Goal: Task Accomplishment & Management: Manage account settings

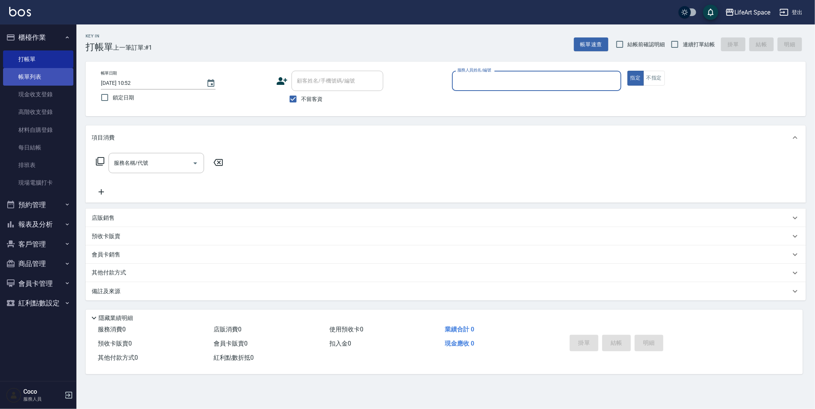
click at [35, 72] on link "帳單列表" at bounding box center [38, 77] width 70 height 18
drag, startPoint x: 35, startPoint y: 72, endPoint x: 0, endPoint y: 44, distance: 44.7
click at [35, 72] on link "帳單列表" at bounding box center [38, 77] width 70 height 18
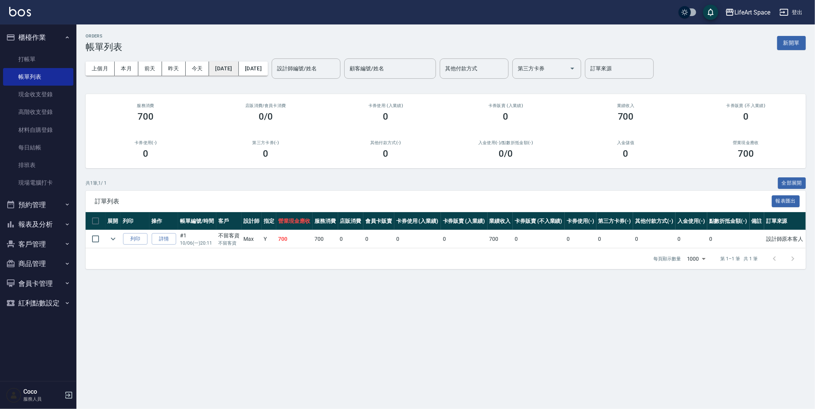
click at [227, 65] on button "[DATE]" at bounding box center [223, 69] width 29 height 14
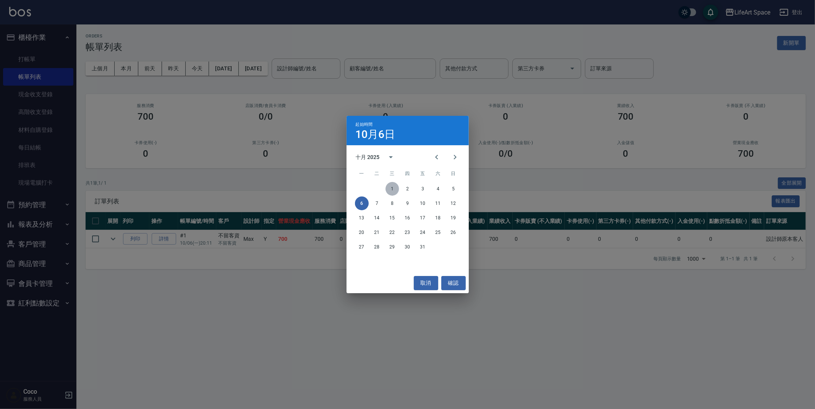
click at [396, 184] on button "1" at bounding box center [393, 189] width 14 height 14
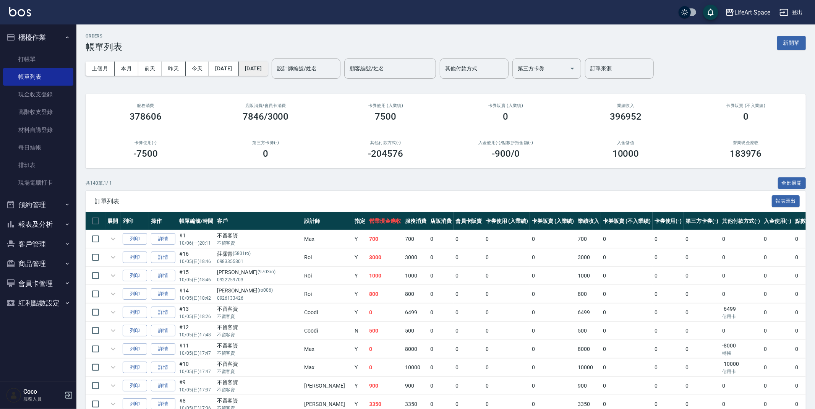
click at [268, 67] on button "[DATE]" at bounding box center [253, 69] width 29 height 14
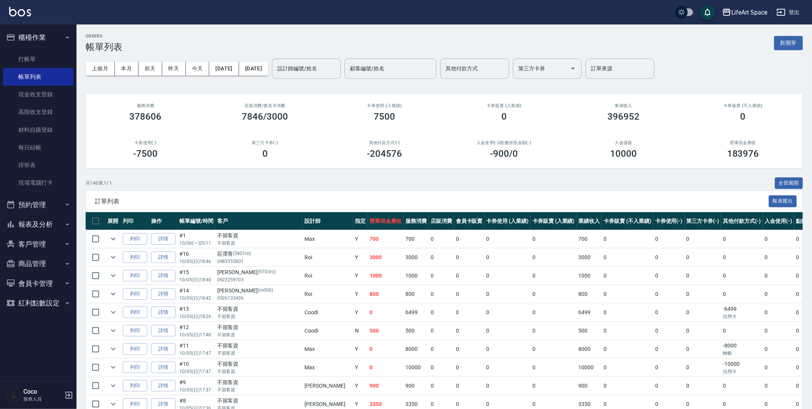
click at [283, 81] on div "上個月 本月 前天 昨天 今天 2025/10/01 2025/10/06 設計師編號/姓名 設計師編號/姓名 顧客編號/姓名 顧客編號/姓名 其他付款方式 …" at bounding box center [444, 68] width 717 height 32
click at [268, 75] on button "[DATE]" at bounding box center [253, 69] width 29 height 14
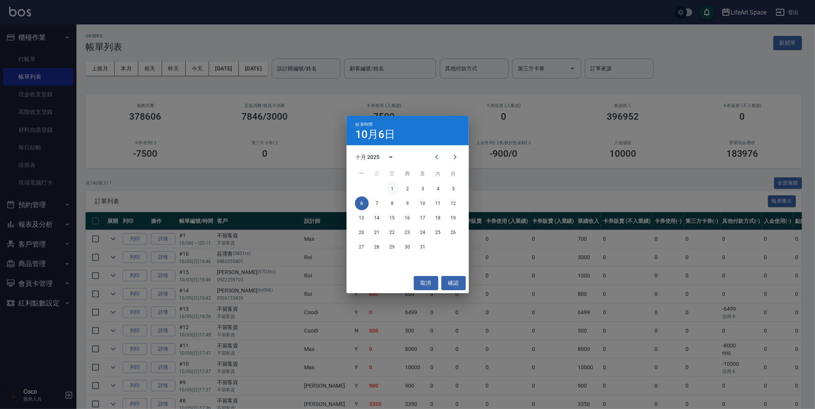
click at [395, 186] on button "1" at bounding box center [393, 189] width 14 height 14
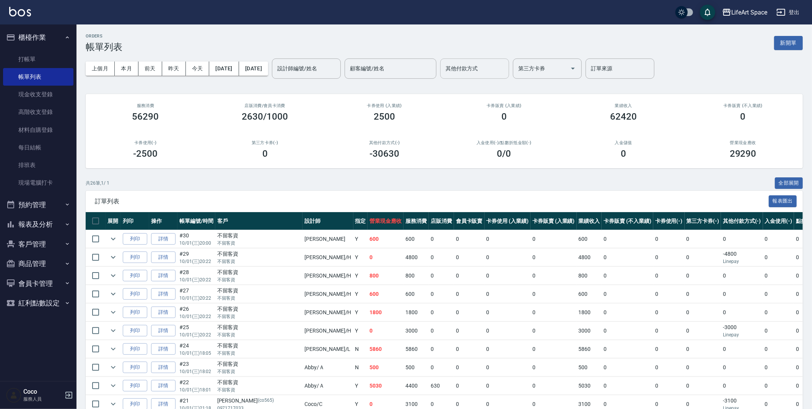
click at [502, 71] on input "其他付款方式" at bounding box center [474, 68] width 62 height 13
click at [501, 84] on span "轉帳" at bounding box center [500, 88] width 69 height 13
type input "轉帳"
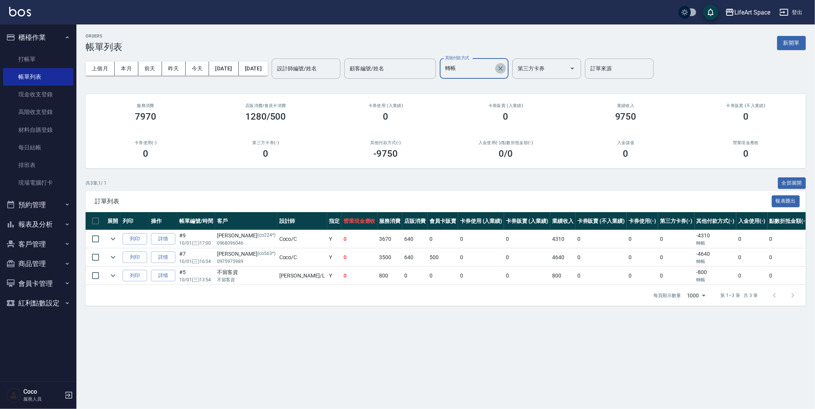
click at [505, 66] on icon "Clear" at bounding box center [501, 69] width 8 height 8
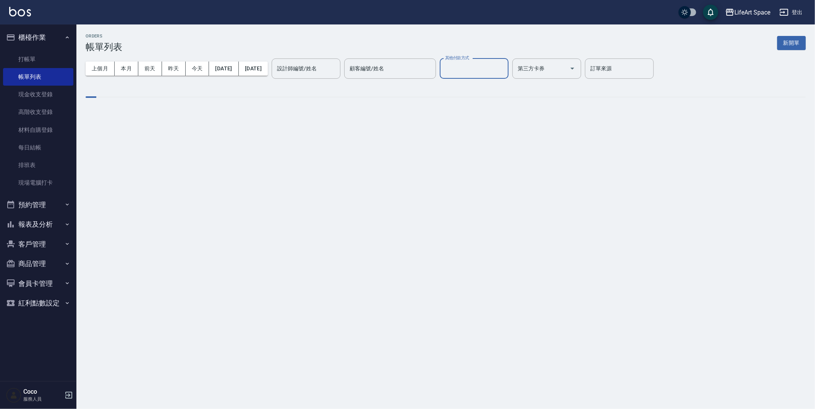
click at [505, 68] on input "其他付款方式" at bounding box center [474, 68] width 62 height 13
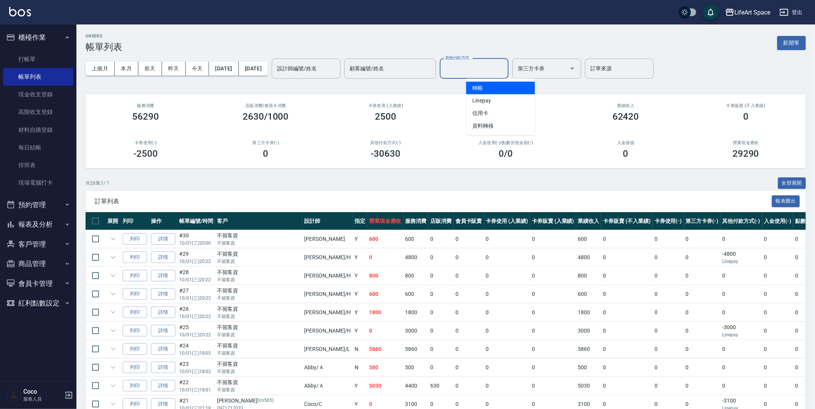
click at [493, 71] on input "其他付款方式" at bounding box center [474, 68] width 62 height 13
click at [486, 76] on div "其他付款方式" at bounding box center [474, 68] width 69 height 20
click at [491, 102] on span "Linepay" at bounding box center [500, 100] width 69 height 13
type input "Linepay"
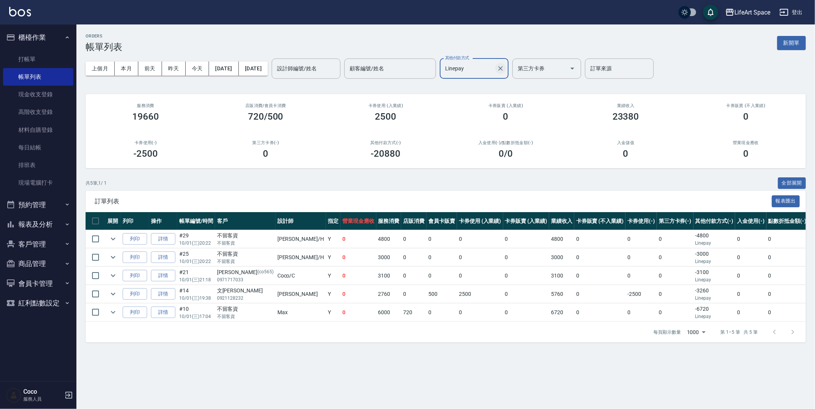
click at [505, 65] on div at bounding box center [500, 68] width 10 height 20
click at [506, 68] on button "Clear" at bounding box center [500, 68] width 11 height 11
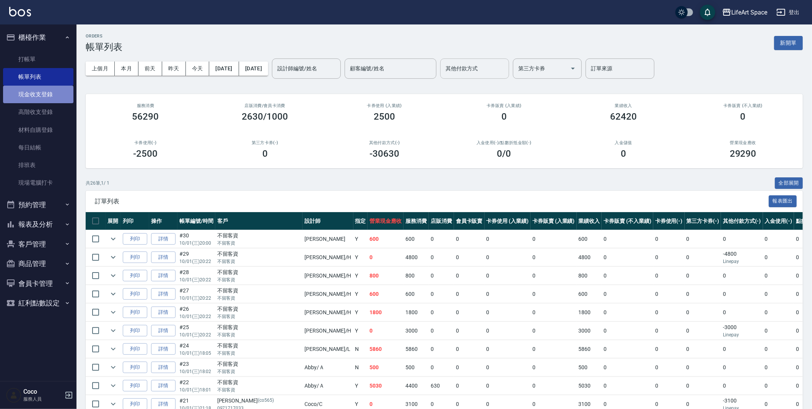
click at [47, 98] on link "現金收支登錄" at bounding box center [38, 95] width 70 height 18
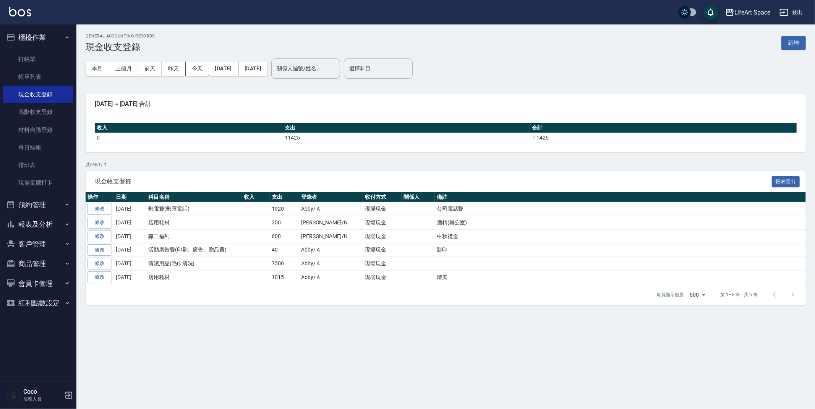
click at [788, 40] on button "新增" at bounding box center [794, 43] width 24 height 14
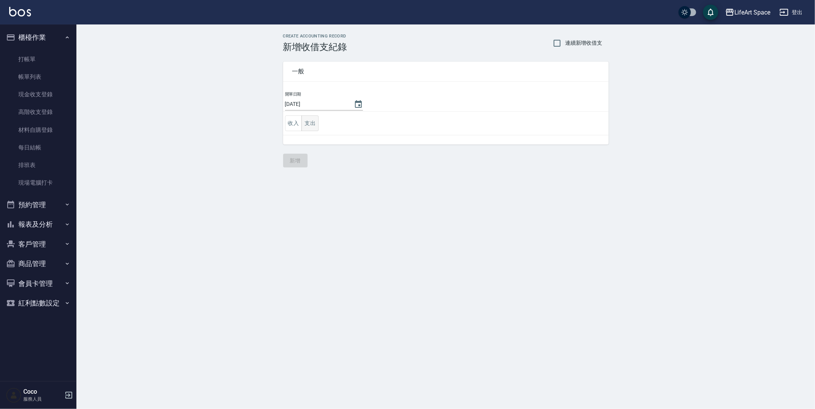
click at [307, 128] on button "支出" at bounding box center [310, 123] width 17 height 16
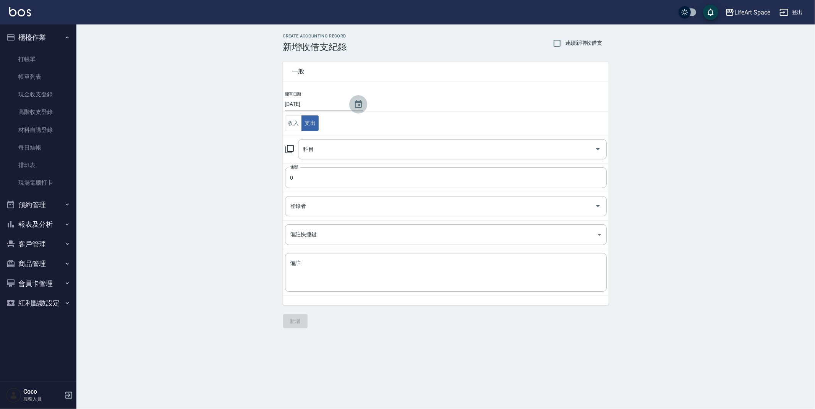
click at [349, 103] on button "Choose date, selected date is 2025-10-06" at bounding box center [358, 104] width 18 height 18
click at [335, 153] on button "1" at bounding box center [331, 154] width 14 height 14
type input "[DATE]"
click at [334, 140] on div "科目" at bounding box center [452, 149] width 309 height 20
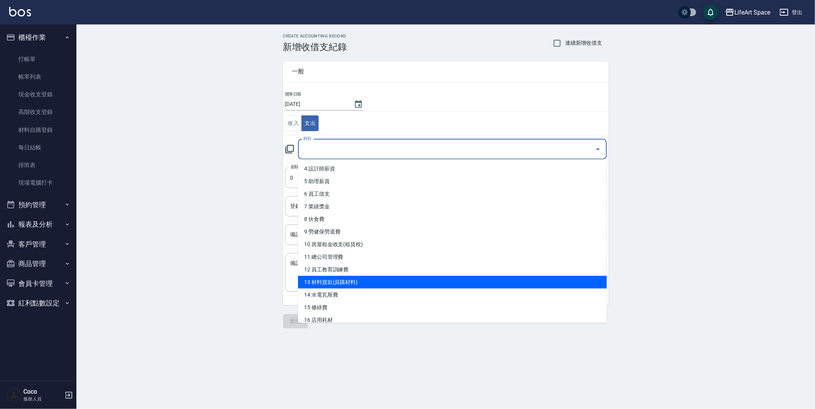
scroll to position [52, 0]
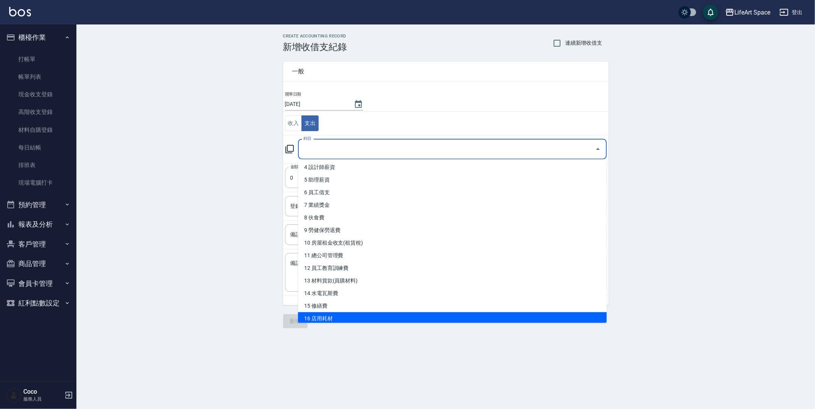
click at [315, 316] on li "16 店用耗材" at bounding box center [452, 318] width 309 height 13
type input "16 店用耗材"
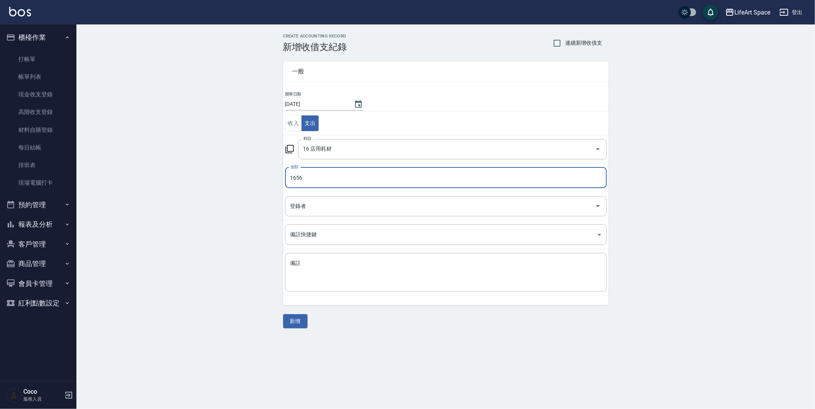
type input "1655"
click at [359, 151] on input "16 店用耗材" at bounding box center [442, 149] width 281 height 13
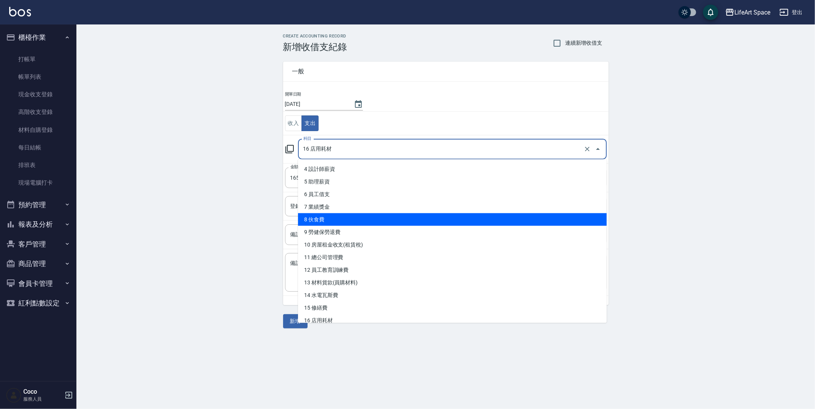
scroll to position [52, 0]
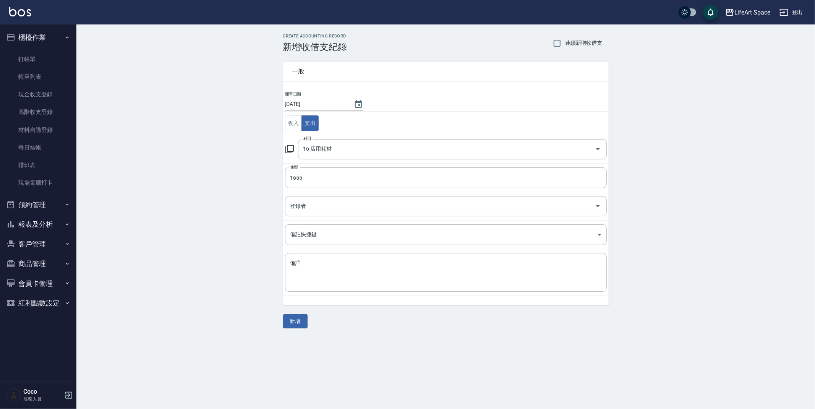
click at [240, 176] on div "CREATE ACCOUNTING RECORD 新增收借支紀錄 連續新增收借支 一般 開單日期 2025/10/01 收入 支出 科目 16 店用耗材 科目…" at bounding box center [445, 180] width 739 height 313
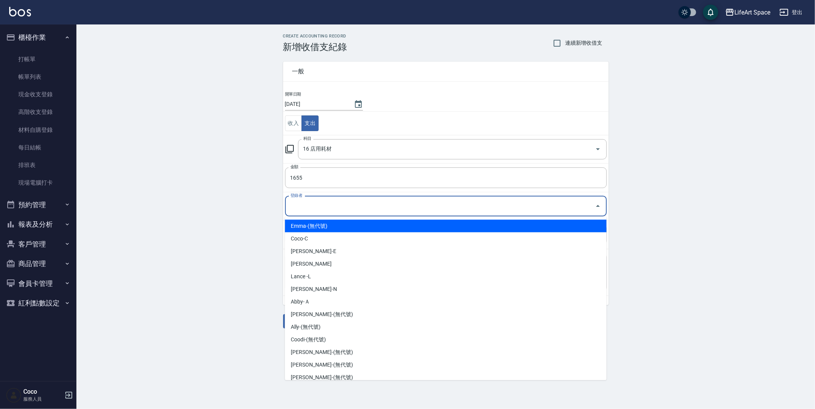
click at [334, 209] on input "登錄者" at bounding box center [441, 206] width 304 height 13
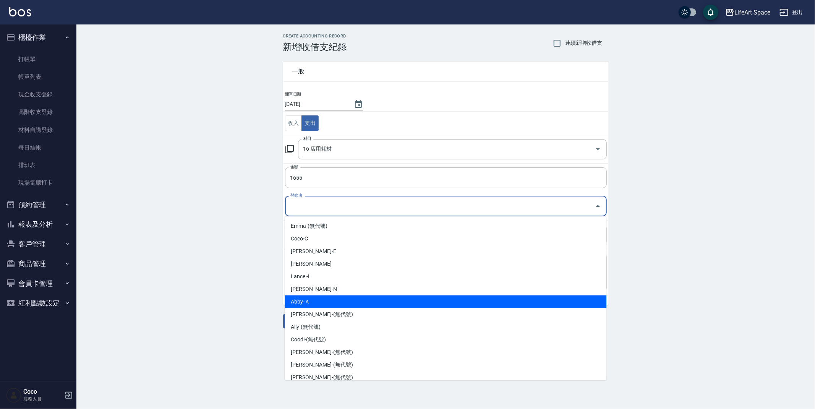
click at [317, 301] on li "Abby-Ａ" at bounding box center [446, 302] width 322 height 13
type input "Abby-Ａ"
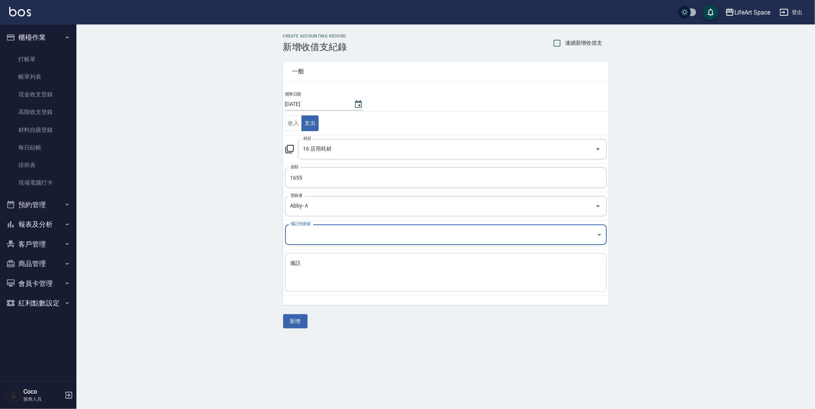
click at [339, 265] on textarea "備註" at bounding box center [446, 273] width 311 height 26
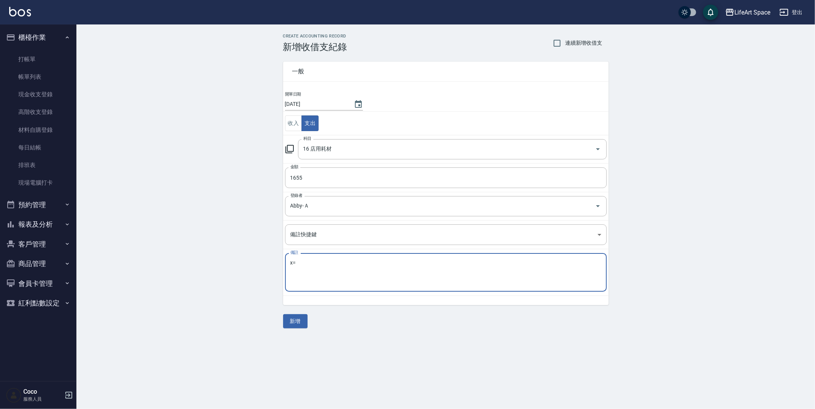
type textarea "x"
type textarea "d"
type textarea "x"
type textarea "ㄋ"
type textarea "晴美"
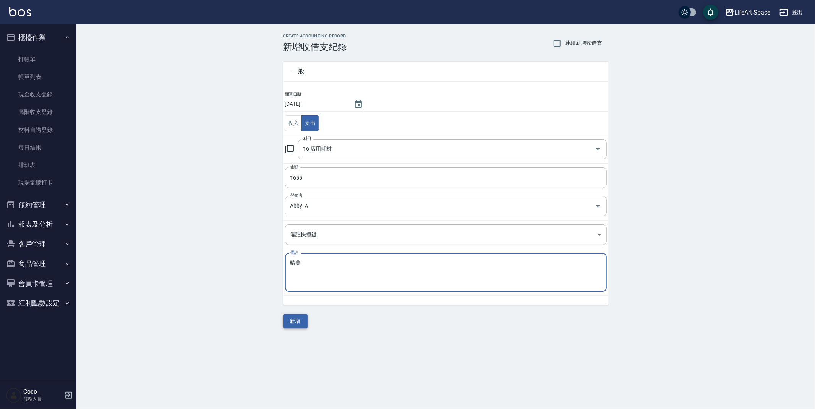
click at [291, 323] on button "新增" at bounding box center [295, 321] width 24 height 14
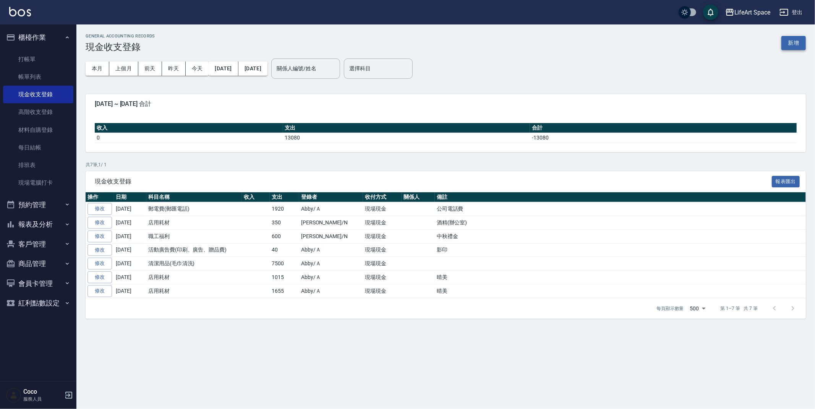
click at [799, 44] on button "新增" at bounding box center [794, 43] width 24 height 14
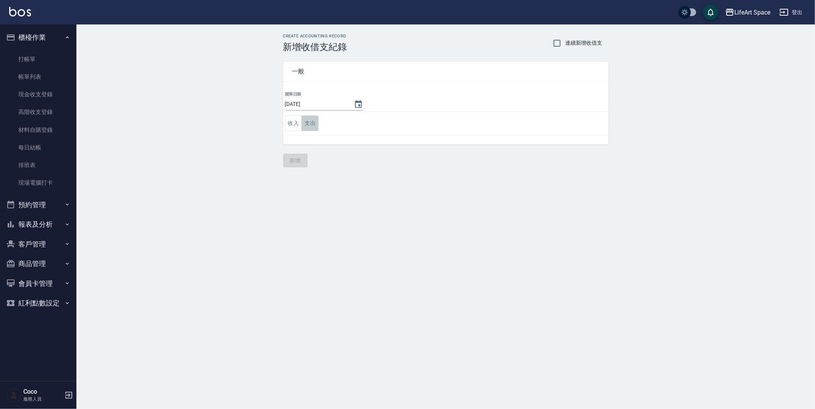
click at [315, 120] on button "支出" at bounding box center [310, 123] width 17 height 16
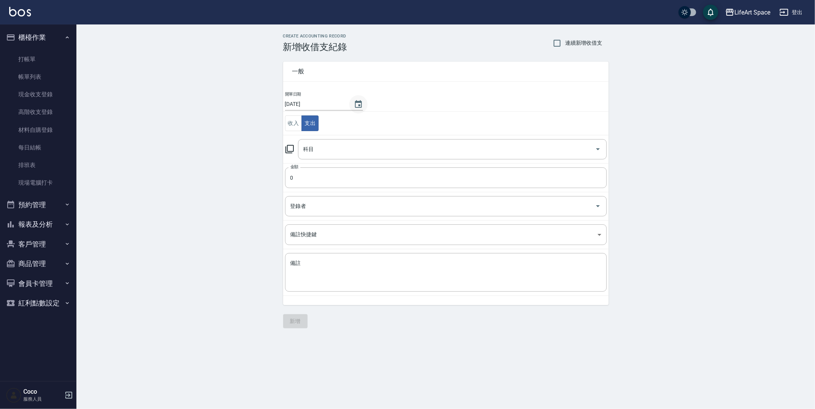
click at [349, 101] on button "Choose date, selected date is 2025-10-06" at bounding box center [358, 104] width 18 height 18
click at [328, 154] on button "1" at bounding box center [331, 154] width 14 height 14
type input "[DATE]"
click at [323, 142] on div "科目" at bounding box center [452, 149] width 309 height 20
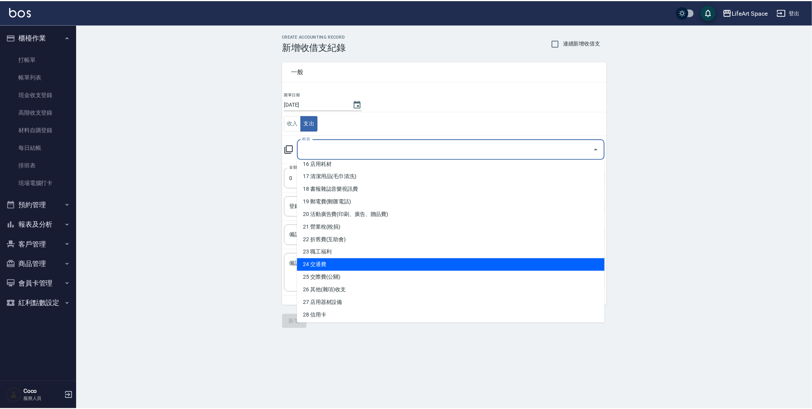
scroll to position [207, 0]
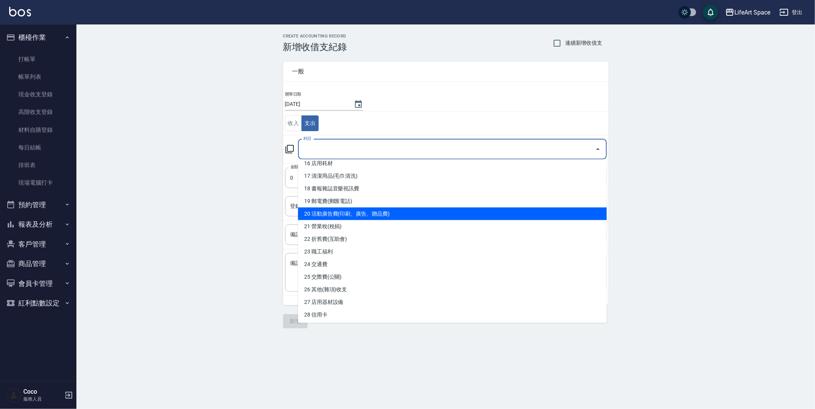
click at [349, 210] on li "20 活動廣告費(印刷、廣告、贈品費)" at bounding box center [452, 214] width 309 height 13
type input "20 活動廣告費(印刷、廣告、贈品費)"
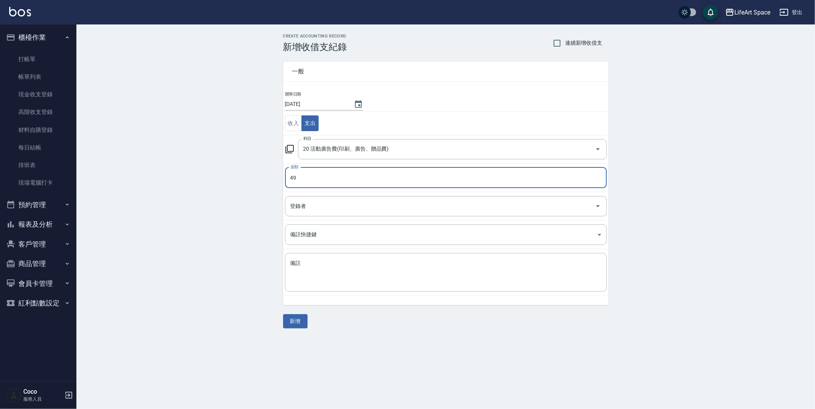
type input "48"
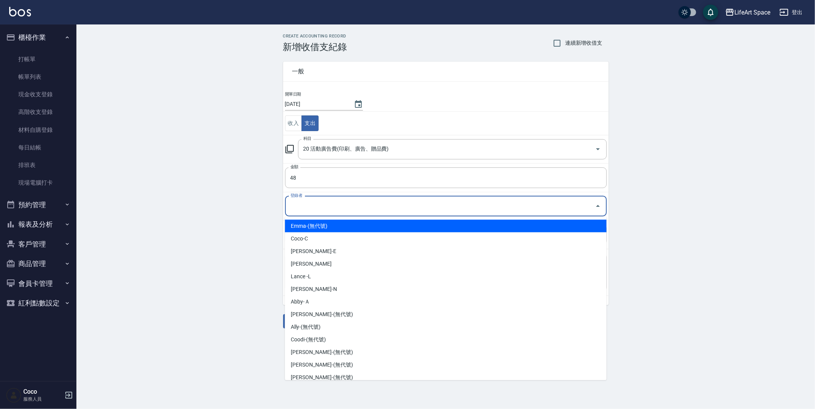
click at [347, 204] on input "登錄者" at bounding box center [441, 206] width 304 height 13
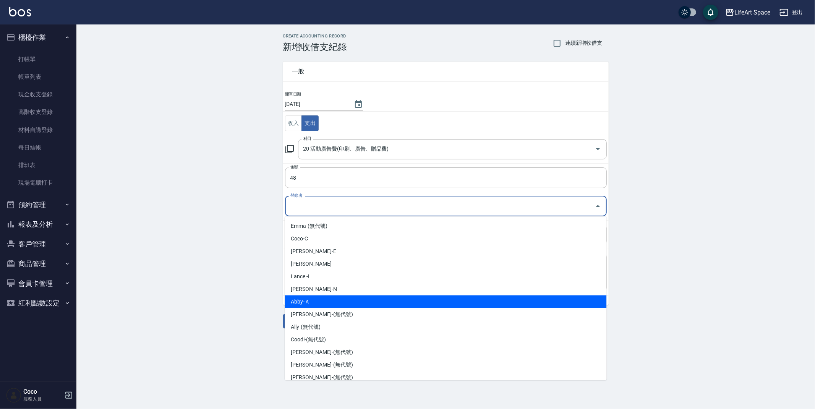
click at [338, 299] on li "Abby-Ａ" at bounding box center [446, 302] width 322 height 13
type input "Abby-Ａ"
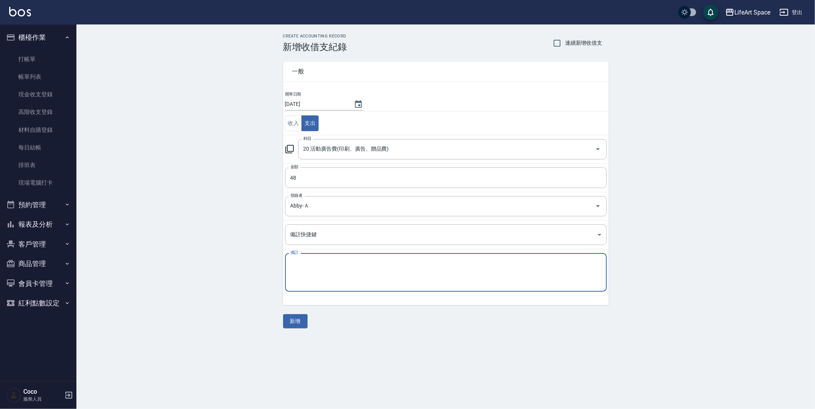
click at [345, 281] on textarea "備註" at bounding box center [446, 273] width 311 height 26
type textarea "x"
type textarea "ㄋ"
type textarea "ㄏ"
type textarea "影印"
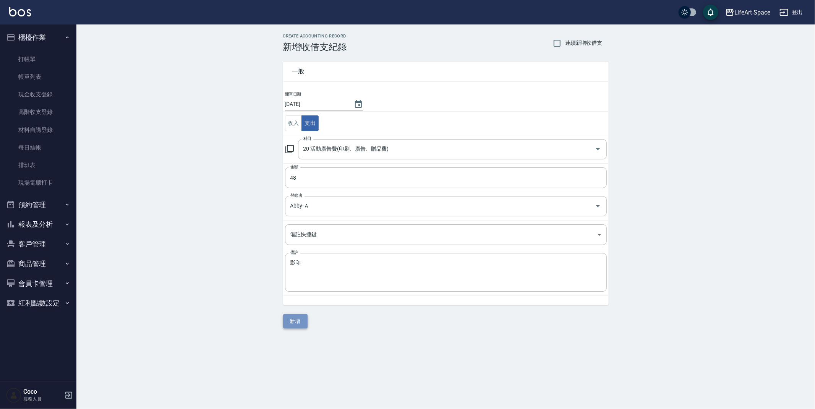
click at [292, 324] on button "新增" at bounding box center [295, 321] width 24 height 14
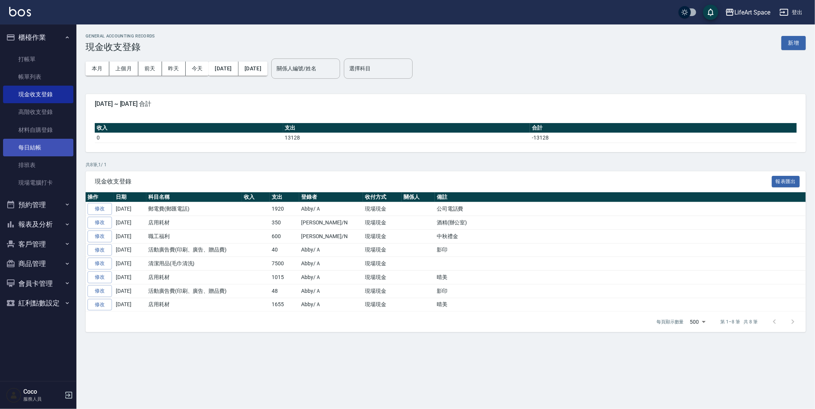
click at [38, 150] on link "每日結帳" at bounding box center [38, 148] width 70 height 18
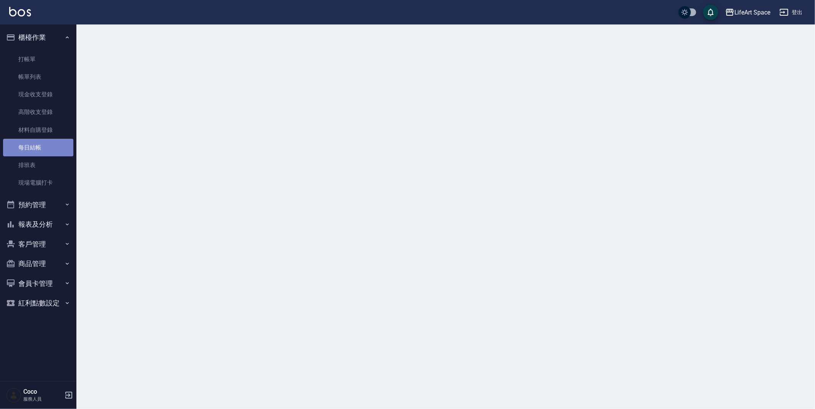
click at [38, 150] on link "每日結帳" at bounding box center [38, 148] width 70 height 18
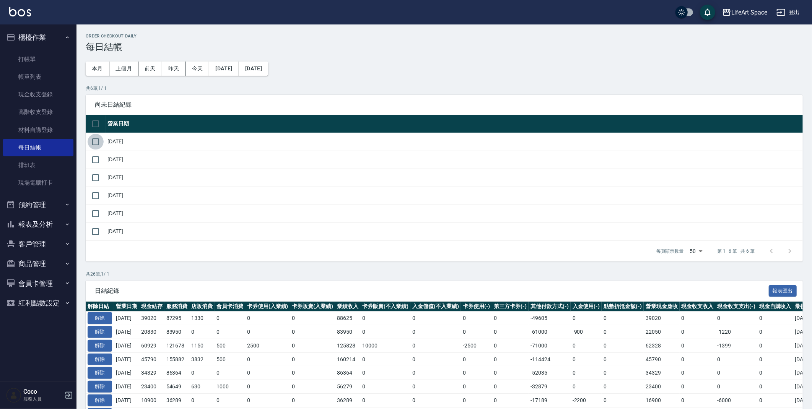
click at [101, 148] on input "checkbox" at bounding box center [96, 142] width 16 height 16
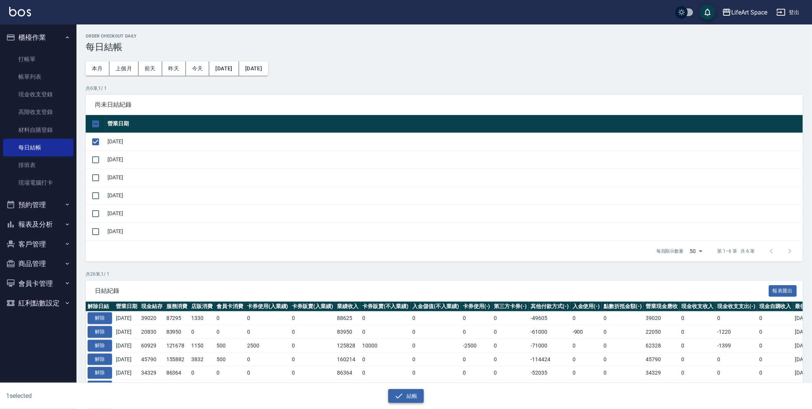
click at [422, 396] on button "結帳" at bounding box center [406, 396] width 36 height 14
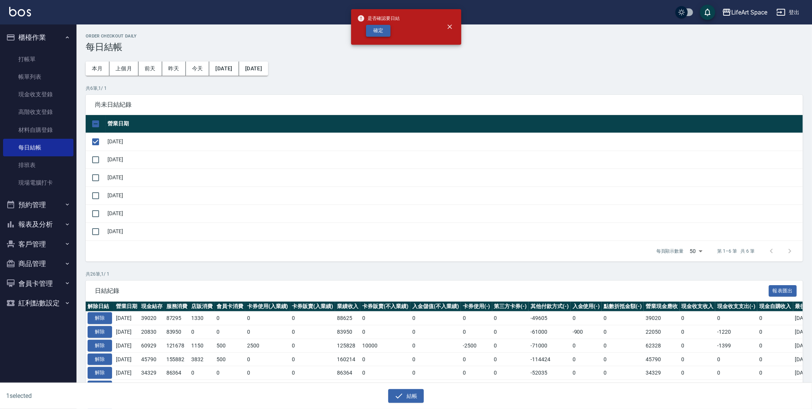
click at [382, 27] on button "確定" at bounding box center [378, 31] width 24 height 12
checkbox input "false"
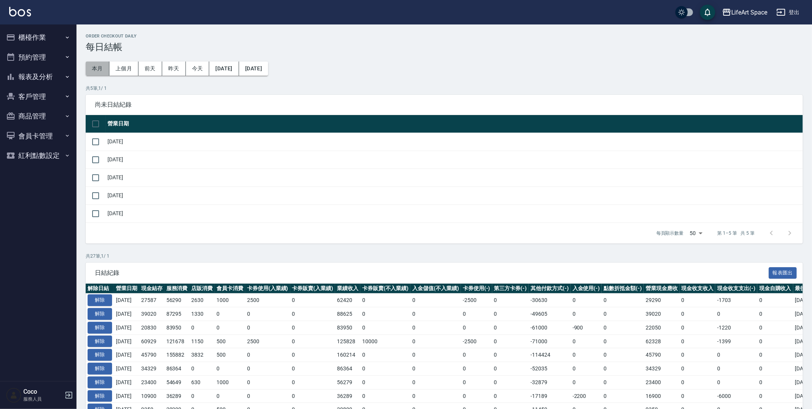
click at [101, 71] on button "本月" at bounding box center [98, 69] width 24 height 14
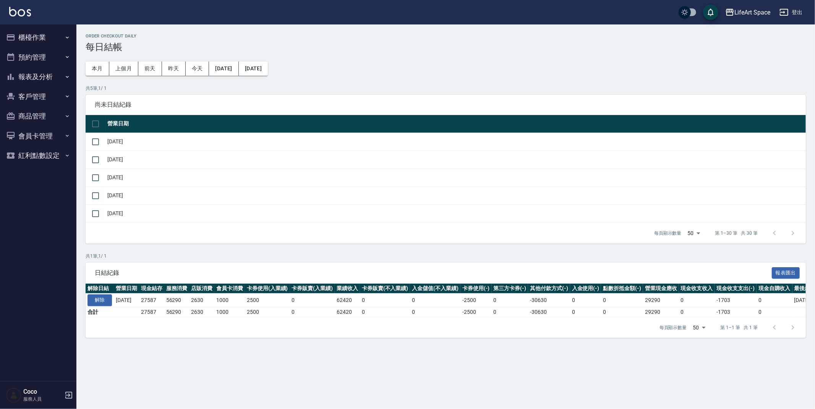
click at [52, 37] on button "櫃檯作業" at bounding box center [38, 38] width 70 height 20
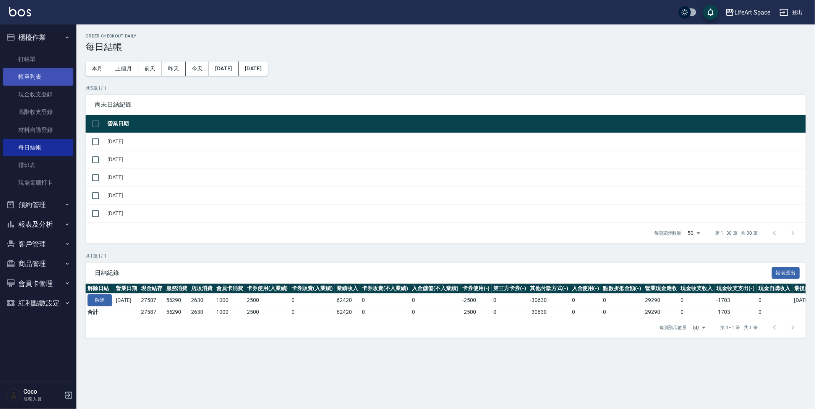
click at [52, 69] on link "帳單列表" at bounding box center [38, 77] width 70 height 18
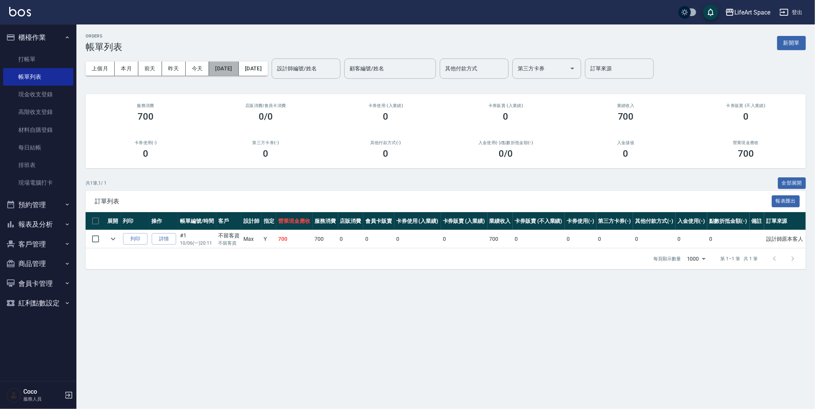
click at [239, 67] on button "[DATE]" at bounding box center [223, 69] width 29 height 14
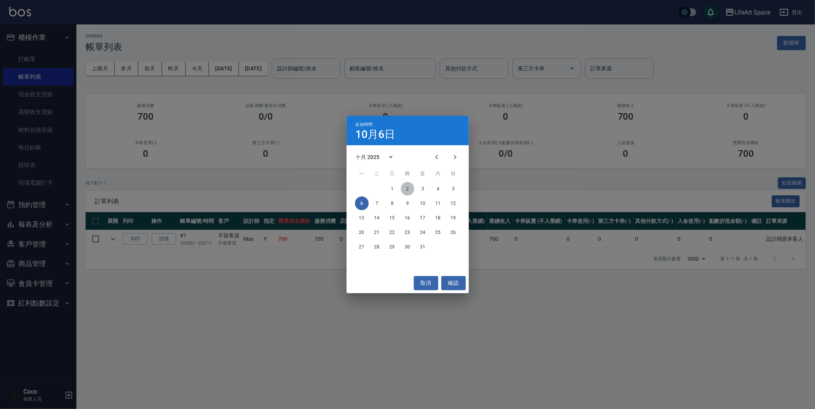
click at [402, 186] on button "2" at bounding box center [408, 189] width 14 height 14
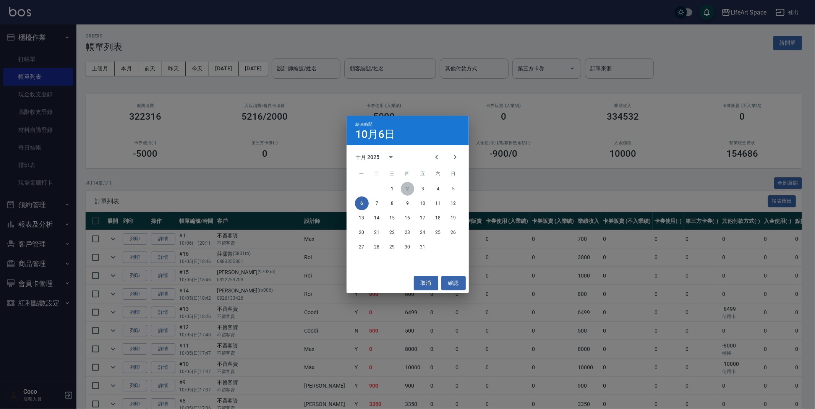
click at [406, 188] on button "2" at bounding box center [408, 189] width 14 height 14
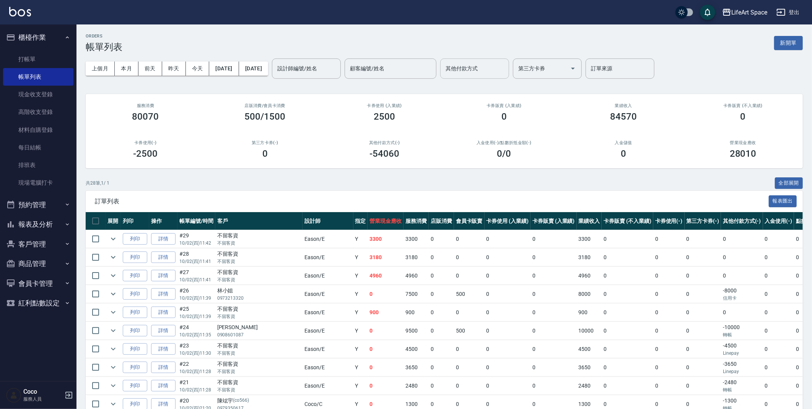
click at [505, 73] on input "其他付款方式" at bounding box center [474, 68] width 62 height 13
click at [497, 88] on span "轉帳" at bounding box center [500, 88] width 69 height 13
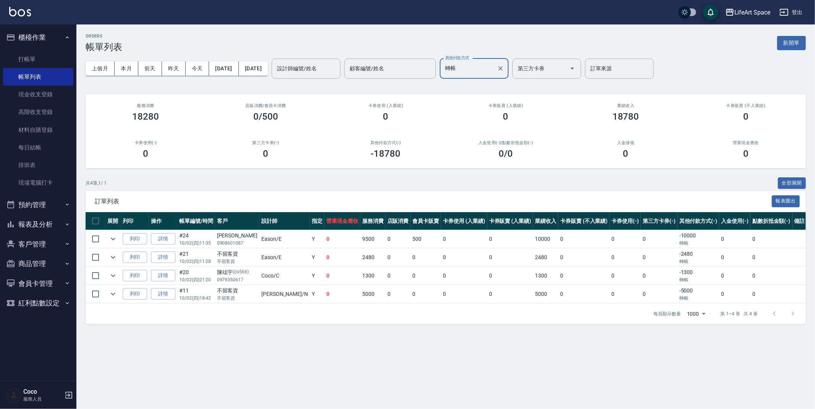
click at [494, 68] on input "轉帳" at bounding box center [468, 68] width 50 height 13
click at [505, 103] on span "Linepay" at bounding box center [500, 100] width 69 height 13
type input "Linepay"
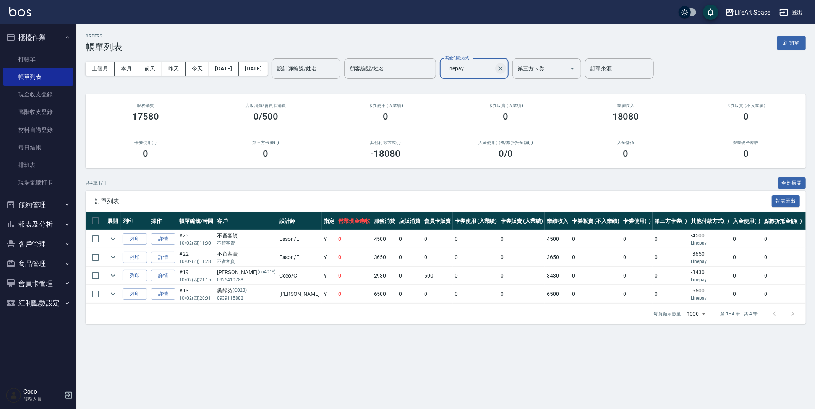
click at [505, 69] on icon "Clear" at bounding box center [501, 69] width 8 height 8
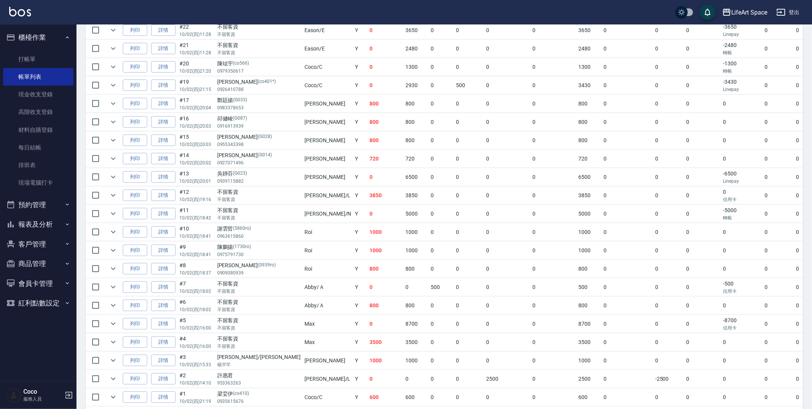
scroll to position [365, 0]
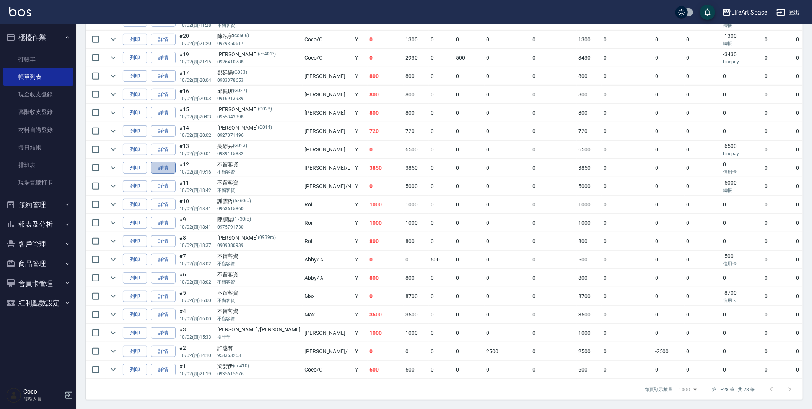
click at [164, 170] on link "詳情" at bounding box center [163, 168] width 24 height 12
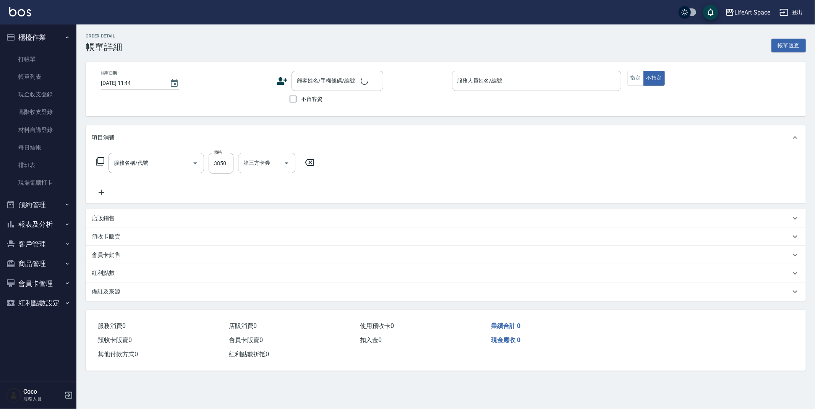
type input "2025/10/02 19:16"
checkbox input "true"
type input "Lance-L"
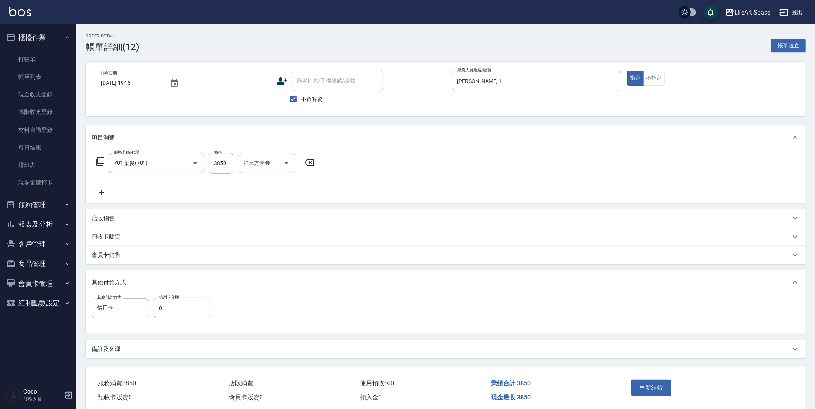
type input "701 染髮(701)"
click at [172, 307] on input "0" at bounding box center [182, 308] width 57 height 21
type input "3850"
click at [638, 386] on button "重新結帳" at bounding box center [648, 388] width 41 height 16
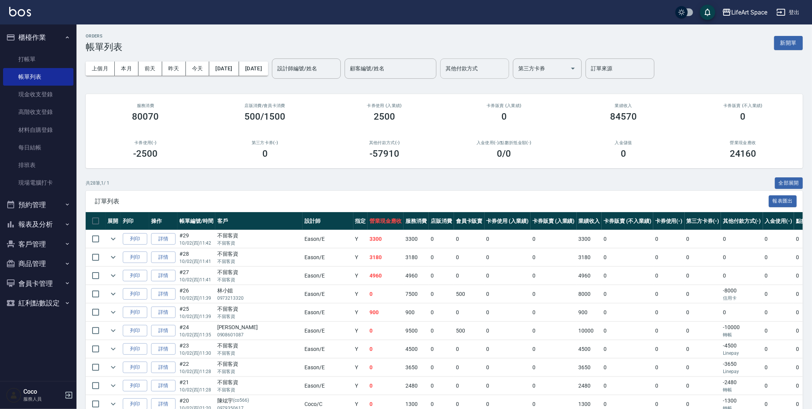
click at [504, 62] on input "其他付款方式" at bounding box center [474, 68] width 62 height 13
click at [510, 109] on span "信用卡" at bounding box center [500, 113] width 69 height 13
type input "信用卡"
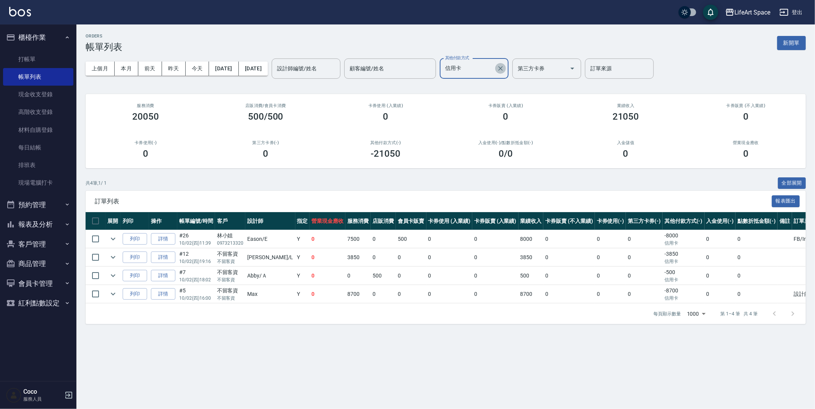
click at [505, 67] on icon "Clear" at bounding box center [501, 69] width 8 height 8
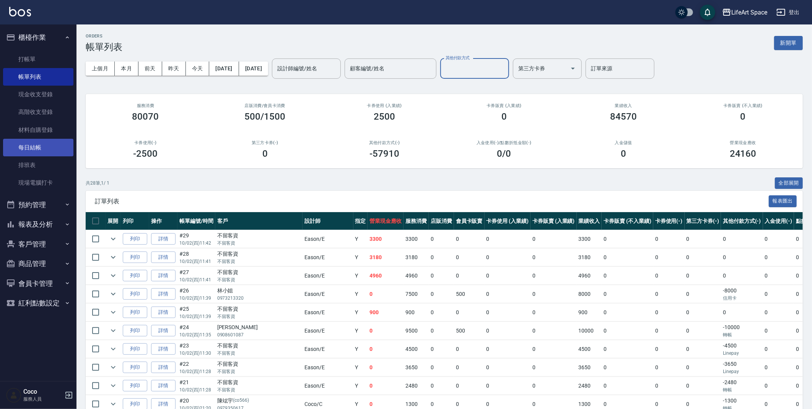
click at [64, 147] on link "每日結帳" at bounding box center [38, 148] width 70 height 18
click at [65, 146] on link "每日結帳" at bounding box center [38, 148] width 70 height 18
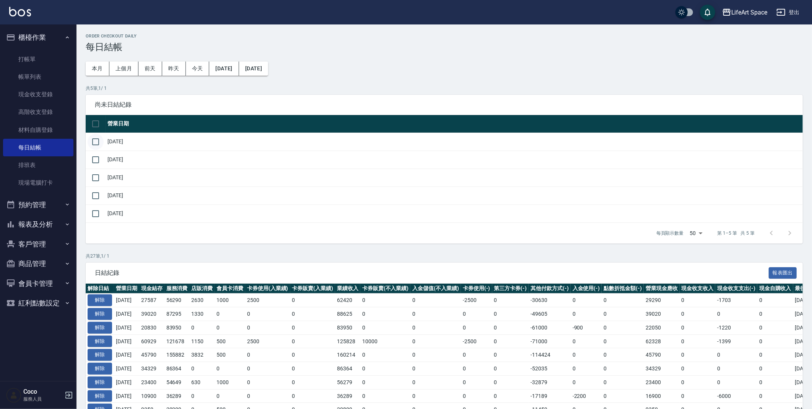
click at [94, 139] on input "checkbox" at bounding box center [96, 142] width 16 height 16
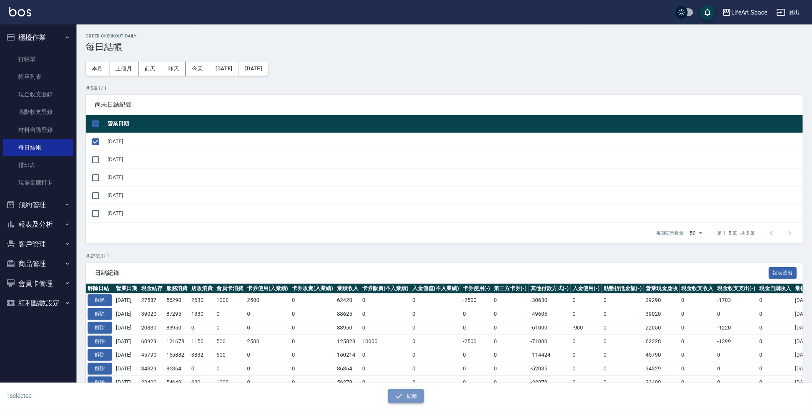
click at [414, 398] on button "結帳" at bounding box center [406, 396] width 36 height 14
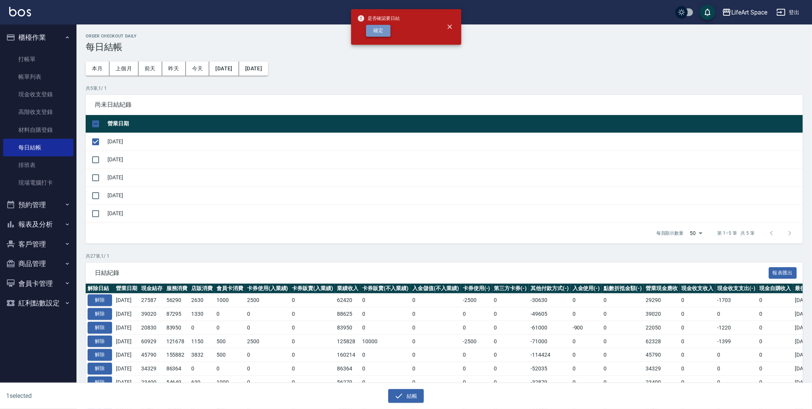
click at [369, 29] on button "確定" at bounding box center [378, 31] width 24 height 12
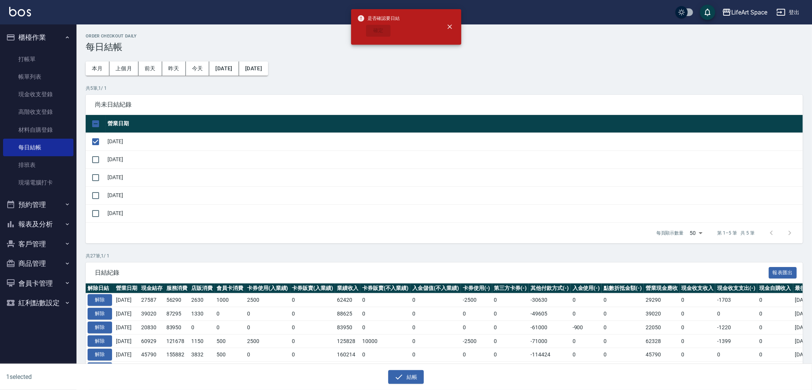
checkbox input "false"
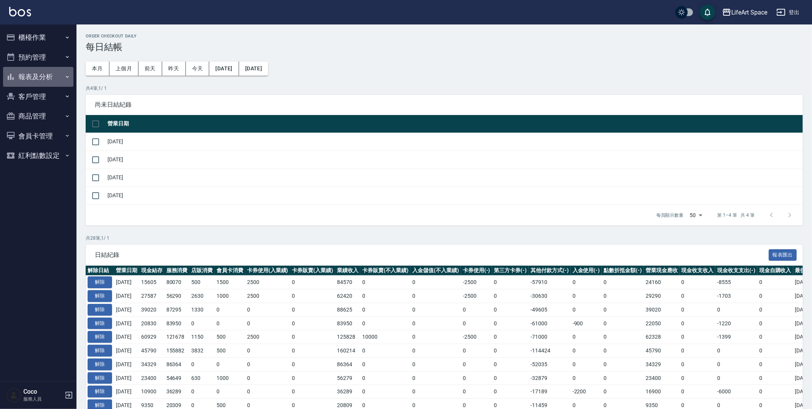
click at [34, 75] on button "報表及分析" at bounding box center [38, 77] width 70 height 20
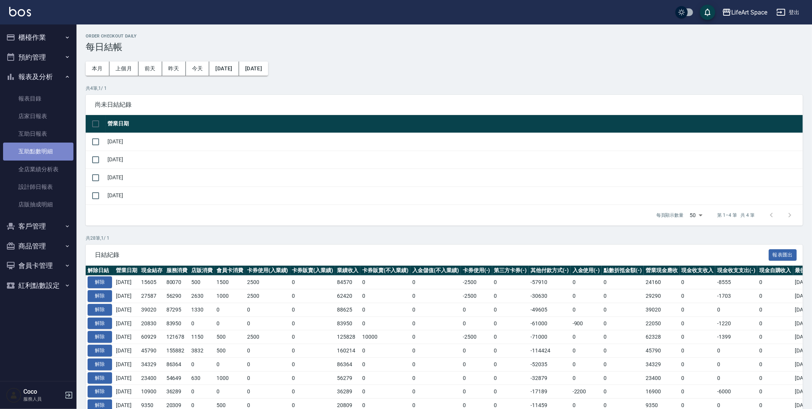
click at [39, 151] on link "互助點數明細" at bounding box center [38, 152] width 70 height 18
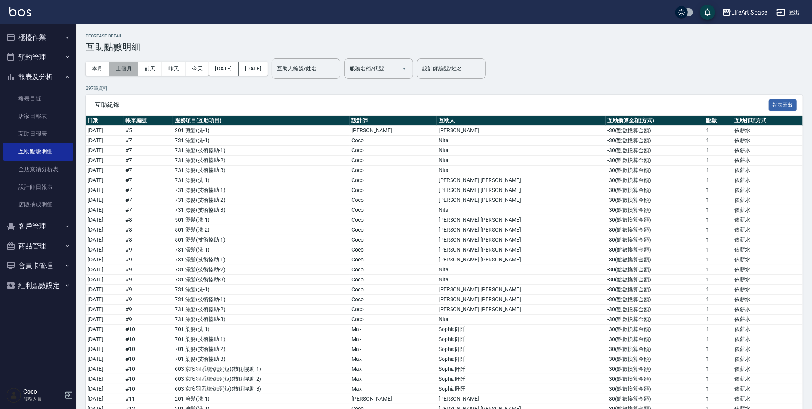
click at [129, 67] on button "上個月" at bounding box center [123, 69] width 29 height 14
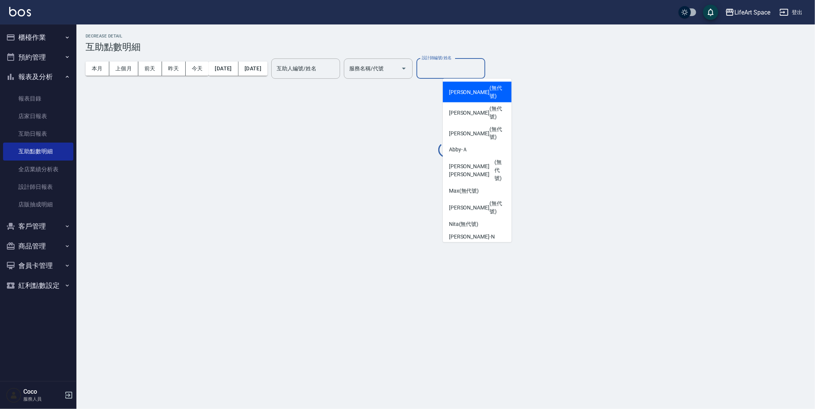
click at [462, 63] on div "設計師編號/姓名 設計師編號/姓名" at bounding box center [451, 68] width 69 height 20
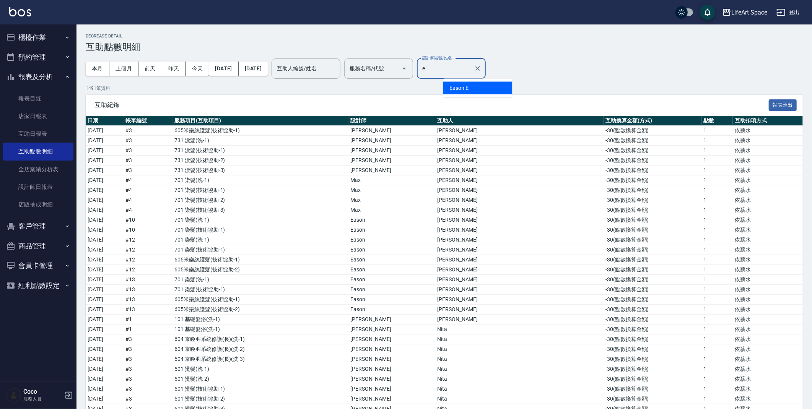
click at [456, 87] on span "Eason" at bounding box center [456, 88] width 15 height 8
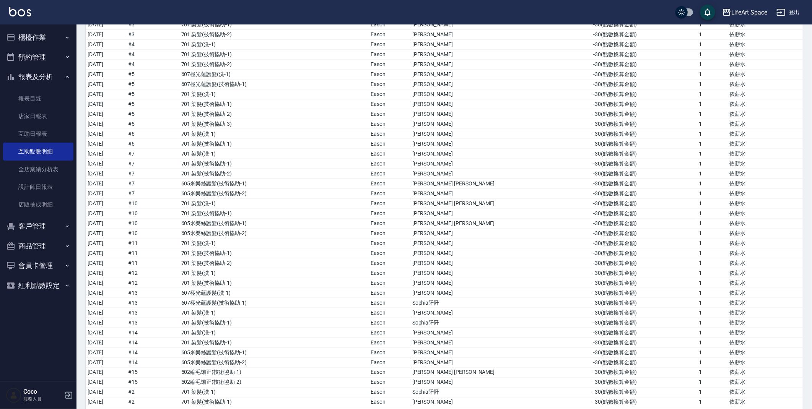
scroll to position [3466, 0]
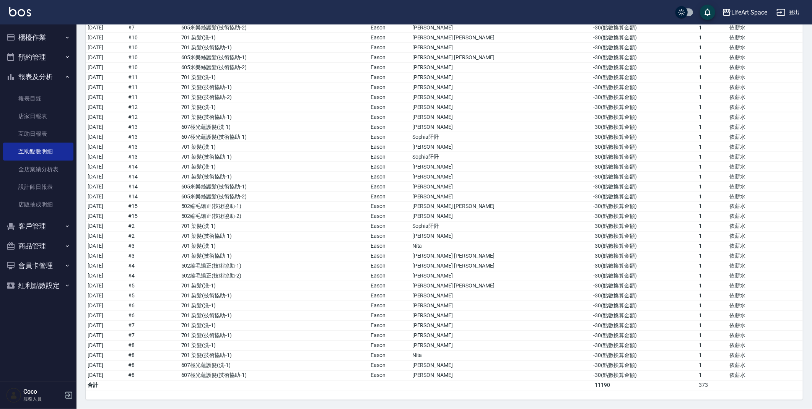
drag, startPoint x: 815, startPoint y: 370, endPoint x: 815, endPoint y: -29, distance: 399.1
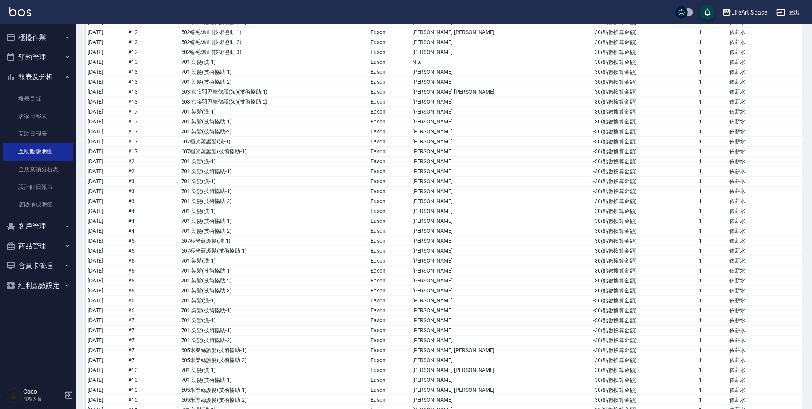
scroll to position [0, 0]
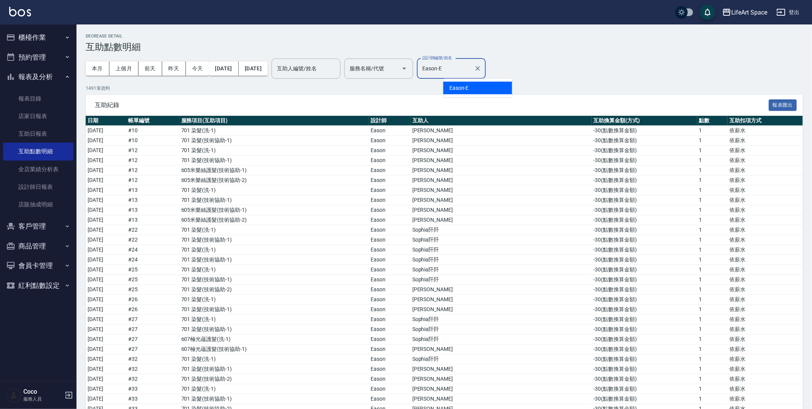
drag, startPoint x: 487, startPoint y: 71, endPoint x: 447, endPoint y: 69, distance: 39.4
click at [447, 69] on input "[PERSON_NAME]-E" at bounding box center [445, 68] width 50 height 13
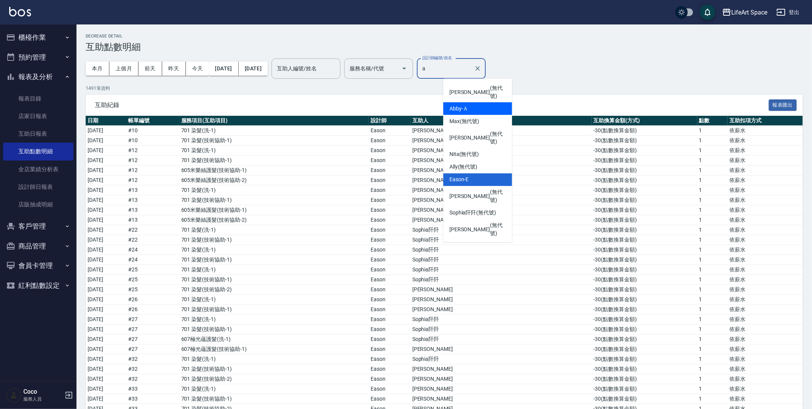
click at [477, 102] on div "Abby -Ａ" at bounding box center [477, 108] width 69 height 13
type input "Abby-Ａ"
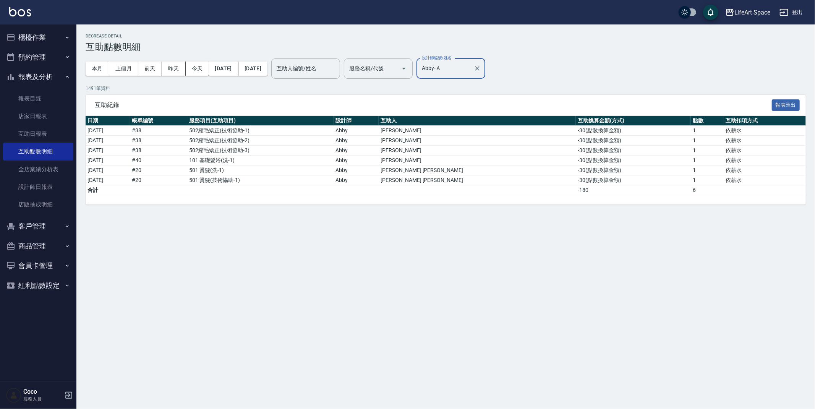
drag, startPoint x: 501, startPoint y: 64, endPoint x: 527, endPoint y: 43, distance: 32.9
click at [483, 64] on button "Clear" at bounding box center [477, 68] width 11 height 11
click at [471, 66] on input "Abby-Ａ" at bounding box center [445, 68] width 50 height 13
click at [499, 35] on h2 "Decrease Detail" at bounding box center [446, 36] width 721 height 5
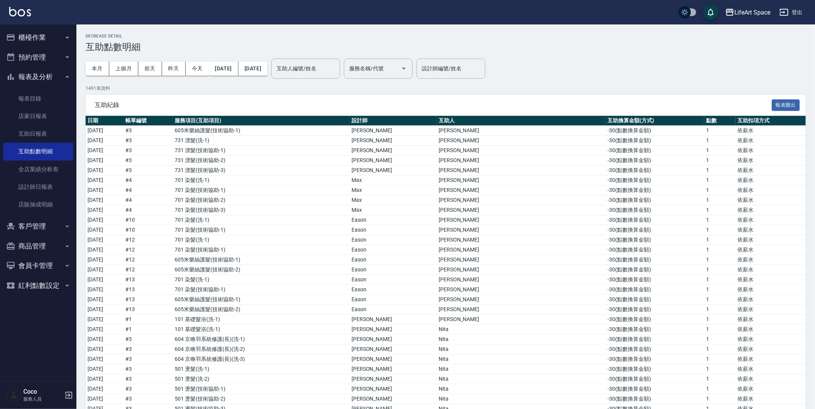
click at [520, 52] on div "本月 上個月 前天 昨天 今天 2025/09/01 2025/09/30 互助人編號/姓名 互助人編號/姓名 服務名稱/代號 服務名稱/代號 設計師編號/姓…" at bounding box center [446, 68] width 721 height 32
click at [482, 70] on input "設計師編號/姓名" at bounding box center [451, 68] width 62 height 13
click at [463, 91] on div "Joyce (無代號)" at bounding box center [477, 92] width 69 height 21
type input "Joyce(無代號)"
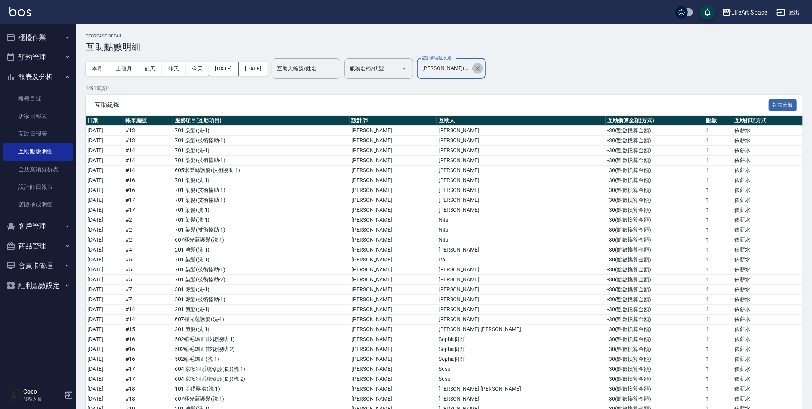
click at [481, 69] on icon "Clear" at bounding box center [478, 69] width 8 height 8
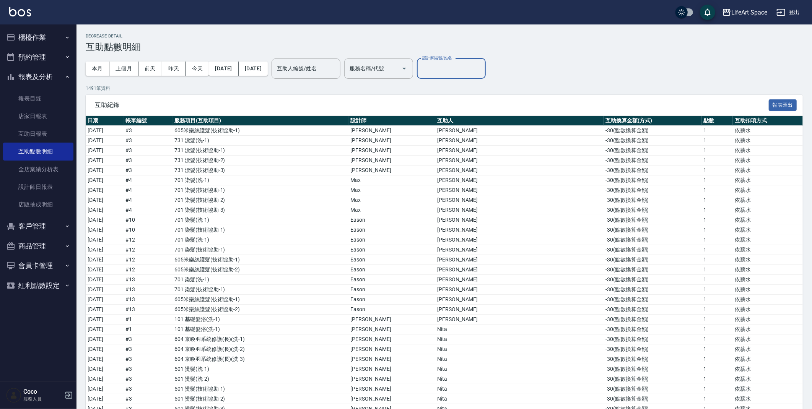
click at [46, 37] on button "櫃檯作業" at bounding box center [38, 38] width 70 height 20
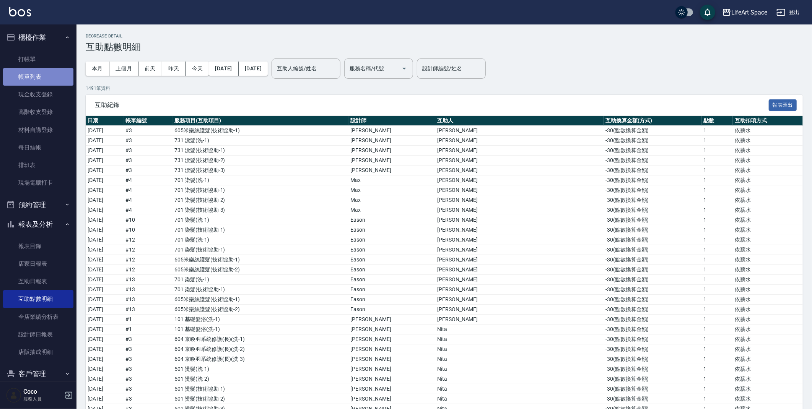
click at [44, 76] on link "帳單列表" at bounding box center [38, 77] width 70 height 18
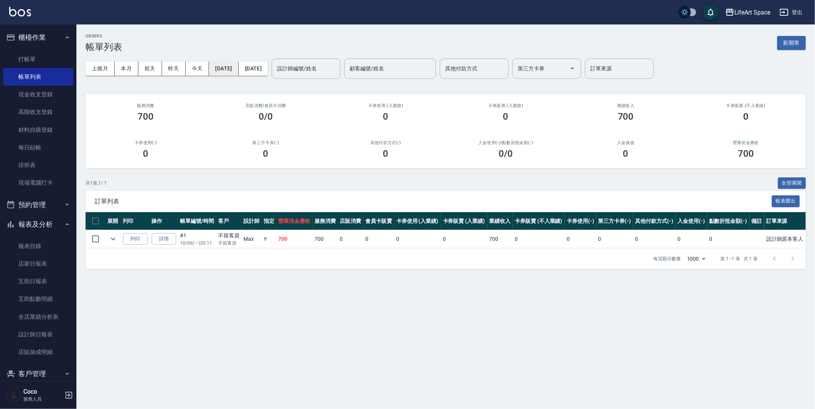
click at [237, 69] on button "[DATE]" at bounding box center [223, 69] width 29 height 14
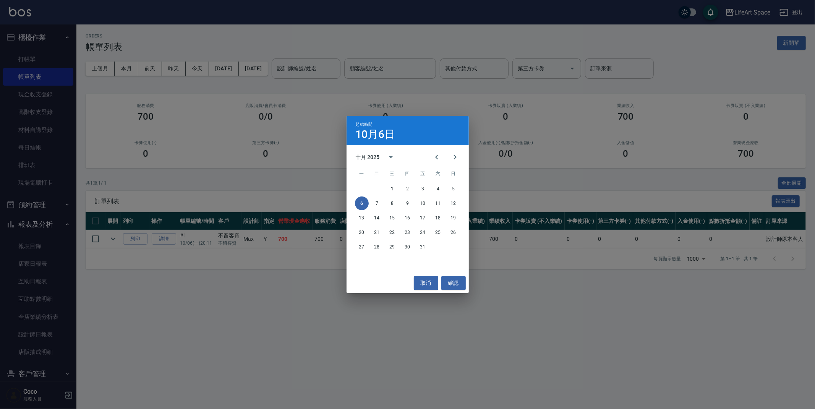
click at [185, 300] on div "起始時間 10月6日 十月 2025 一 二 三 四 五 六 日 1 2 3 4 5 6 7 8 9 10 11 12 13 14 15 16 17 18 1…" at bounding box center [407, 204] width 815 height 409
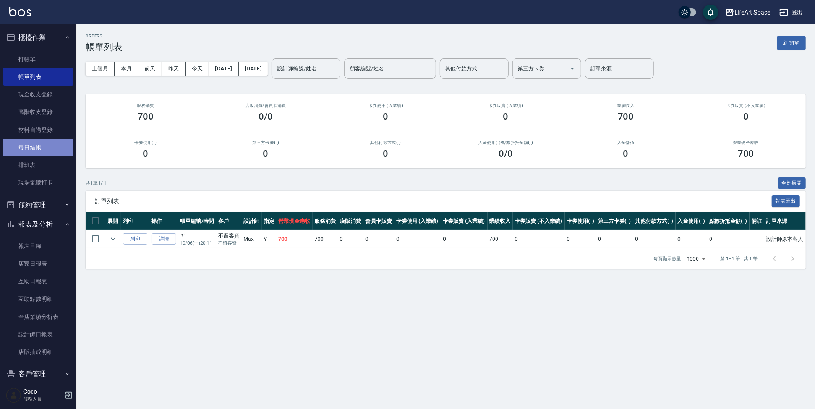
click at [37, 150] on link "每日結帳" at bounding box center [38, 148] width 70 height 18
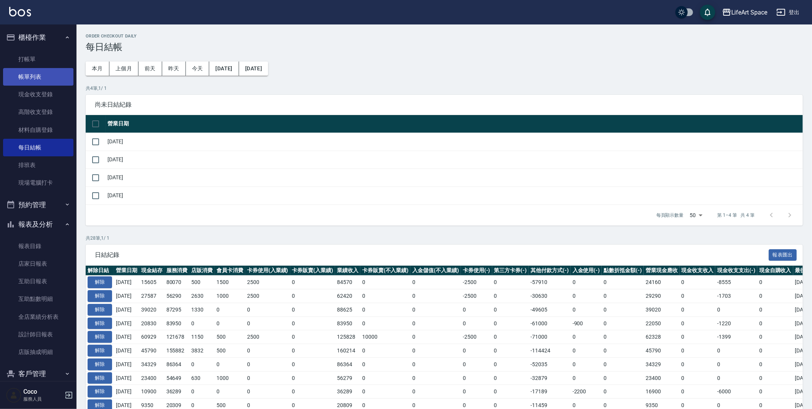
click at [45, 72] on link "帳單列表" at bounding box center [38, 77] width 70 height 18
click at [46, 72] on link "帳單列表" at bounding box center [38, 77] width 70 height 18
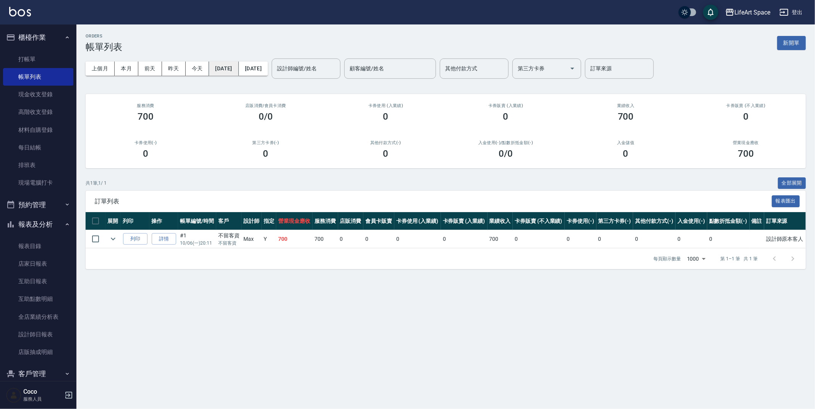
click at [235, 74] on button "[DATE]" at bounding box center [223, 69] width 29 height 14
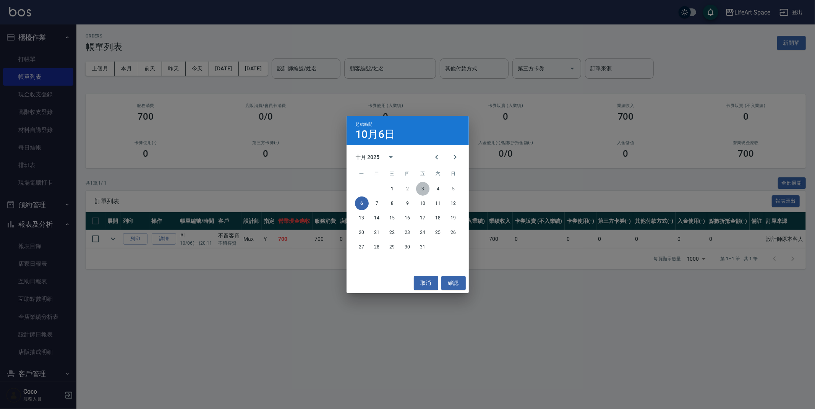
click at [422, 190] on button "3" at bounding box center [423, 189] width 14 height 14
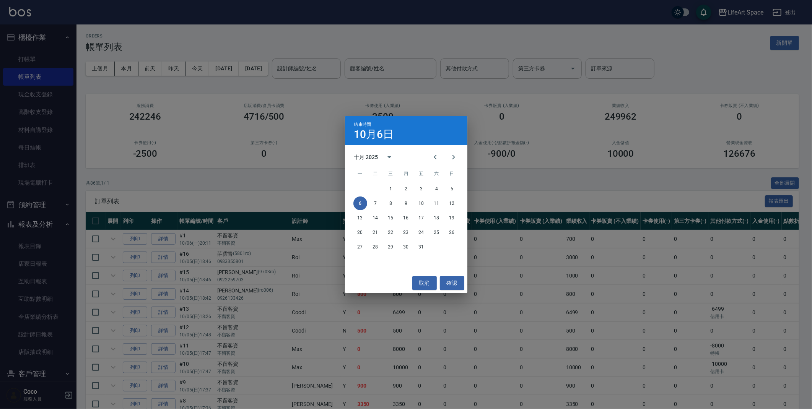
click at [422, 187] on div "共 86 筆, 1 / 1 全部展開" at bounding box center [442, 183] width 713 height 12
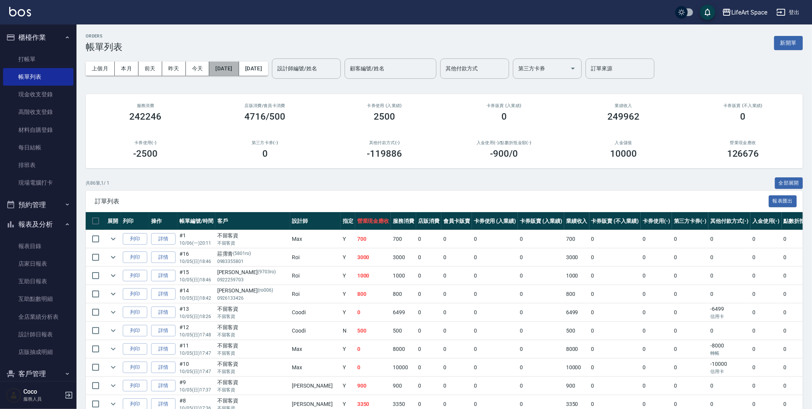
click at [239, 66] on button "[DATE]" at bounding box center [223, 69] width 29 height 14
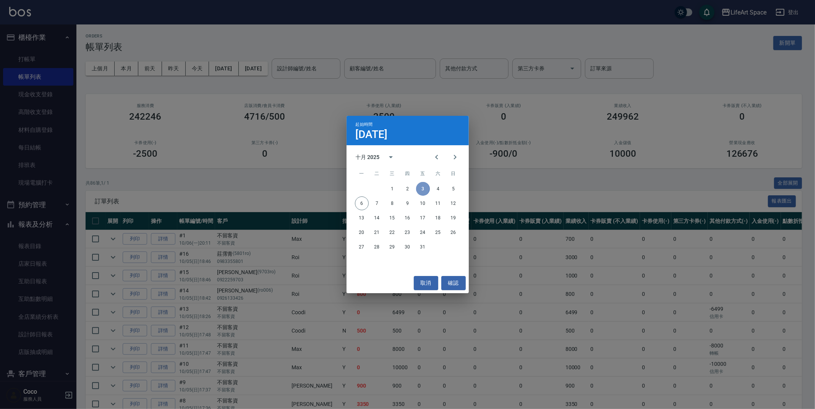
click at [418, 186] on button "3" at bounding box center [423, 189] width 14 height 14
drag, startPoint x: 424, startPoint y: 281, endPoint x: 422, endPoint y: 271, distance: 10.6
click at [425, 281] on button "取消" at bounding box center [426, 283] width 24 height 14
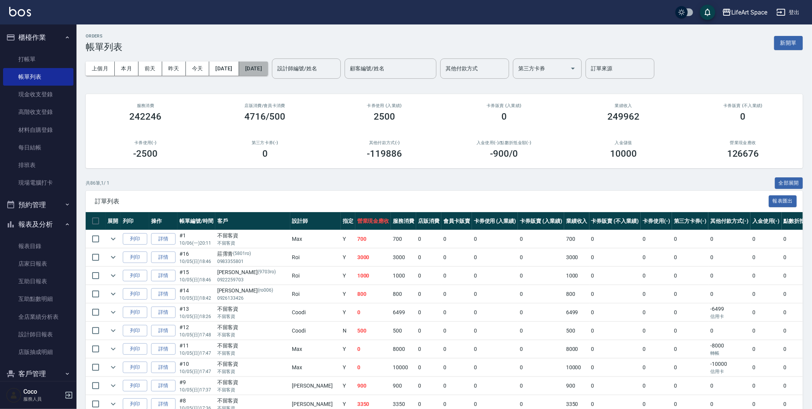
drag, startPoint x: 270, startPoint y: 71, endPoint x: 276, endPoint y: 73, distance: 6.8
click at [268, 73] on button "[DATE]" at bounding box center [253, 69] width 29 height 14
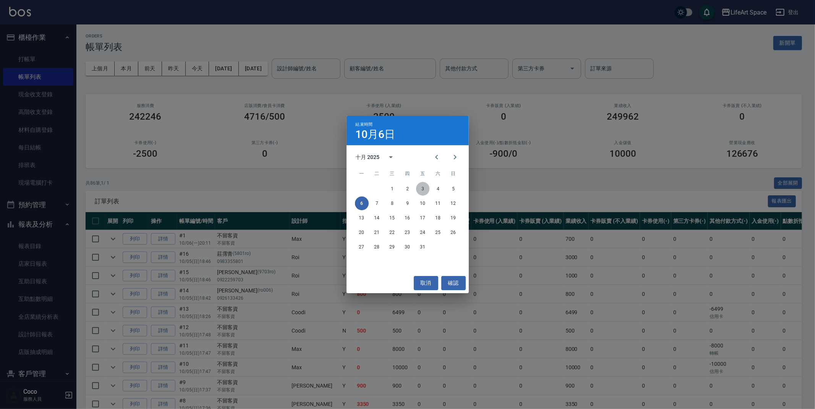
click at [425, 192] on button "3" at bounding box center [423, 189] width 14 height 14
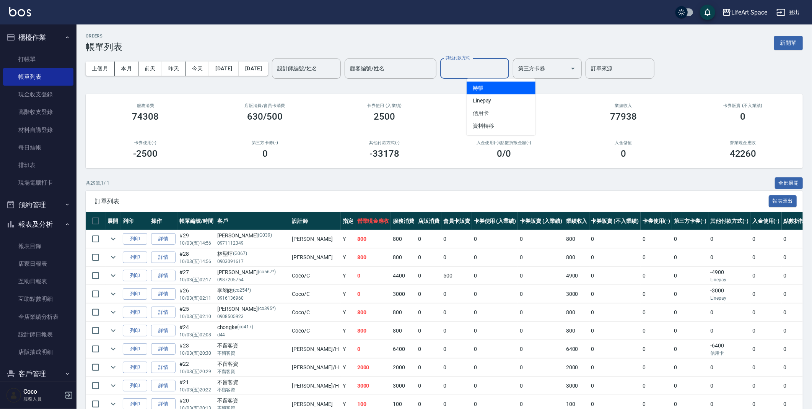
drag, startPoint x: 476, startPoint y: 63, endPoint x: 487, endPoint y: 72, distance: 14.5
click at [476, 63] on input "其他付款方式" at bounding box center [474, 68] width 62 height 13
click at [503, 89] on span "轉帳" at bounding box center [500, 88] width 69 height 13
type input "轉帳"
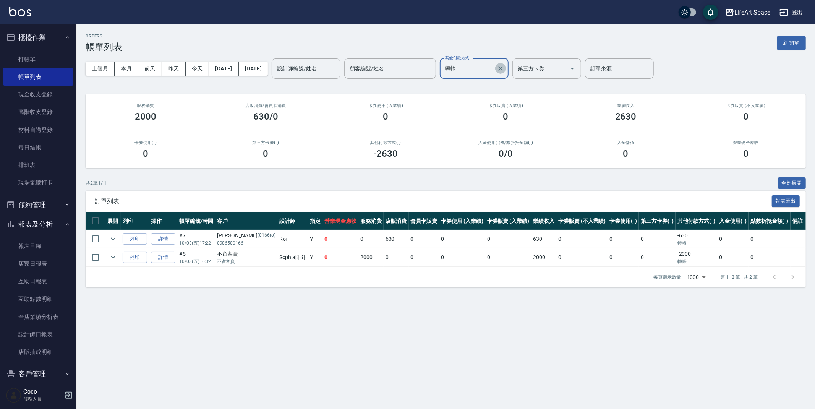
click at [505, 70] on icon "Clear" at bounding box center [501, 69] width 8 height 8
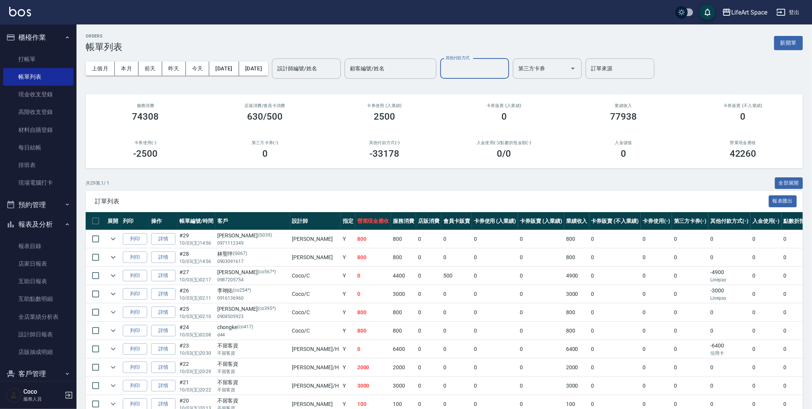
click at [490, 68] on input "其他付款方式" at bounding box center [474, 68] width 62 height 13
click at [504, 102] on span "Linepay" at bounding box center [500, 100] width 69 height 13
type input "Linepay"
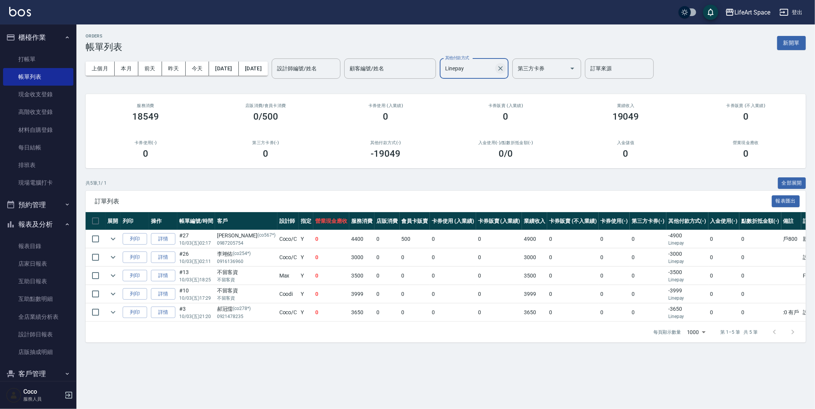
click at [505, 65] on icon "Clear" at bounding box center [501, 69] width 8 height 8
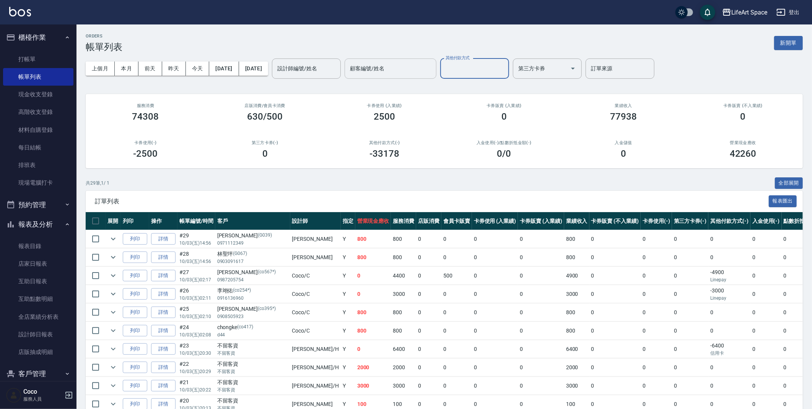
click at [424, 69] on input "顧客編號/姓名" at bounding box center [390, 68] width 85 height 13
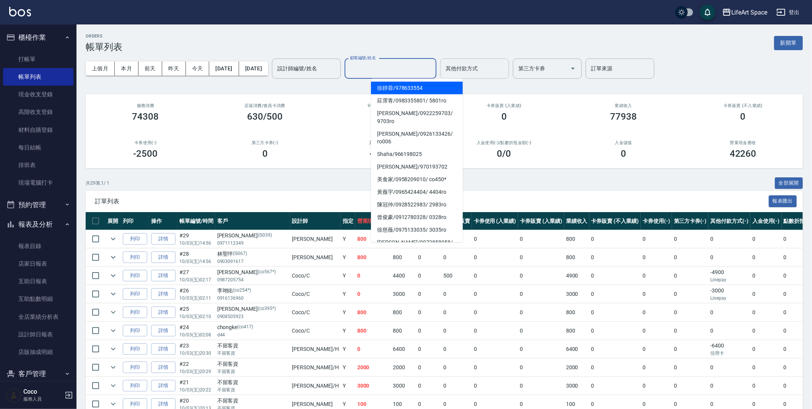
click at [484, 59] on div "其他付款方式" at bounding box center [474, 68] width 69 height 20
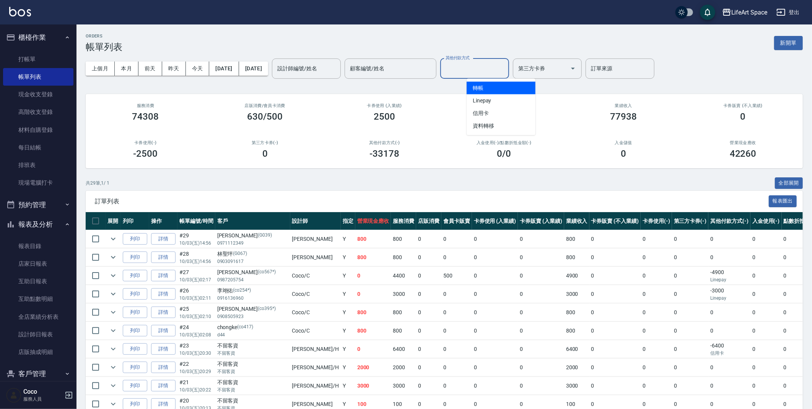
click at [484, 66] on input "其他付款方式" at bounding box center [474, 68] width 62 height 13
click at [487, 99] on span "Linepay" at bounding box center [500, 100] width 69 height 13
type input "Linepay"
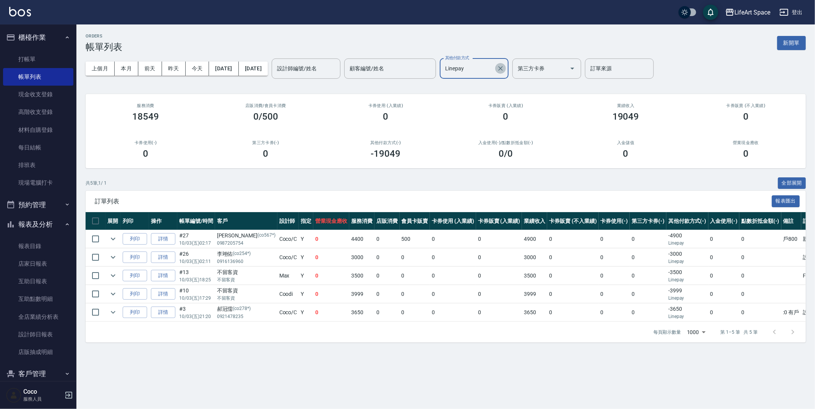
click at [505, 67] on icon "Clear" at bounding box center [501, 69] width 8 height 8
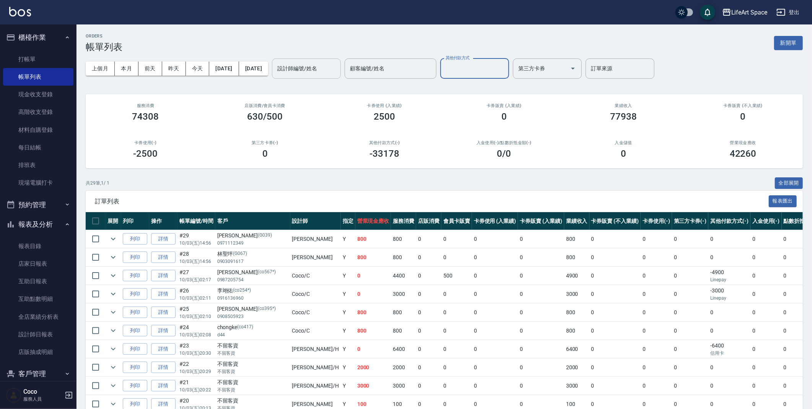
click at [337, 71] on input "設計師編號/姓名" at bounding box center [306, 68] width 62 height 13
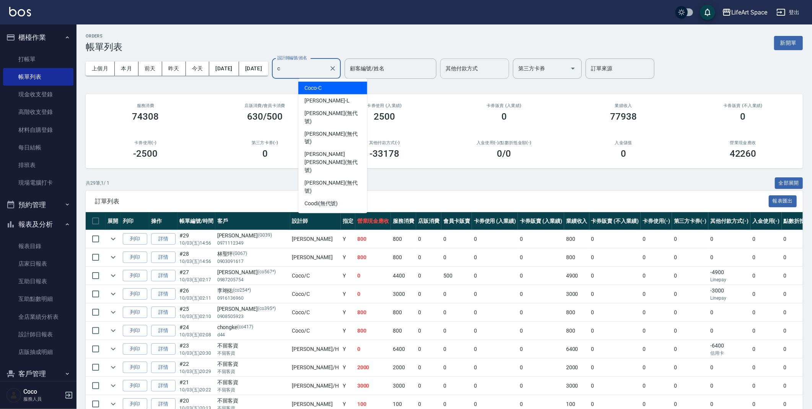
click at [320, 91] on span "Coco -C" at bounding box center [312, 88] width 17 height 8
type input "Coco-C"
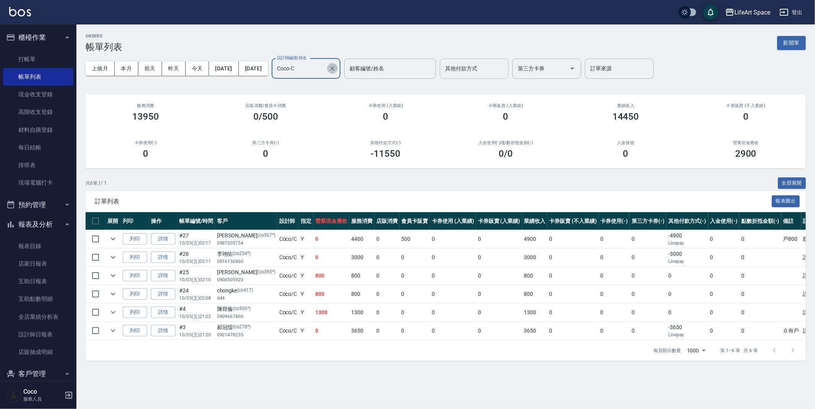
click at [336, 70] on icon "Clear" at bounding box center [333, 69] width 8 height 8
click at [497, 69] on div "其他付款方式 其他付款方式" at bounding box center [474, 68] width 69 height 20
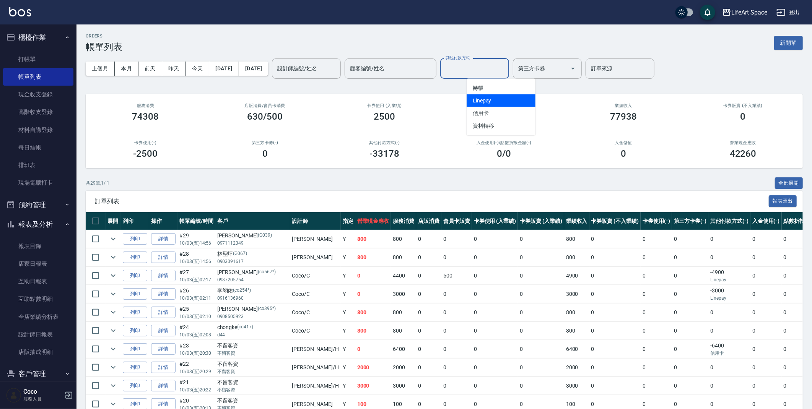
click at [498, 104] on span "Linepay" at bounding box center [500, 100] width 69 height 13
type input "Linepay"
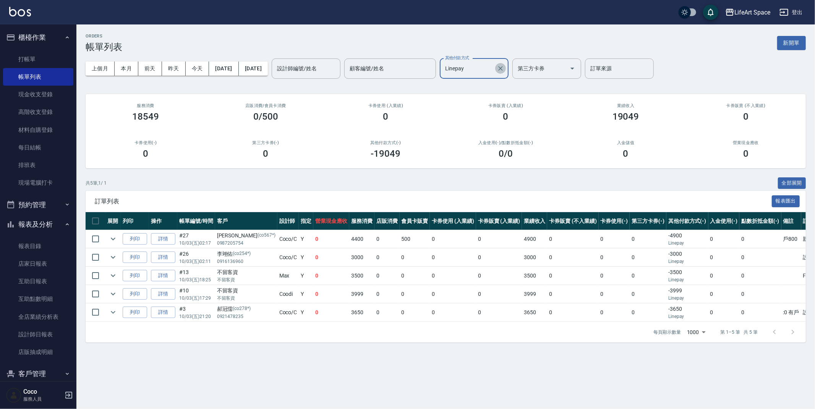
click at [505, 68] on icon "Clear" at bounding box center [501, 69] width 8 height 8
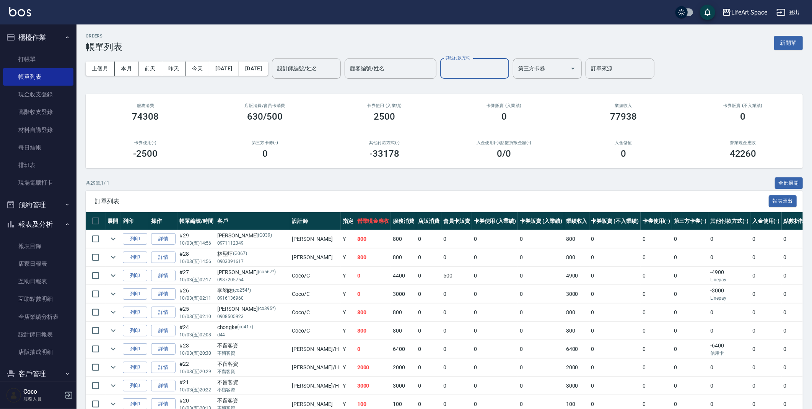
scroll to position [138, 0]
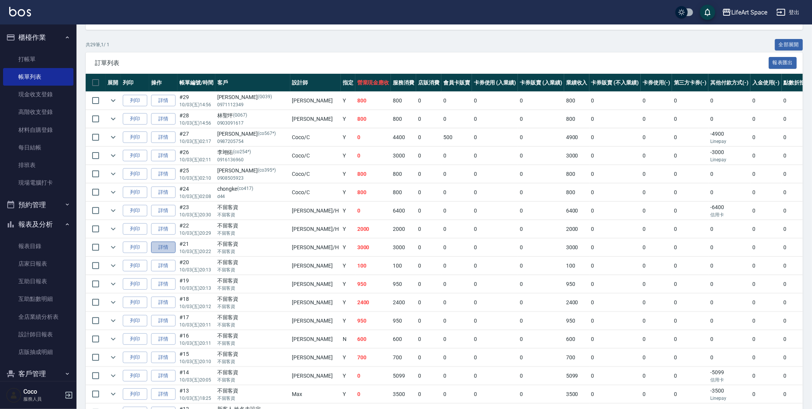
click at [155, 245] on link "詳情" at bounding box center [163, 248] width 24 height 12
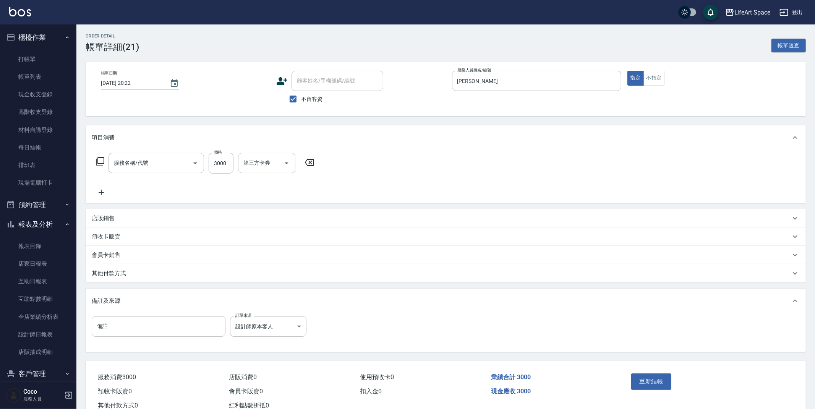
type input "2025/10/03 20:22"
checkbox input "true"
type input "Hannah-H"
type input "設計師原本客人"
type input "501 燙髮(501)"
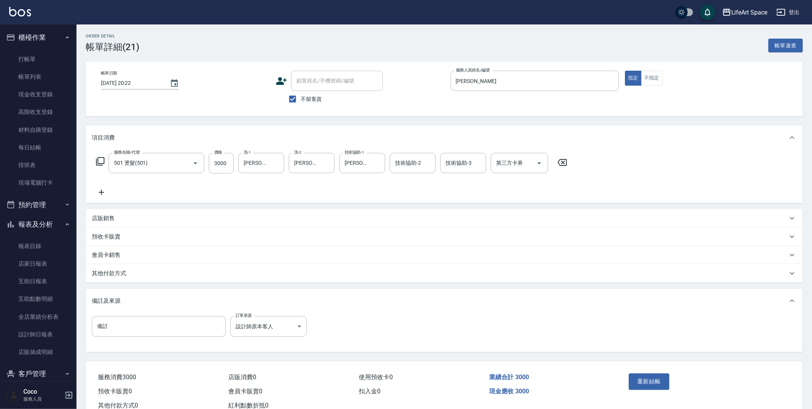
click at [123, 276] on p "其他付款方式" at bounding box center [109, 274] width 34 height 8
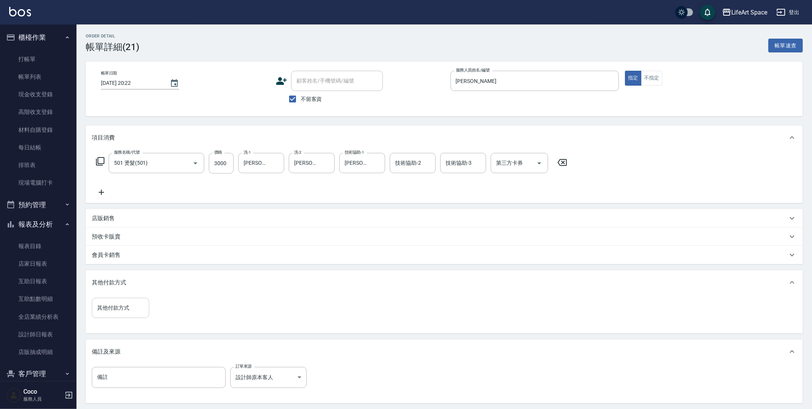
click at [129, 317] on div "其他付款方式" at bounding box center [120, 308] width 57 height 20
click at [116, 338] on span "Linepay" at bounding box center [120, 340] width 57 height 13
type input "Linepay"
drag, startPoint x: 185, startPoint y: 312, endPoint x: 248, endPoint y: 310, distance: 63.1
click at [185, 312] on input "0" at bounding box center [182, 308] width 57 height 21
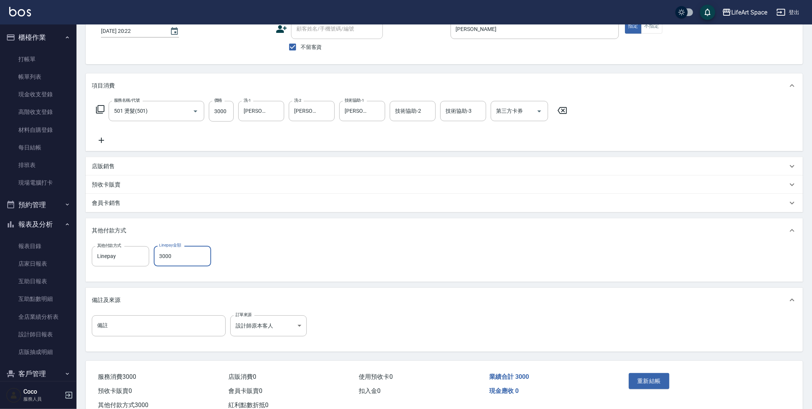
scroll to position [76, 0]
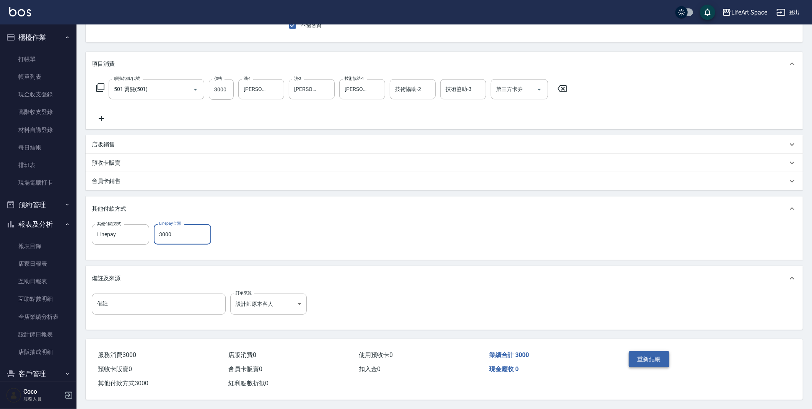
type input "3000"
click at [654, 354] on button "重新結帳" at bounding box center [648, 359] width 41 height 16
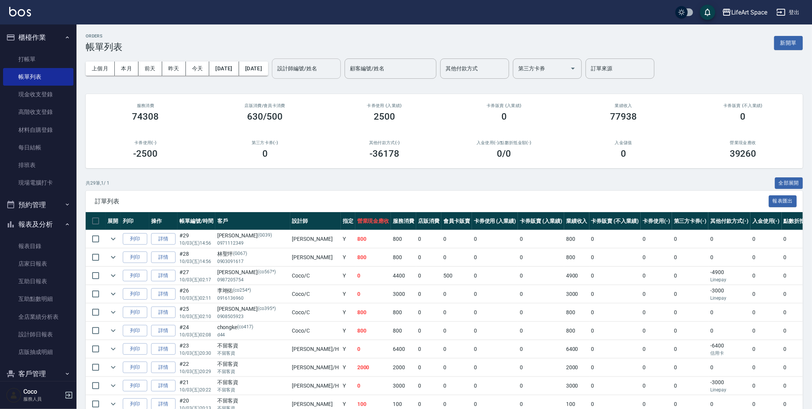
click at [337, 72] on input "設計師編號/姓名" at bounding box center [306, 68] width 62 height 13
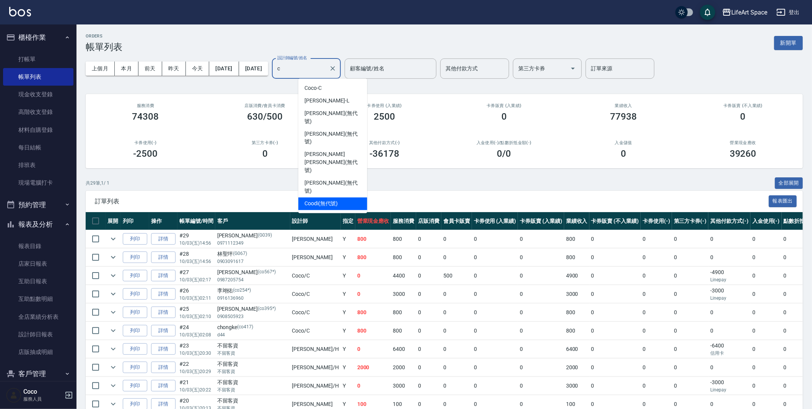
click at [327, 200] on span "Coodi (無代號)" at bounding box center [321, 204] width 34 height 8
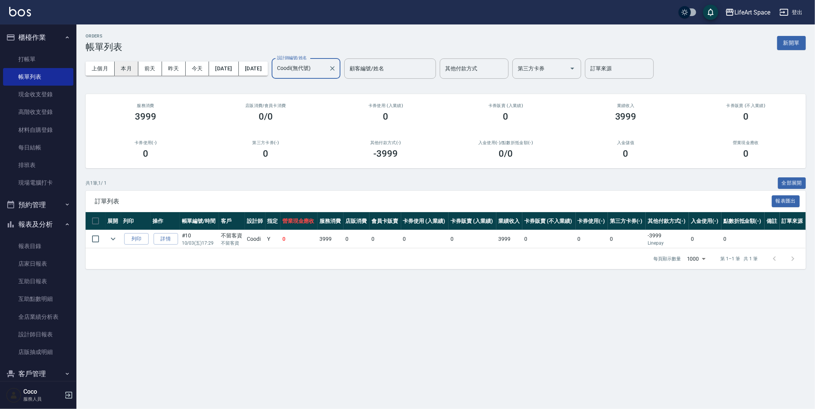
type input "Coodi(無代號)"
click at [120, 67] on button "本月" at bounding box center [127, 69] width 24 height 14
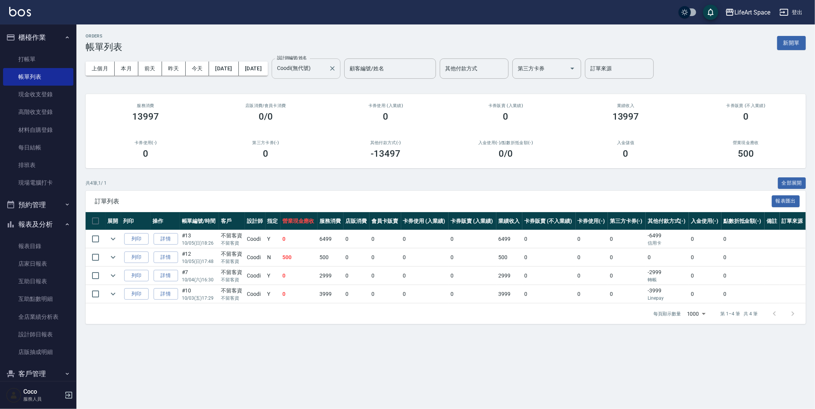
click at [341, 71] on div "Coodi(無代號) 設計師編號/姓名" at bounding box center [306, 68] width 69 height 20
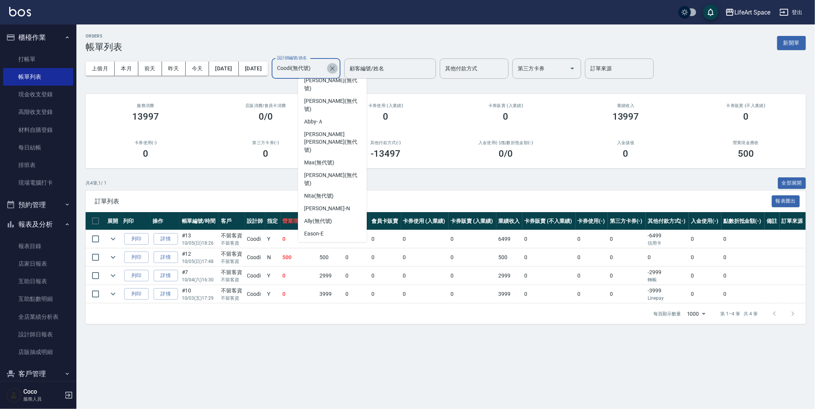
click at [336, 68] on icon "Clear" at bounding box center [333, 69] width 8 height 8
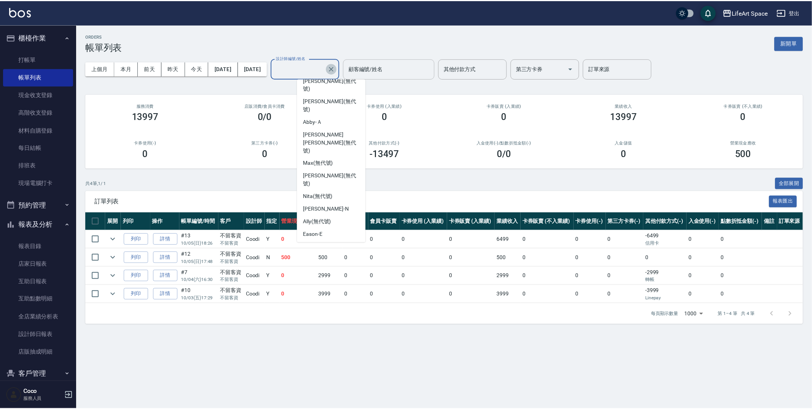
scroll to position [3, 0]
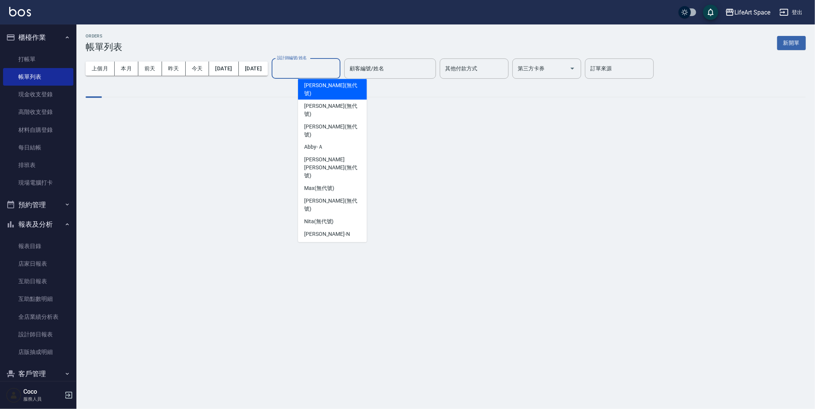
click at [509, 61] on div "其他付款方式" at bounding box center [474, 68] width 69 height 20
click at [477, 65] on label "其他付款方式" at bounding box center [461, 69] width 32 height 8
click at [502, 65] on input "其他付款方式" at bounding box center [474, 68] width 62 height 13
click at [356, 24] on div "LifeArt Space 登出" at bounding box center [407, 12] width 815 height 24
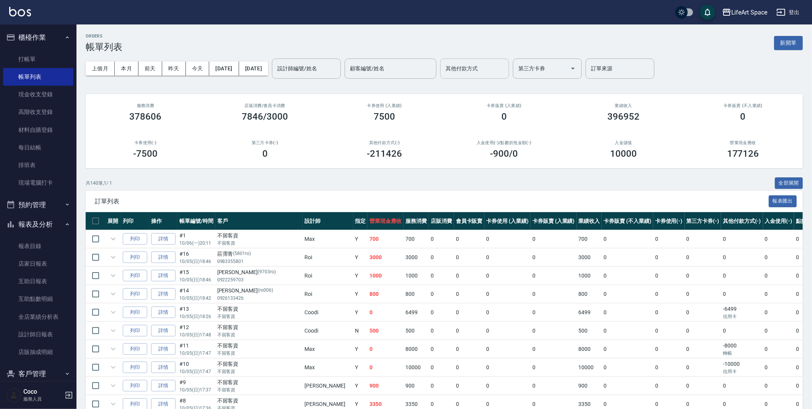
click at [409, 63] on input "顧客編號/姓名" at bounding box center [390, 68] width 85 height 13
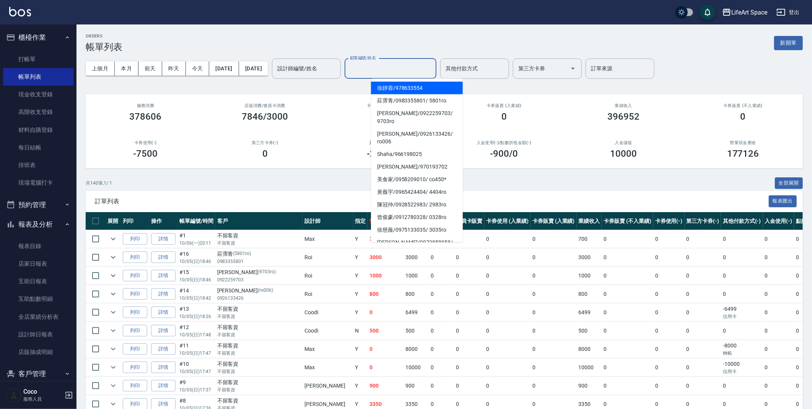
click at [495, 67] on input "其他付款方式" at bounding box center [474, 68] width 62 height 13
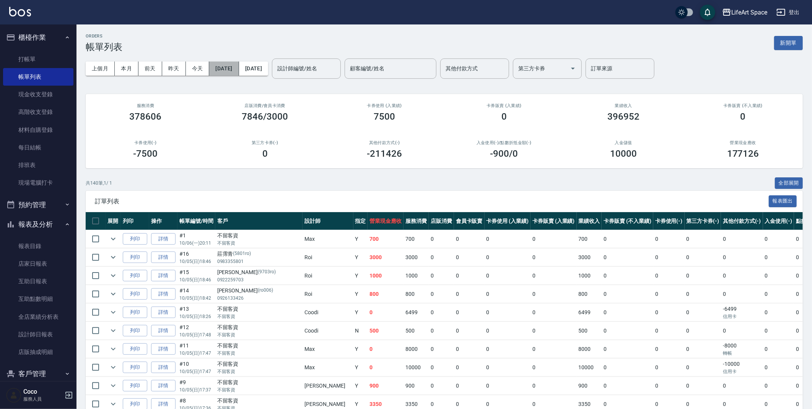
click at [232, 70] on button "[DATE]" at bounding box center [223, 69] width 29 height 14
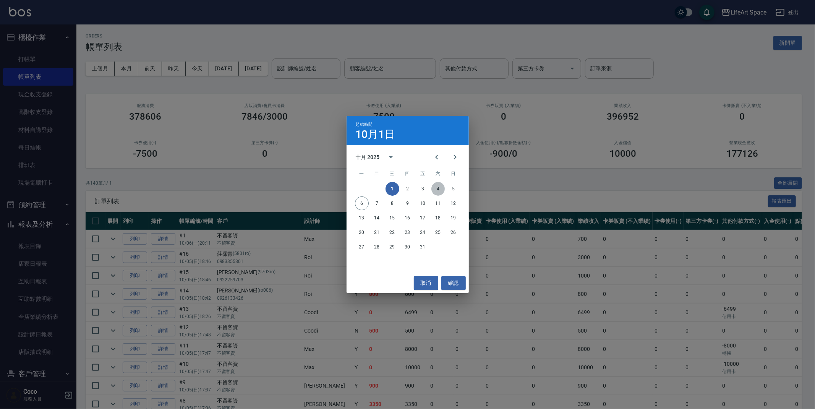
click at [441, 188] on button "4" at bounding box center [439, 189] width 14 height 14
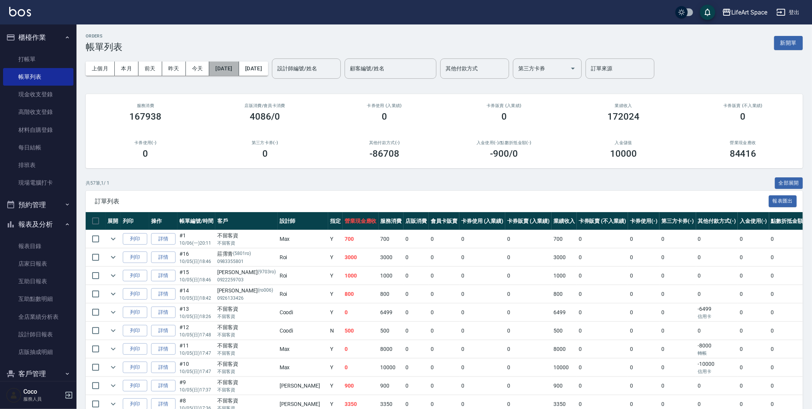
click at [239, 63] on button "[DATE]" at bounding box center [223, 69] width 29 height 14
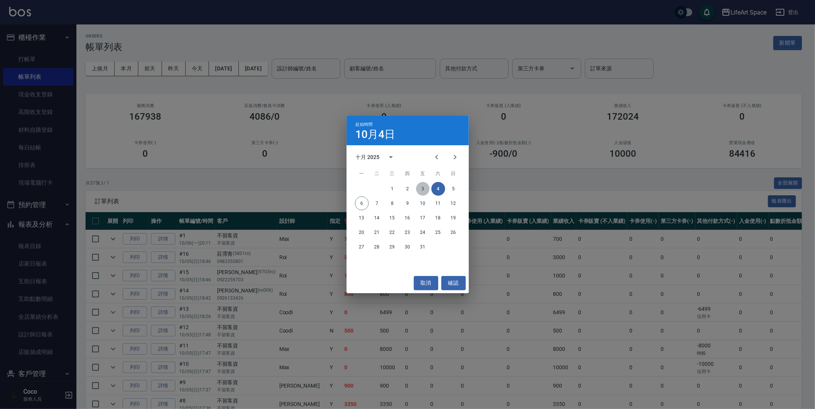
click at [427, 190] on button "3" at bounding box center [423, 189] width 14 height 14
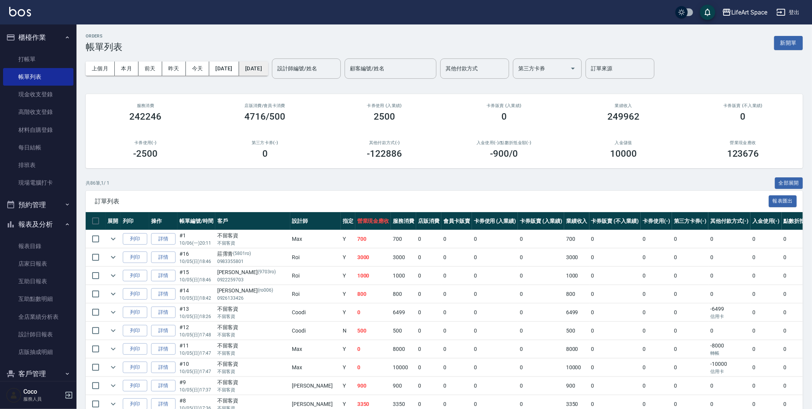
click at [268, 71] on button "2025/10/31" at bounding box center [253, 69] width 29 height 14
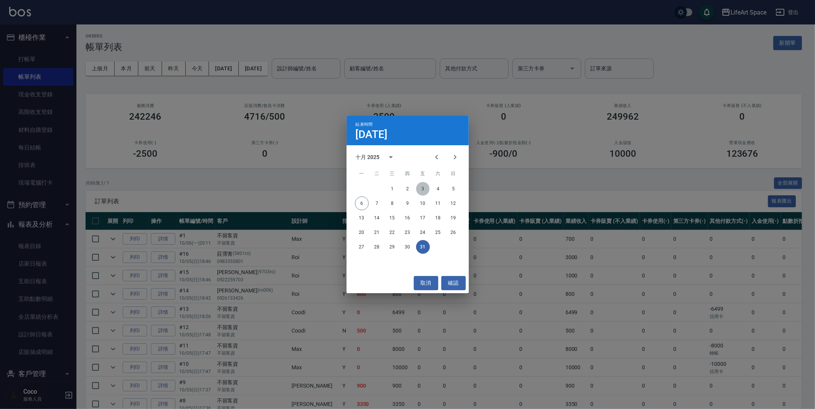
click at [420, 191] on button "3" at bounding box center [423, 189] width 14 height 14
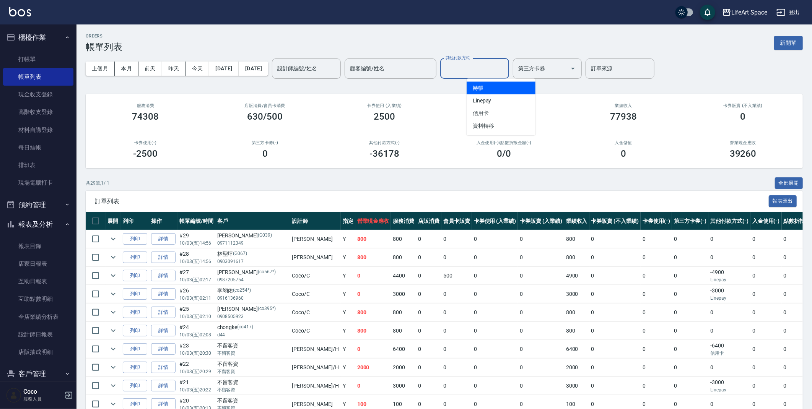
click at [487, 75] on input "其他付款方式" at bounding box center [474, 68] width 62 height 13
click at [469, 33] on div "ORDERS 帳單列表 新開單 上個月 本月 前天 昨天 今天 2025/10/03 2025/10/03 設計師編號/姓名 設計師編號/姓名 顧客編號/姓名…" at bounding box center [443, 408] width 735 height 768
click at [505, 68] on input "其他付款方式" at bounding box center [474, 68] width 62 height 13
click at [518, 101] on span "Linepay" at bounding box center [500, 100] width 69 height 13
type input "Linepay"
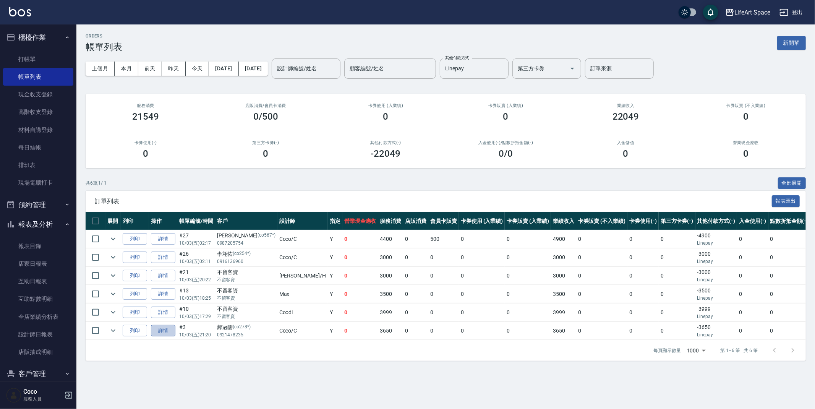
click at [161, 332] on link "詳情" at bounding box center [163, 331] width 24 height 12
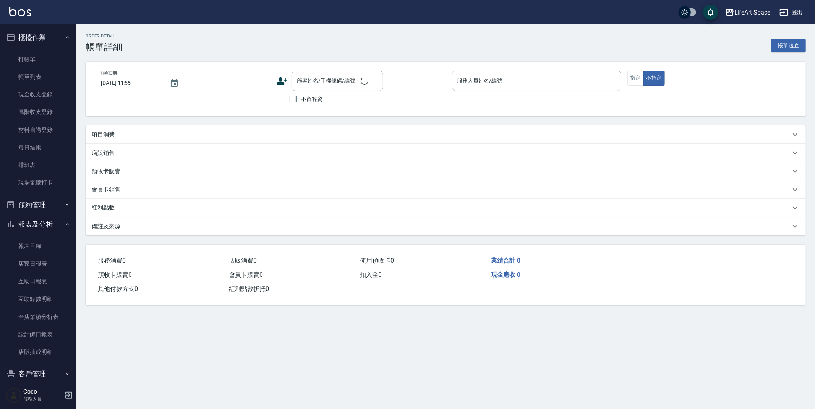
type input "2025/10/03 21:20"
type input "Coco-C"
type input ":0 有戶"
type input "設計師原本客人"
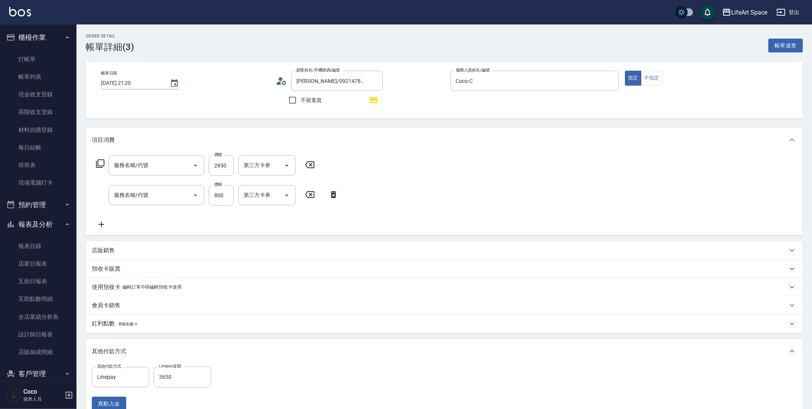
type input "郝冠儒/0921478235/co278*"
type input "501 燙髮(501)"
type input "201 剪髮(201)"
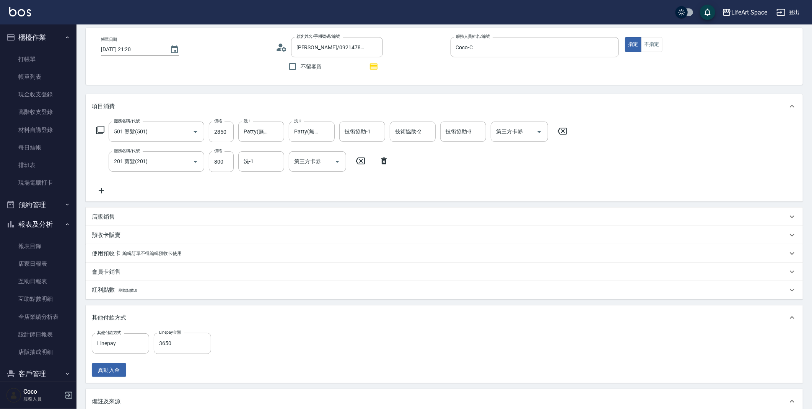
scroll to position [36, 0]
click at [223, 129] on input "2850" at bounding box center [221, 130] width 25 height 21
type input "0"
type input "2760"
click at [187, 341] on input "0" at bounding box center [182, 341] width 57 height 21
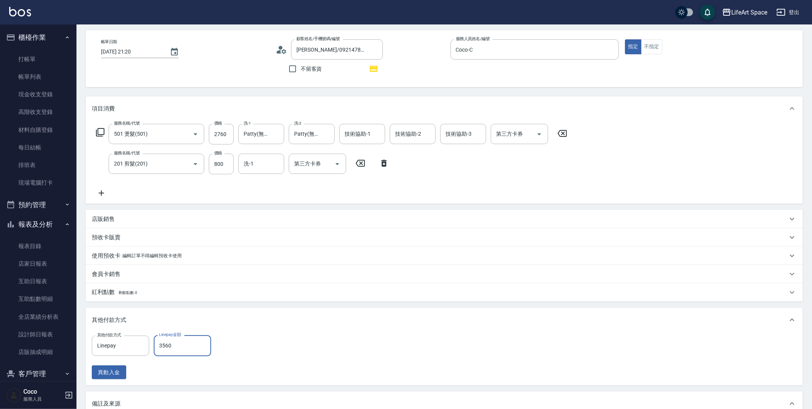
scroll to position [159, 0]
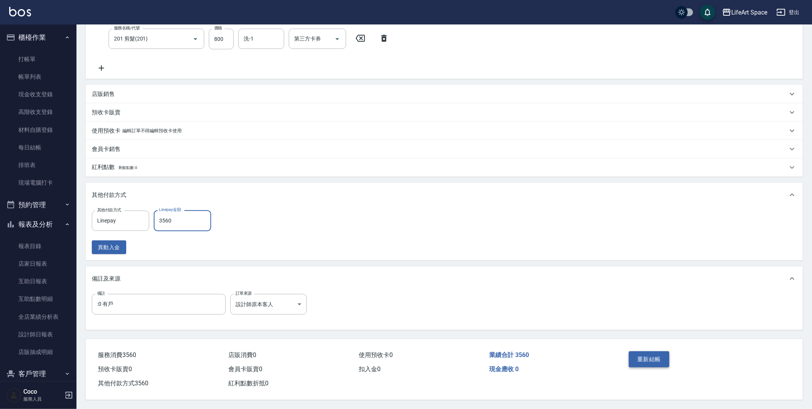
type input "3560"
click at [657, 358] on button "重新結帳" at bounding box center [648, 359] width 41 height 16
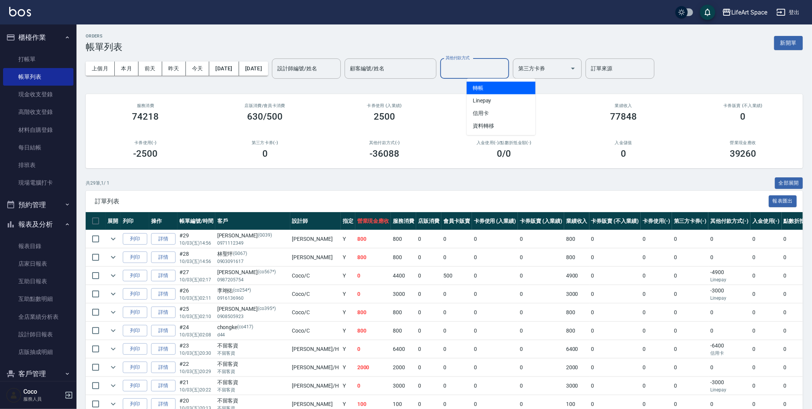
click at [484, 70] on input "其他付款方式" at bounding box center [474, 68] width 62 height 13
drag, startPoint x: 486, startPoint y: 98, endPoint x: 492, endPoint y: 94, distance: 7.3
click at [486, 98] on span "Linepay" at bounding box center [500, 100] width 69 height 13
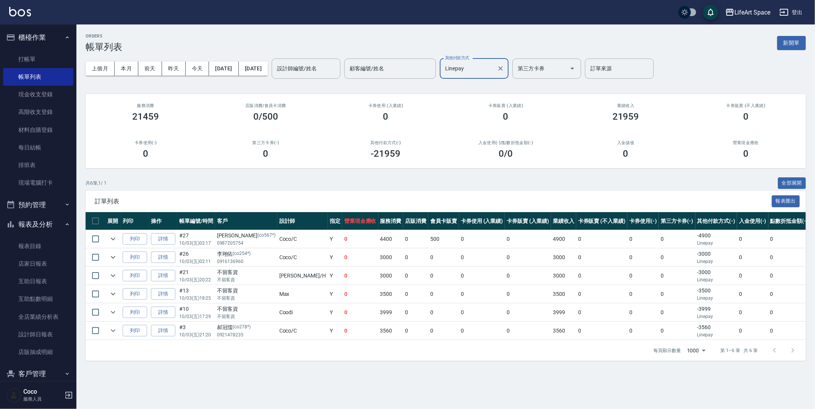
click at [509, 68] on div "Linepay 其他付款方式" at bounding box center [474, 68] width 69 height 20
click at [496, 118] on span "信用卡" at bounding box center [500, 113] width 69 height 13
type input "信用卡"
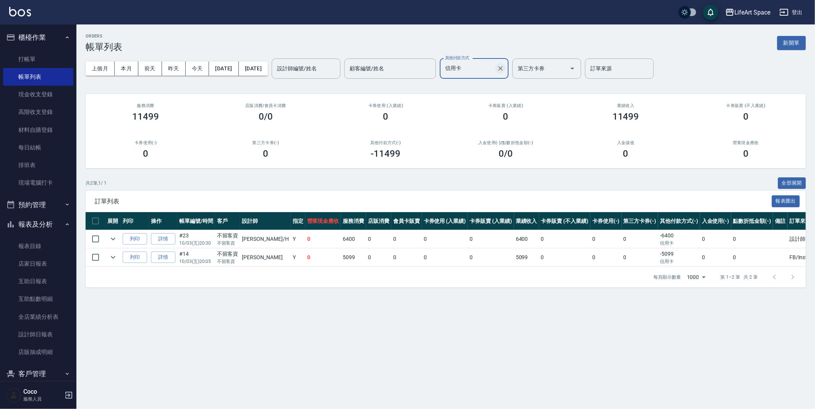
drag, startPoint x: 521, startPoint y: 63, endPoint x: 527, endPoint y: 68, distance: 7.4
click at [509, 63] on div "信用卡 其他付款方式" at bounding box center [474, 68] width 69 height 20
click at [503, 68] on icon "Clear" at bounding box center [500, 68] width 5 height 5
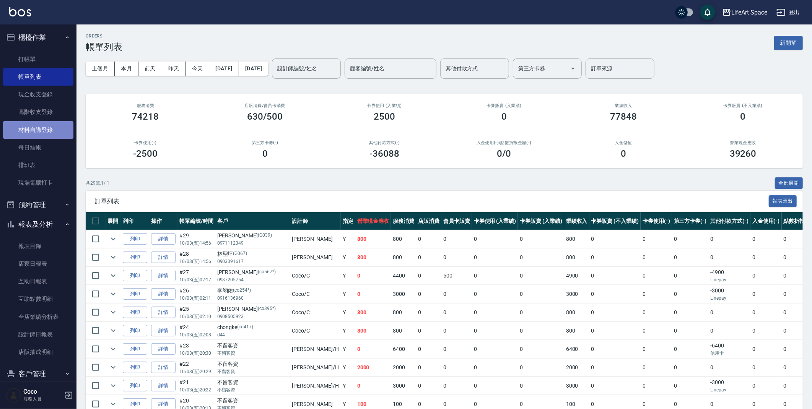
click at [47, 132] on link "材料自購登錄" at bounding box center [38, 130] width 70 height 18
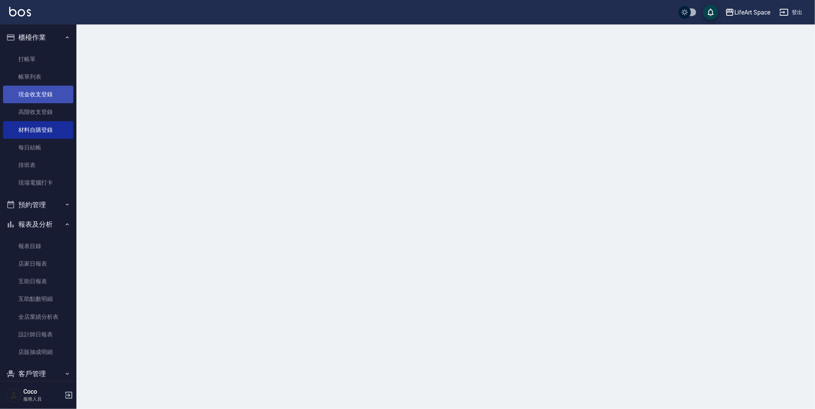
click at [52, 94] on link "現金收支登錄" at bounding box center [38, 95] width 70 height 18
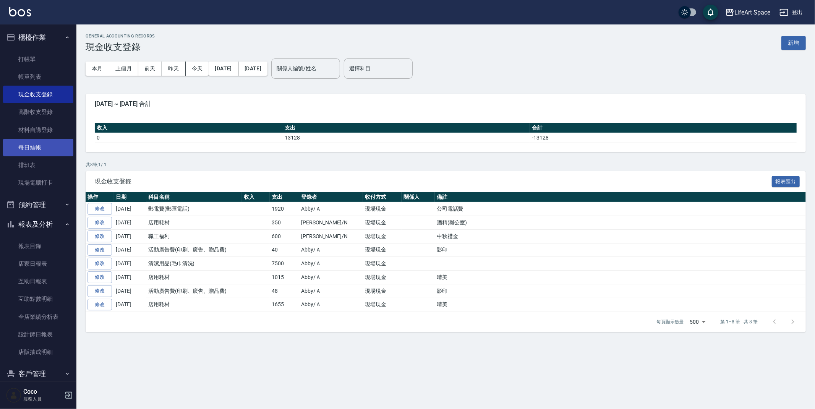
click at [41, 153] on link "每日結帳" at bounding box center [38, 148] width 70 height 18
click at [42, 153] on link "每日結帳" at bounding box center [38, 148] width 70 height 18
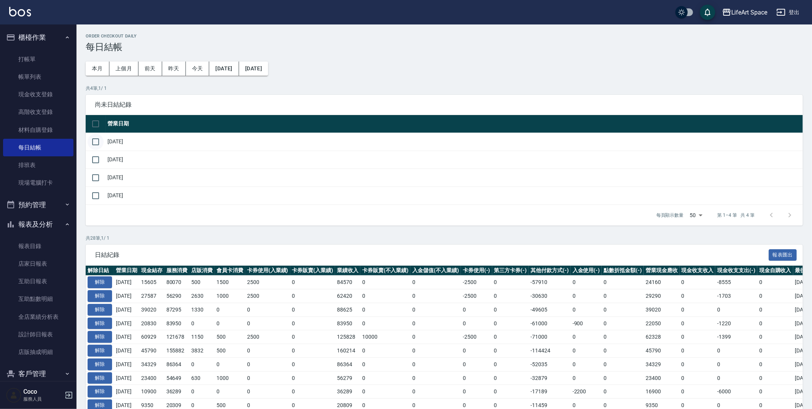
click at [96, 144] on input "checkbox" at bounding box center [96, 142] width 16 height 16
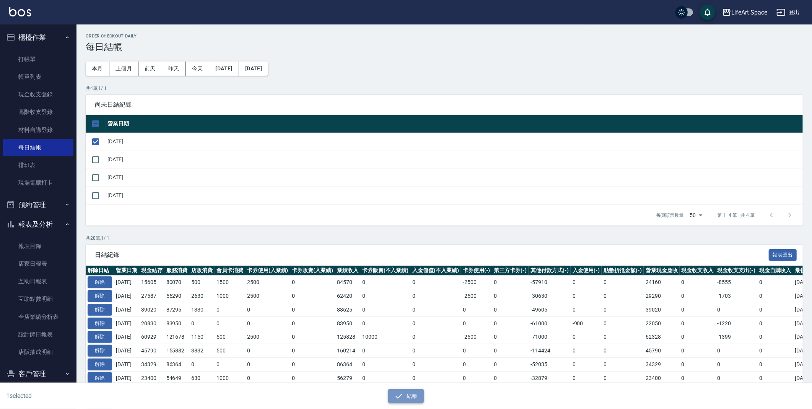
click at [408, 393] on button "結帳" at bounding box center [406, 396] width 36 height 14
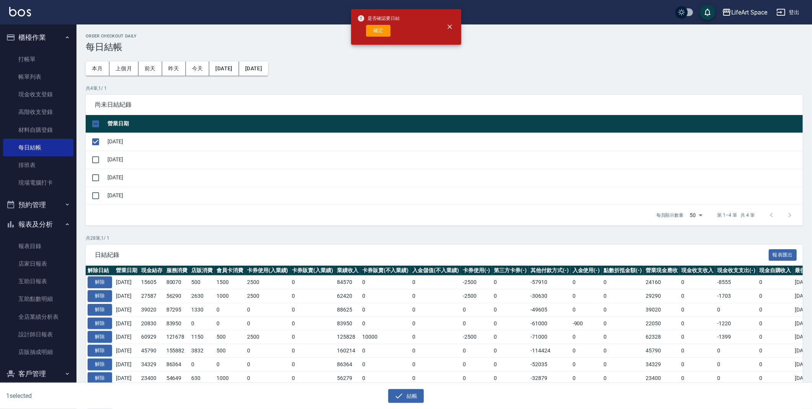
click at [374, 24] on div "是否確認要日結 確定" at bounding box center [378, 26] width 43 height 31
click at [378, 32] on button "確定" at bounding box center [378, 31] width 24 height 12
checkbox input "false"
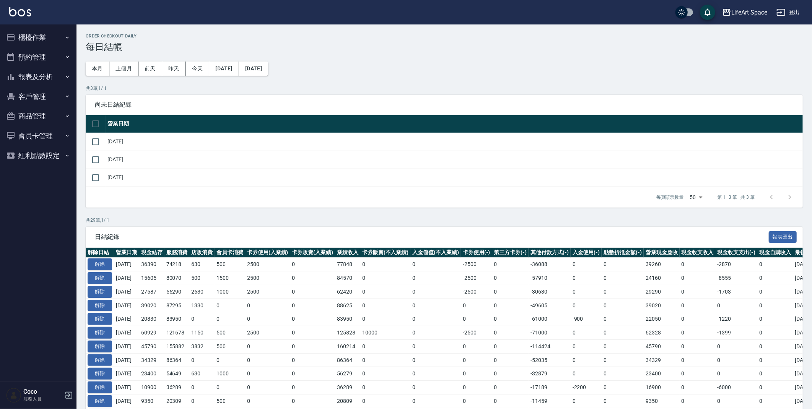
click at [44, 39] on button "櫃檯作業" at bounding box center [38, 38] width 70 height 20
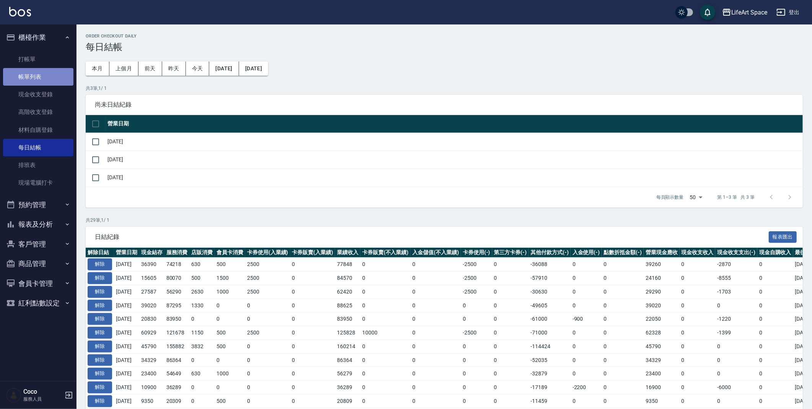
click at [51, 71] on link "帳單列表" at bounding box center [38, 77] width 70 height 18
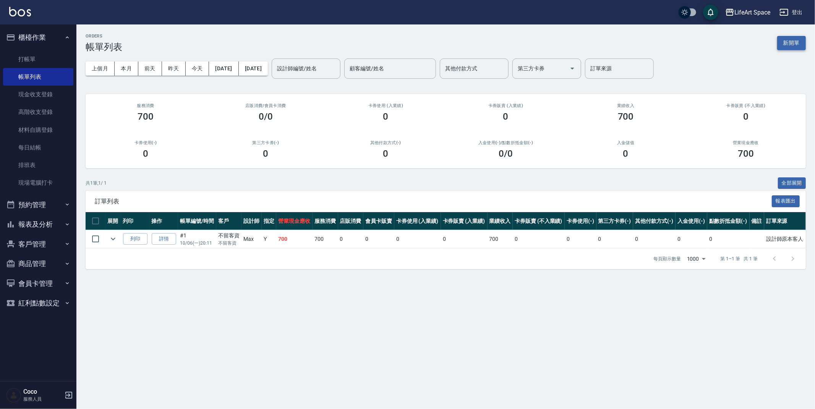
click at [797, 48] on button "新開單" at bounding box center [792, 43] width 29 height 14
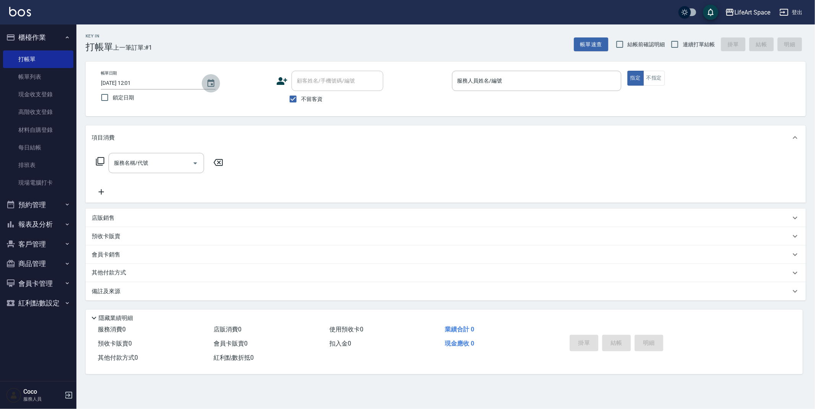
click at [214, 84] on icon "Choose date, selected date is 2025-10-06" at bounding box center [211, 83] width 7 height 8
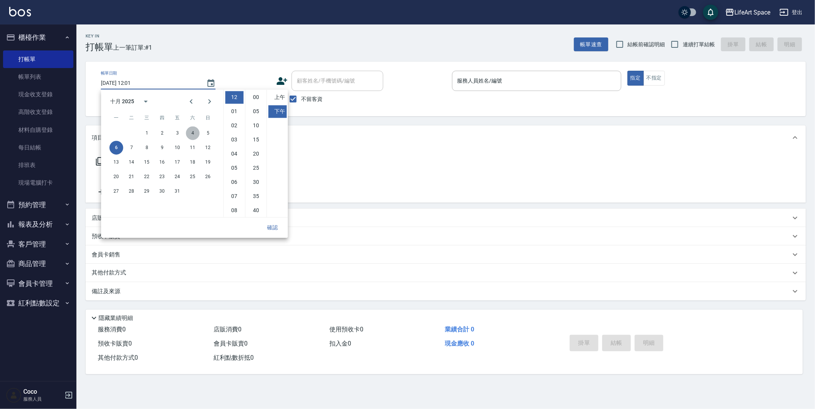
click at [193, 136] on button "4" at bounding box center [193, 133] width 14 height 14
type input "2025/10/04 12:01"
click at [272, 226] on button "確認" at bounding box center [272, 228] width 24 height 14
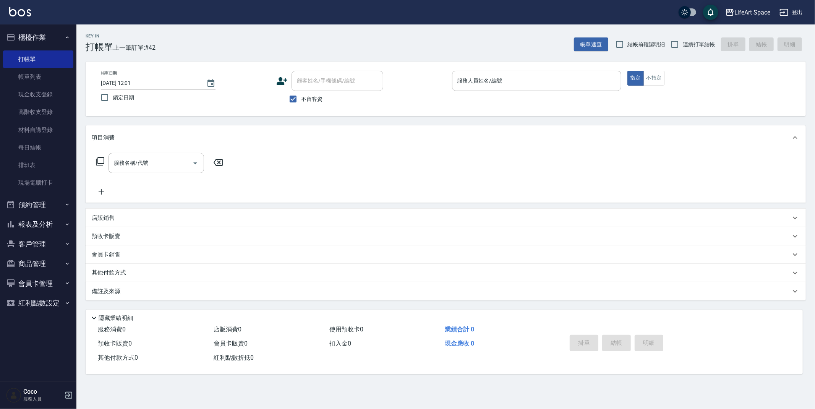
click at [469, 81] on input "服務人員姓名/編號" at bounding box center [537, 80] width 162 height 13
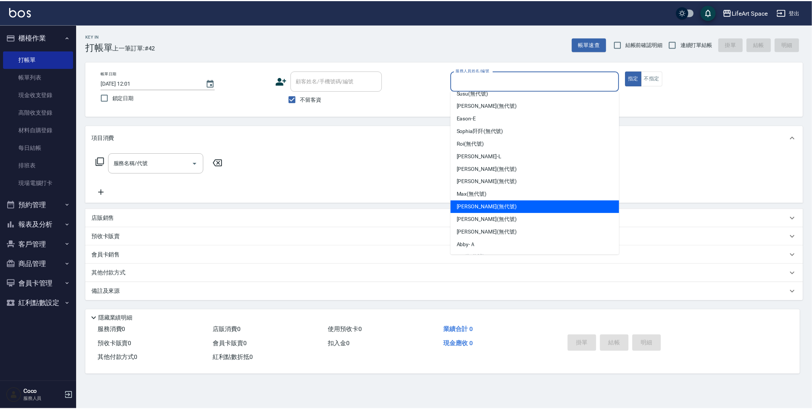
scroll to position [132, 0]
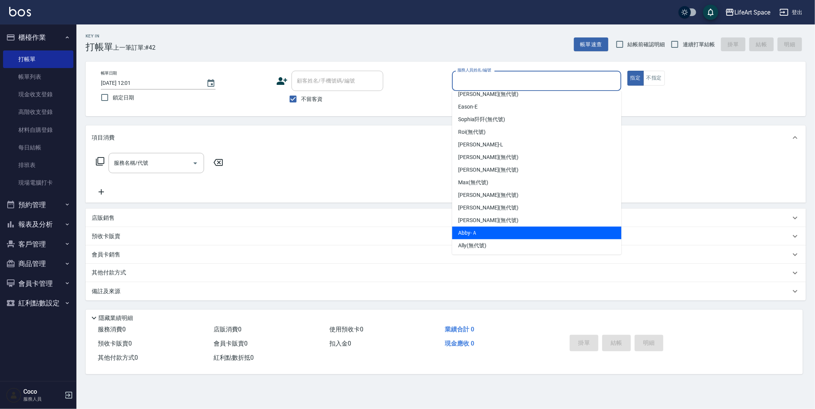
click at [485, 227] on div "Abby -Ａ" at bounding box center [536, 233] width 169 height 13
type input "Abby-Ａ"
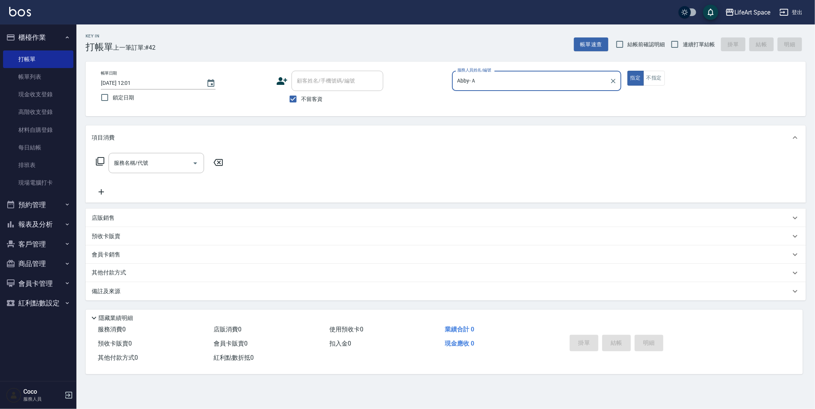
click at [135, 161] on div "服務名稱/代號 服務名稱/代號" at bounding box center [157, 163] width 96 height 20
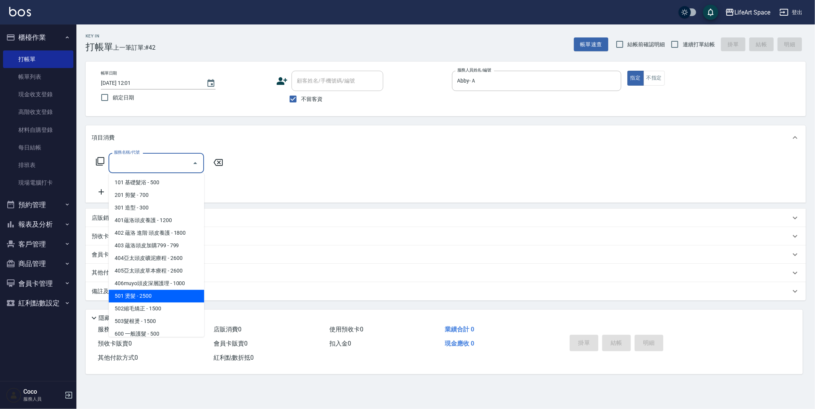
drag, startPoint x: 145, startPoint y: 297, endPoint x: 190, endPoint y: 244, distance: 69.7
click at [145, 297] on span "501 燙髮 - 2500" at bounding box center [157, 296] width 96 height 13
type input "501 燙髮(501)"
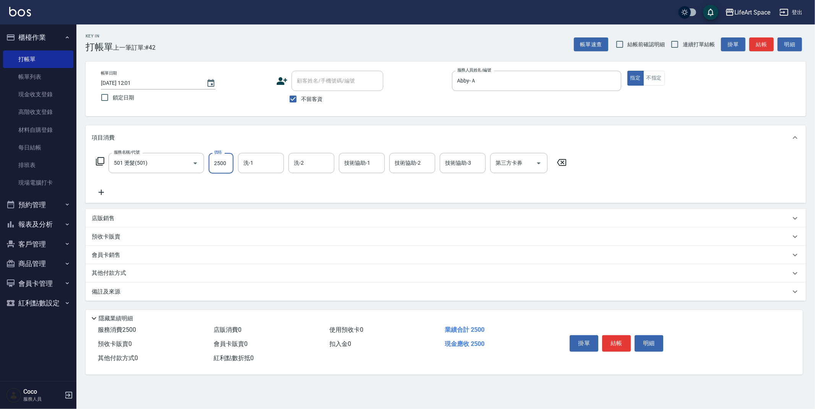
drag, startPoint x: 226, startPoint y: 168, endPoint x: 221, endPoint y: 163, distance: 6.5
click at [224, 166] on input "2500" at bounding box center [221, 163] width 25 height 21
type input "1500"
click at [98, 194] on icon at bounding box center [101, 192] width 19 height 9
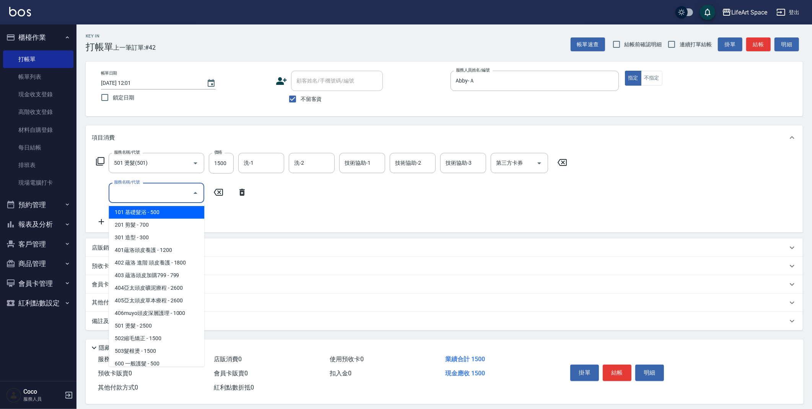
click at [119, 194] on input "服務名稱/代號" at bounding box center [150, 192] width 77 height 13
click at [140, 225] on span "201 剪髮 - 700" at bounding box center [157, 225] width 96 height 13
type input "201 剪髮(201)"
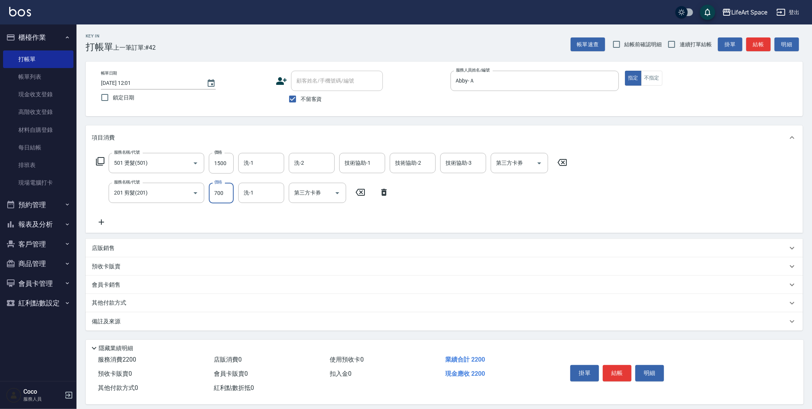
click at [228, 192] on input "700" at bounding box center [221, 193] width 25 height 21
type input "800"
click at [99, 226] on icon at bounding box center [101, 222] width 19 height 9
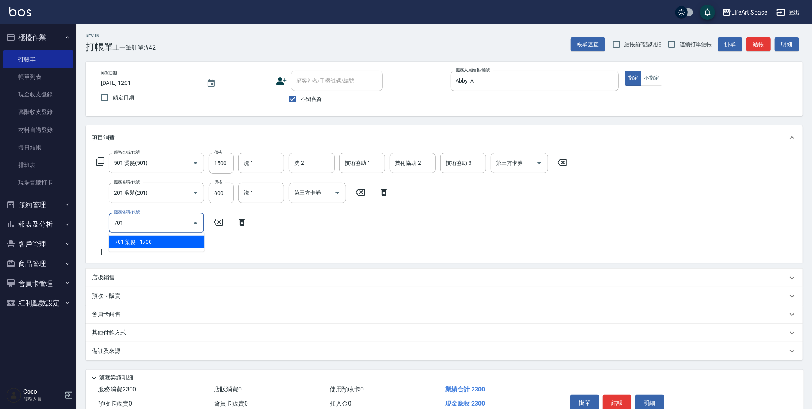
click at [173, 243] on span "701 染髮 - 1700" at bounding box center [157, 242] width 96 height 13
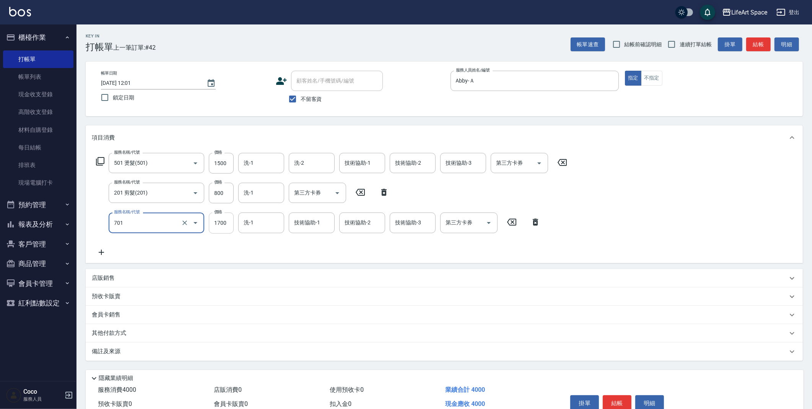
type input "701 染髮(701)"
click at [228, 224] on input "1700" at bounding box center [221, 223] width 25 height 21
type input "1500"
click at [251, 219] on div "洗-1 洗-1" at bounding box center [261, 223] width 46 height 20
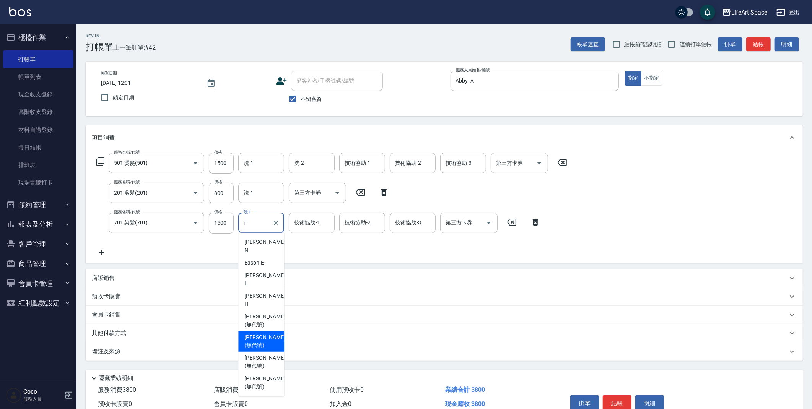
click at [257, 333] on span "Nita (無代號)" at bounding box center [264, 341] width 41 height 16
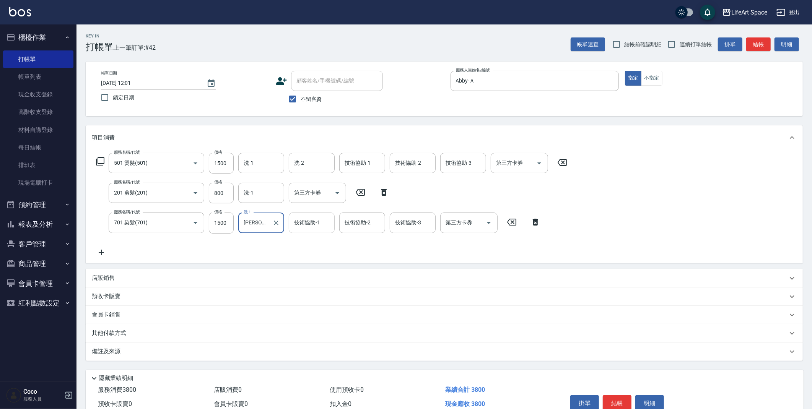
type input "Nita (無代號)"
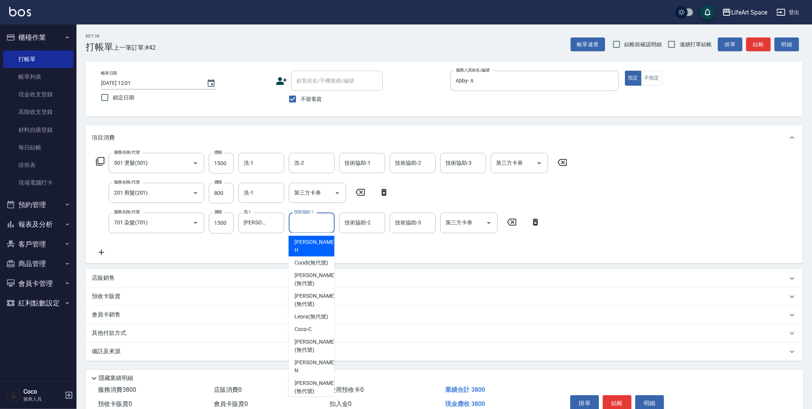
click at [326, 226] on input "技術協助-1" at bounding box center [311, 222] width 39 height 13
drag, startPoint x: 311, startPoint y: 296, endPoint x: 318, endPoint y: 283, distance: 14.7
click at [311, 296] on span "Nita (無代號)" at bounding box center [314, 300] width 41 height 16
type input "Nita (無代號)"
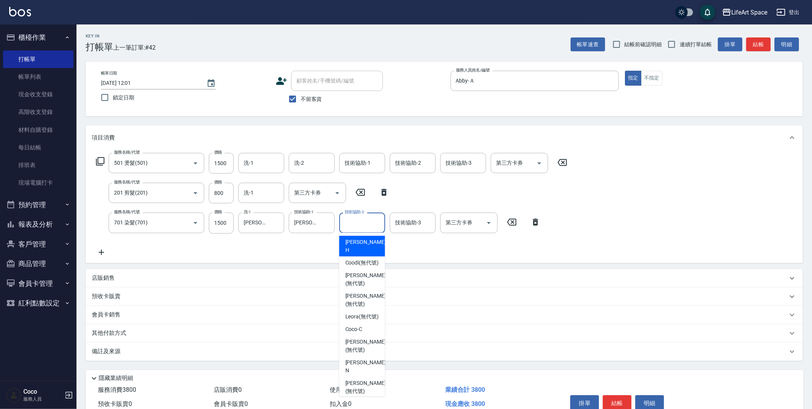
click at [364, 225] on input "技術協助-2" at bounding box center [362, 222] width 39 height 13
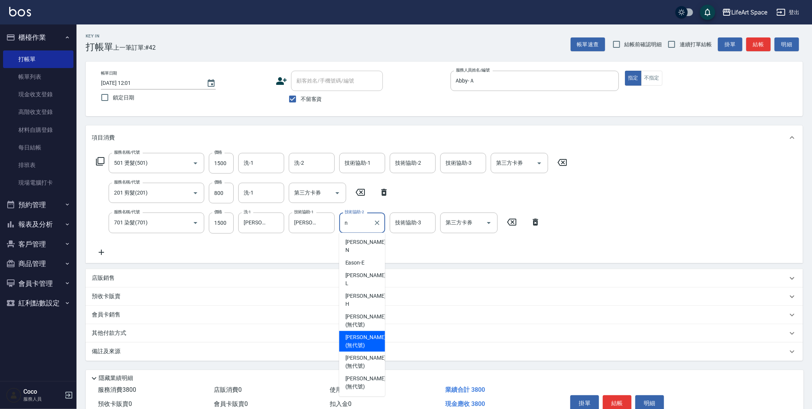
click at [356, 333] on span "Nita (無代號)" at bounding box center [365, 341] width 41 height 16
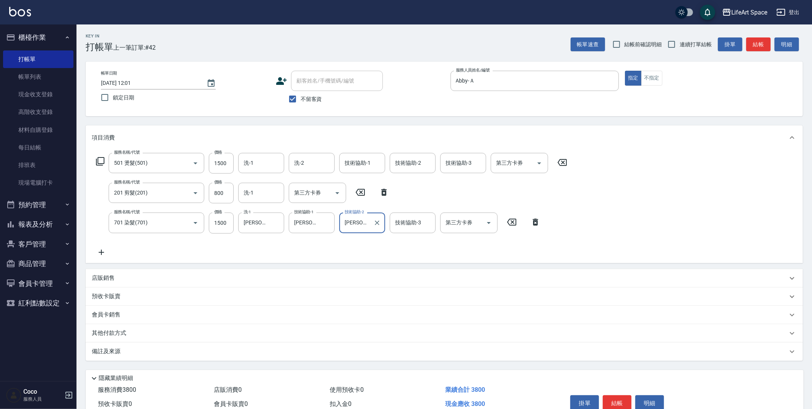
type input "Nita (無代號)"
click at [98, 253] on icon at bounding box center [101, 252] width 19 height 9
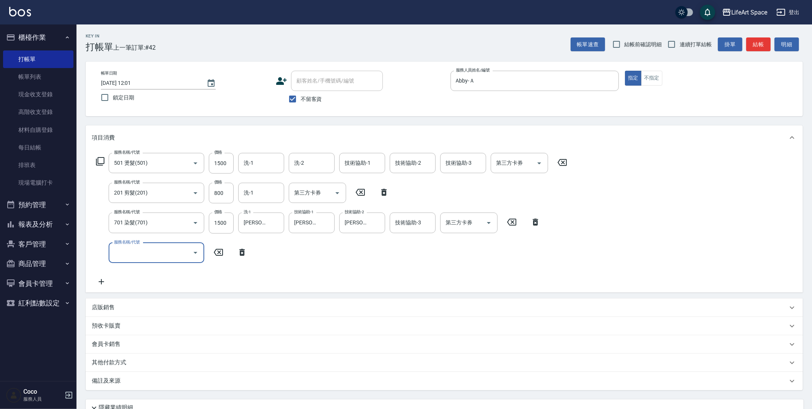
click at [115, 253] on input "服務名稱/代號" at bounding box center [150, 252] width 77 height 13
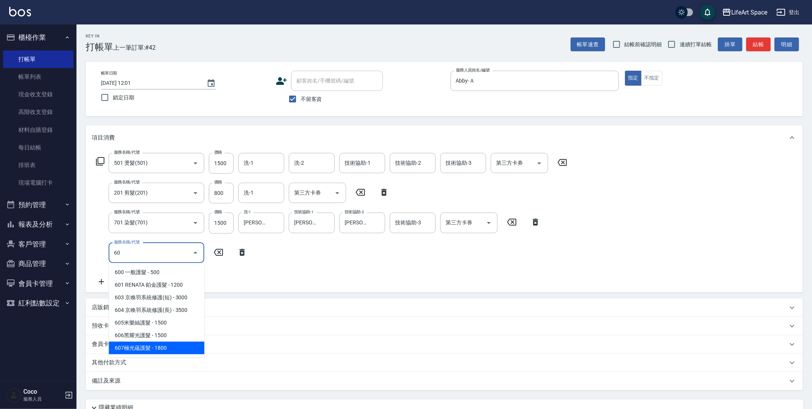
click at [138, 349] on span "607極光蘊護髮 - 1800" at bounding box center [157, 348] width 96 height 13
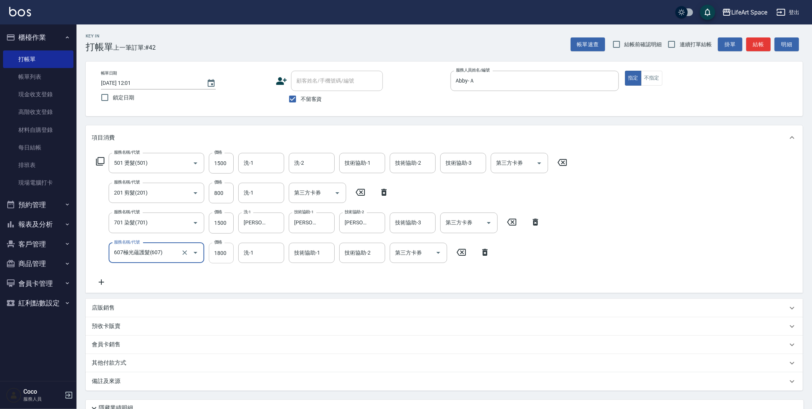
type input "607極光蘊護髮(607)"
click at [233, 252] on input "1800" at bounding box center [221, 253] width 25 height 21
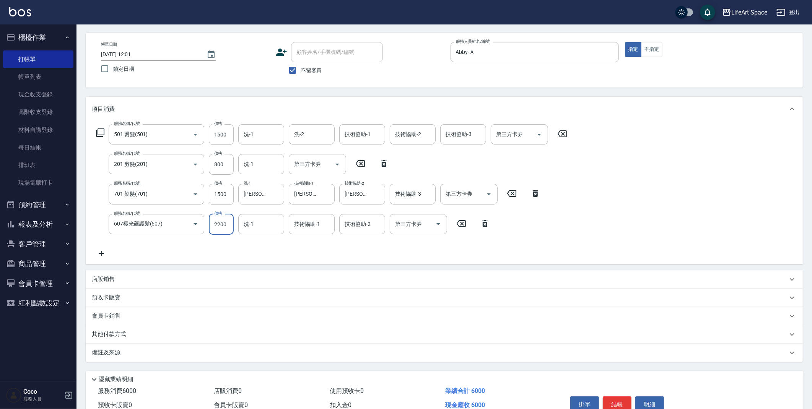
scroll to position [29, 0]
type input "2200"
click at [123, 357] on div "備註及來源" at bounding box center [444, 352] width 717 height 18
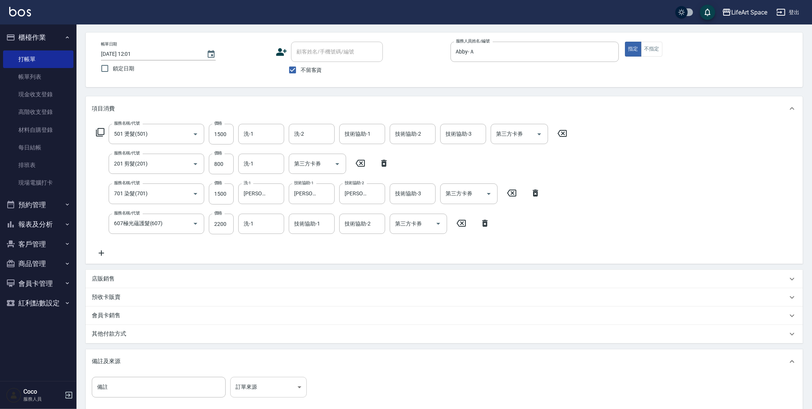
click at [279, 390] on body "LifeArt Space 登出 櫃檯作業 打帳單 帳單列表 現金收支登錄 高階收支登錄 材料自購登錄 每日結帳 排班表 現場電腦打卡 預約管理 預約管理 單…" at bounding box center [406, 233] width 812 height 525
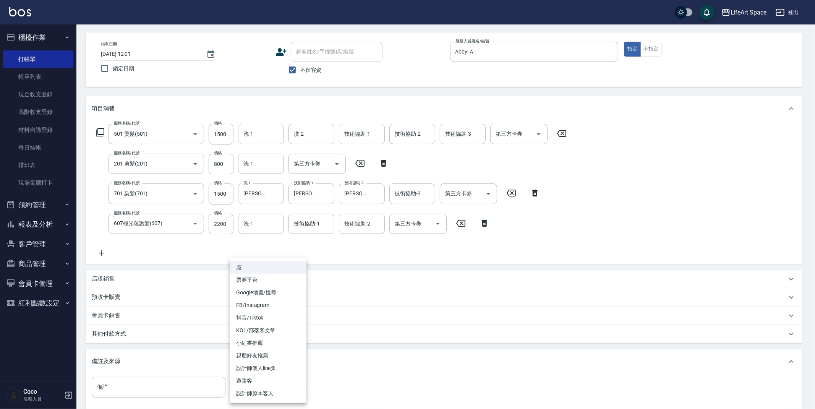
drag, startPoint x: 255, startPoint y: 369, endPoint x: 77, endPoint y: 338, distance: 180.5
click at [255, 369] on li "設計師個人line@" at bounding box center [268, 368] width 76 height 13
type input "設計師個人line@"
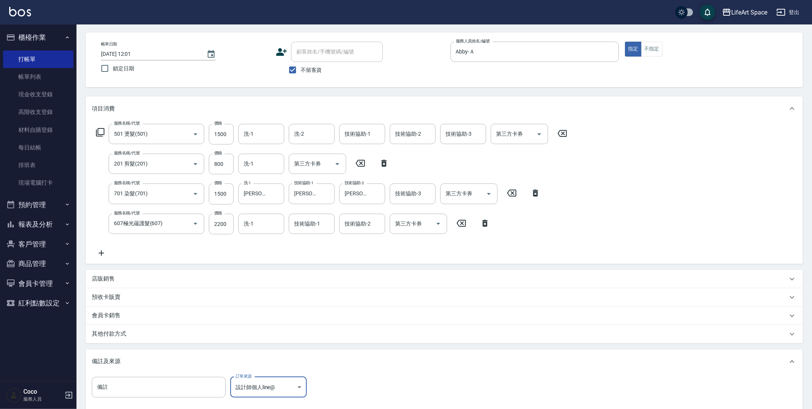
click at [125, 332] on p "其他付款方式" at bounding box center [111, 334] width 38 height 8
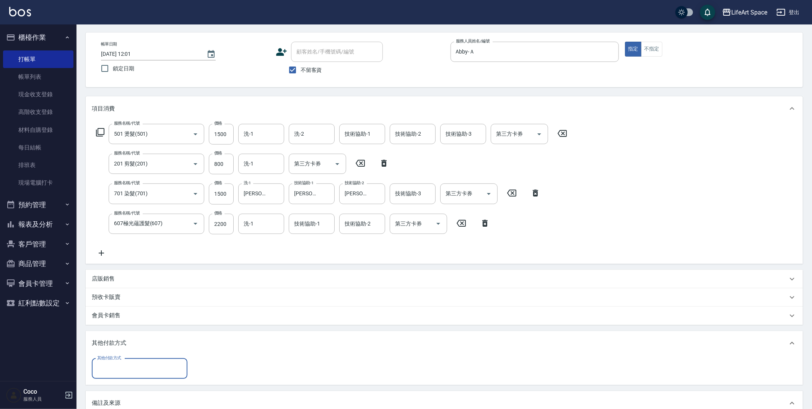
scroll to position [0, 0]
click at [132, 365] on input "其他付款方式" at bounding box center [139, 368] width 89 height 13
click at [119, 322] on span "Linepay" at bounding box center [140, 323] width 96 height 13
click at [117, 341] on p "其他付款方式" at bounding box center [111, 343] width 38 height 8
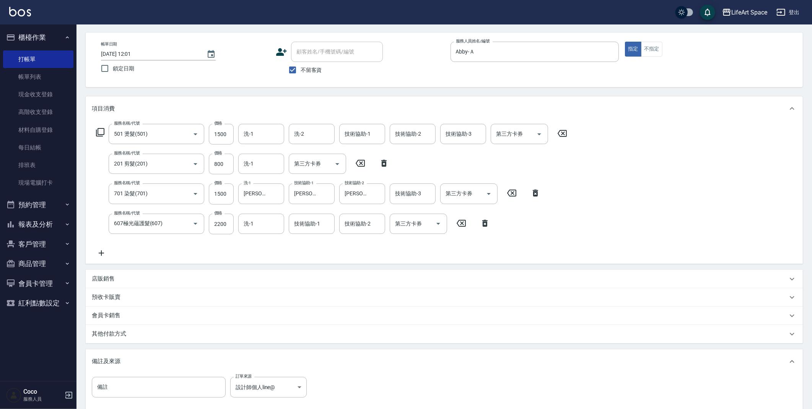
click at [139, 342] on div "其他付款方式" at bounding box center [444, 334] width 717 height 18
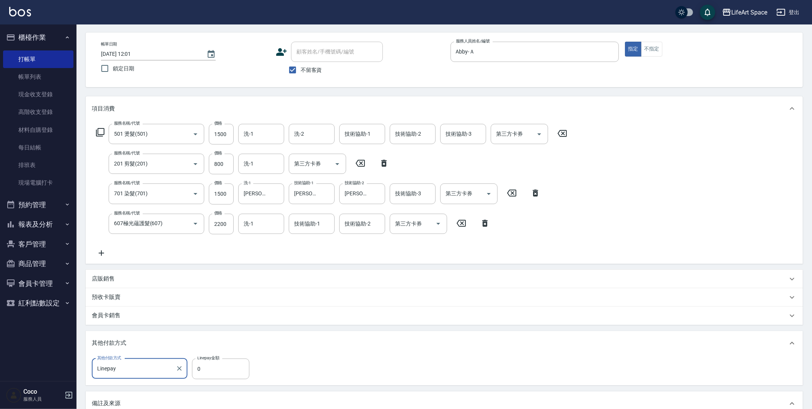
click at [130, 360] on div "Linepay 其他付款方式" at bounding box center [140, 369] width 96 height 20
click at [133, 338] on span "信用卡" at bounding box center [140, 336] width 96 height 13
type input "信用卡"
type input "6000"
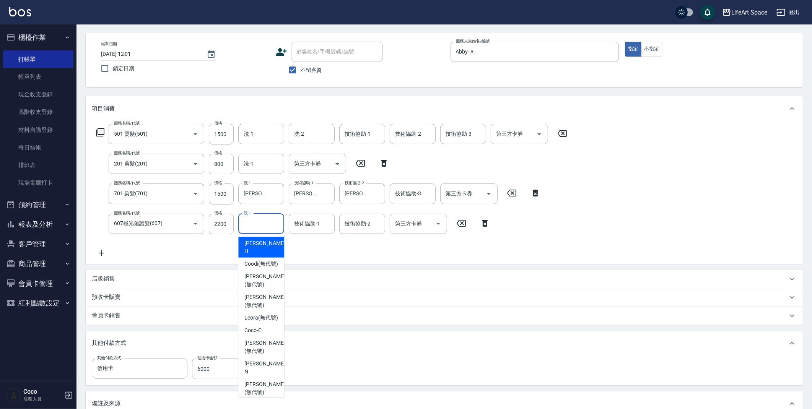
click at [253, 224] on div "洗-1 洗-1" at bounding box center [261, 224] width 46 height 20
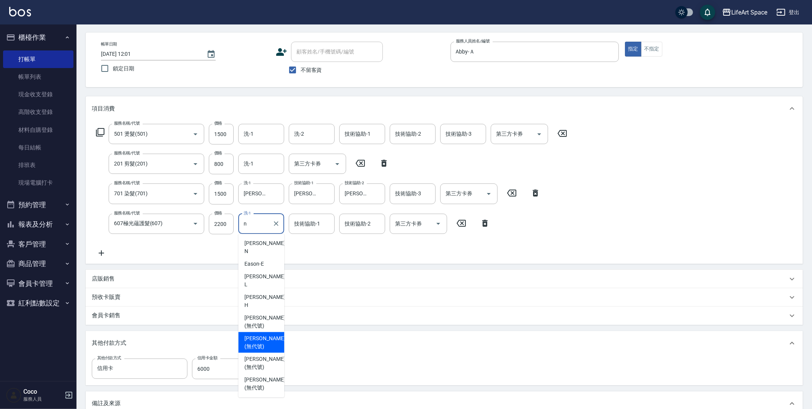
click at [256, 334] on span "Nita (無代號)" at bounding box center [264, 342] width 41 height 16
type input "Nita (無代號)"
type input "0"
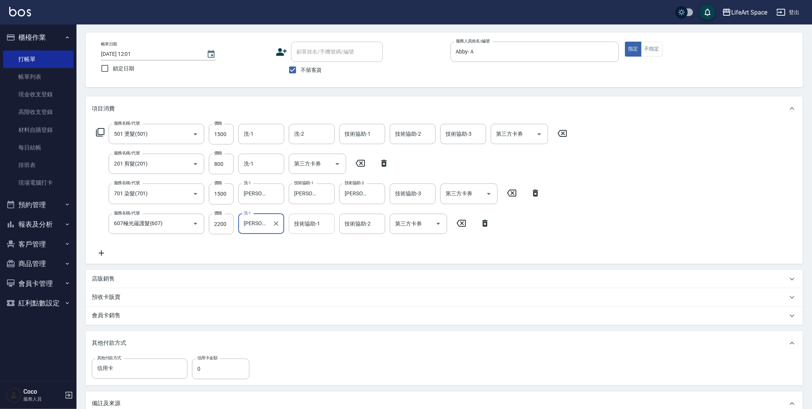
type input "Nita (無代號)"
click at [306, 225] on div "技術協助-1 技術協助-1" at bounding box center [312, 224] width 46 height 20
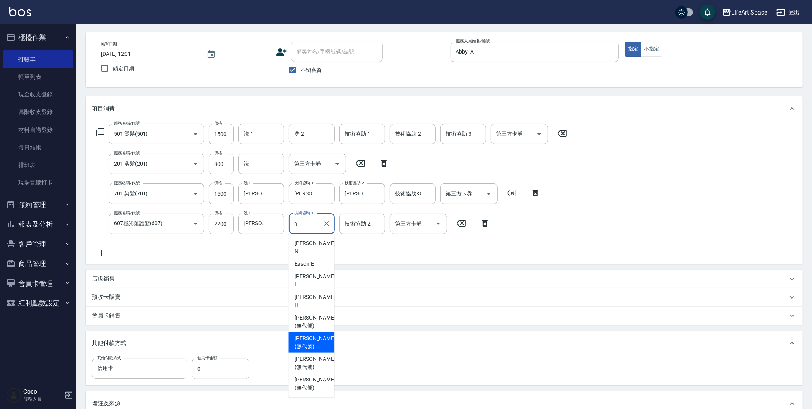
click at [315, 334] on span "Nita (無代號)" at bounding box center [314, 342] width 41 height 16
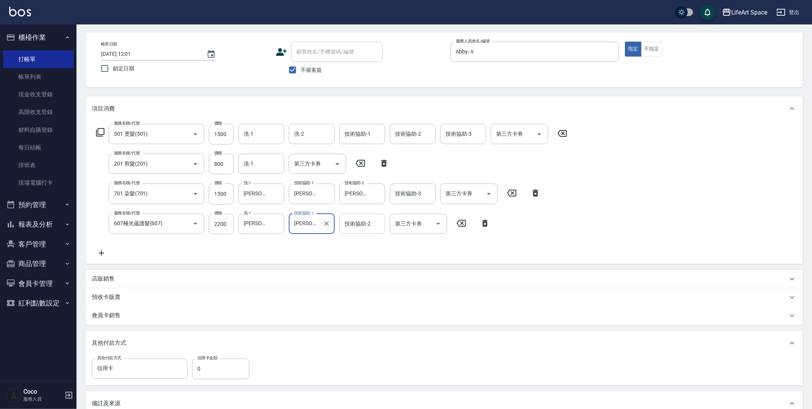
type input "Nita (無代號)"
click at [352, 222] on div "技術協助-2 技術協助-2" at bounding box center [362, 224] width 46 height 20
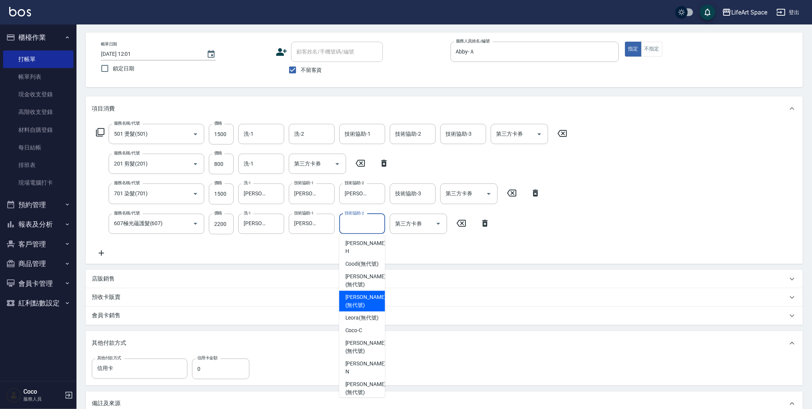
click at [354, 305] on span "Nita (無代號)" at bounding box center [365, 301] width 41 height 16
type input "Nita (無代號)"
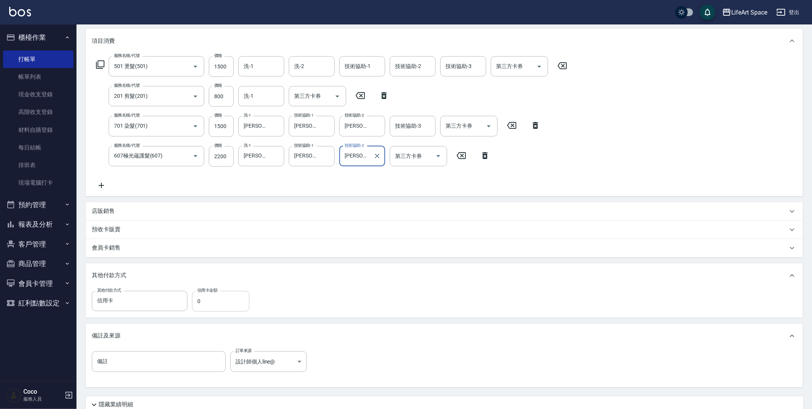
scroll to position [160, 0]
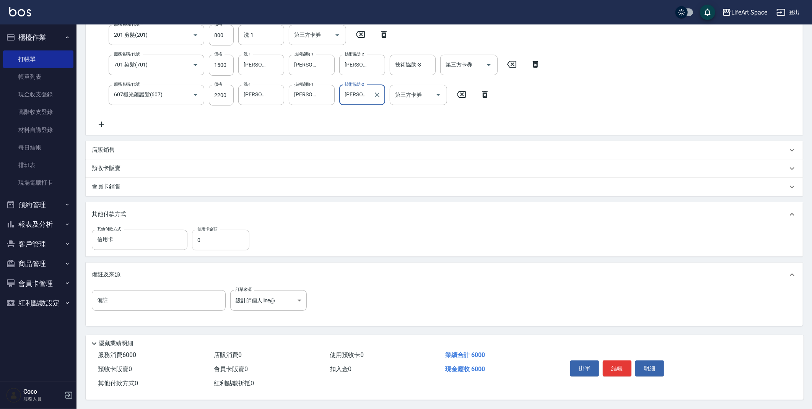
click at [212, 242] on input "0" at bounding box center [220, 240] width 57 height 21
type input "6000"
click at [607, 364] on button "結帳" at bounding box center [616, 368] width 29 height 16
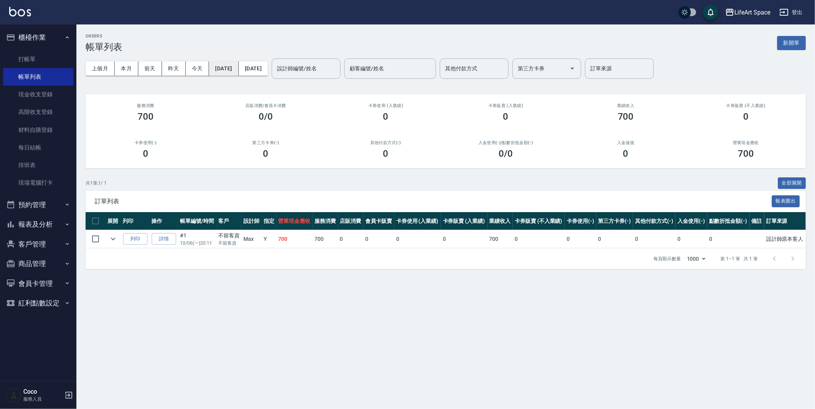
click at [235, 67] on button "[DATE]" at bounding box center [223, 69] width 29 height 14
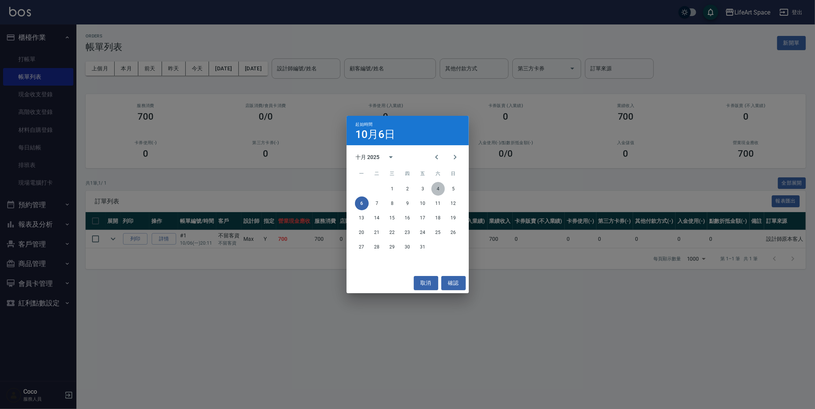
click at [439, 190] on button "4" at bounding box center [439, 189] width 14 height 14
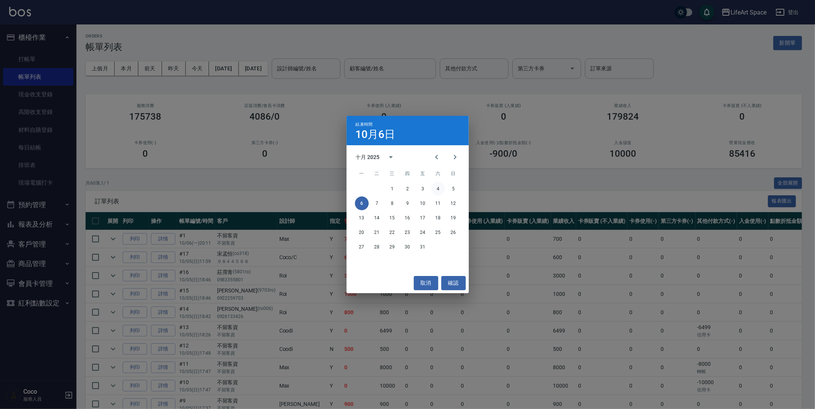
click at [440, 188] on button "4" at bounding box center [439, 189] width 14 height 14
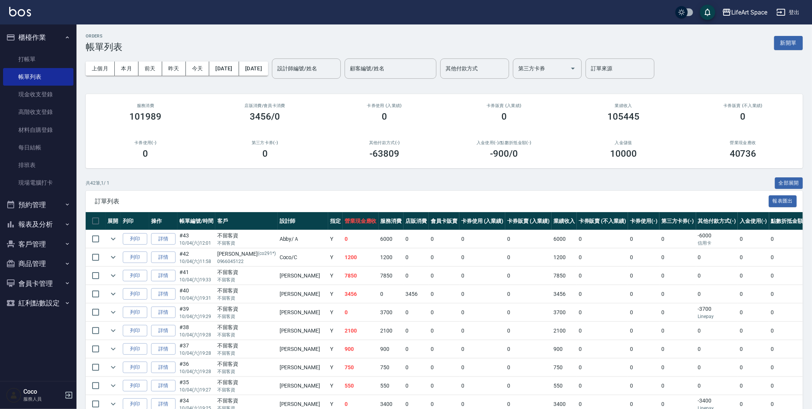
click at [497, 70] on input "其他付款方式" at bounding box center [474, 68] width 62 height 13
click at [507, 86] on span "轉帳" at bounding box center [500, 88] width 69 height 13
type input "轉帳"
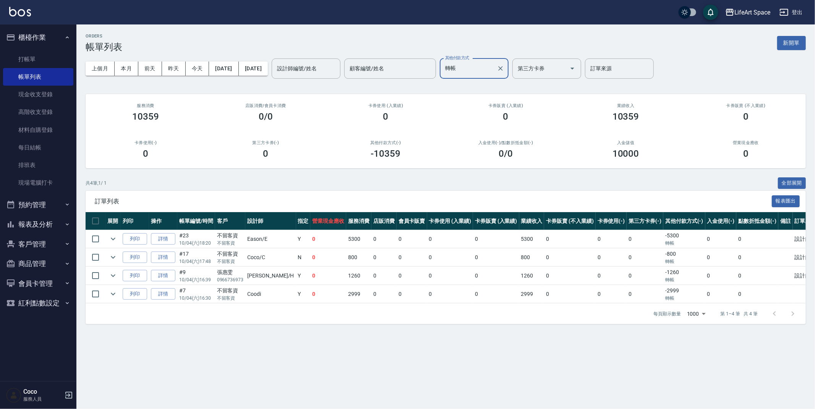
click at [505, 67] on icon "Clear" at bounding box center [501, 69] width 8 height 8
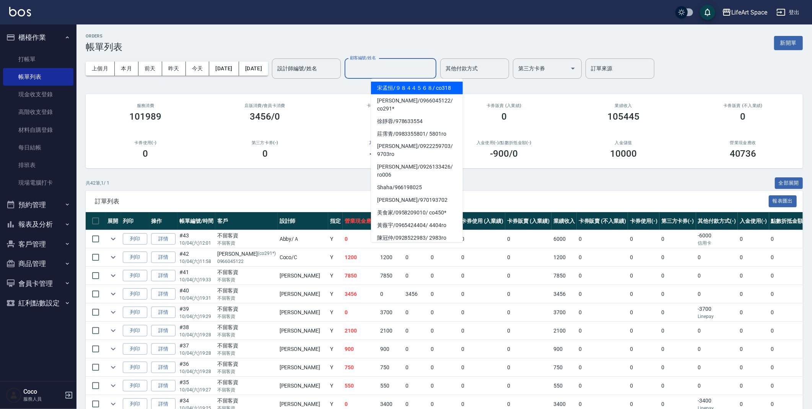
click at [433, 68] on input "顧客編號/姓名" at bounding box center [390, 68] width 85 height 13
click at [491, 70] on input "其他付款方式" at bounding box center [474, 68] width 62 height 13
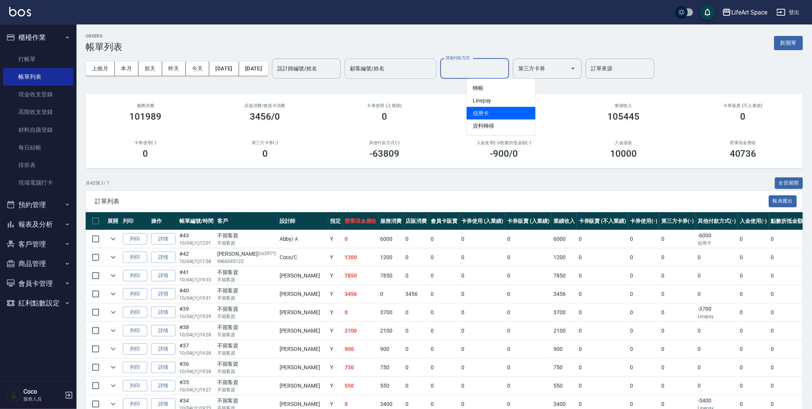
click at [433, 62] on input "顧客編號/姓名" at bounding box center [390, 68] width 85 height 13
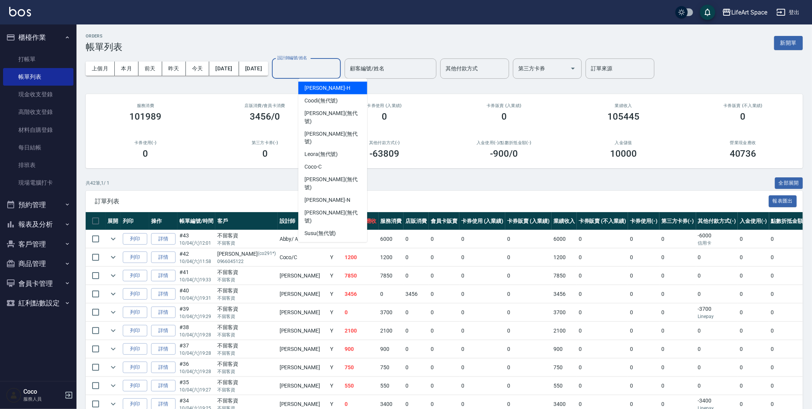
click at [337, 65] on input "設計師編號/姓名" at bounding box center [306, 68] width 62 height 13
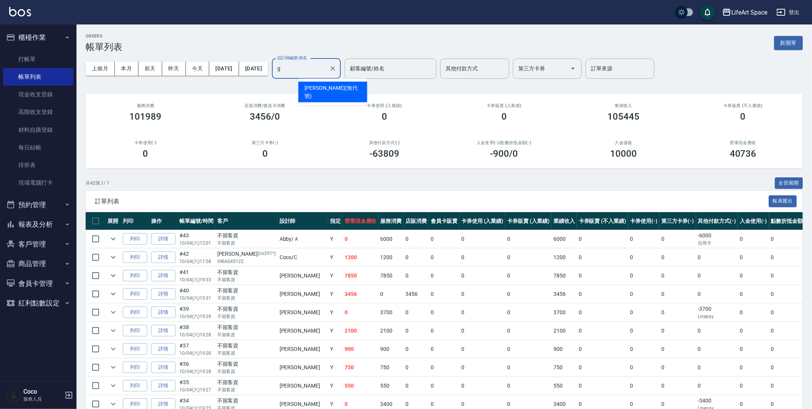
click at [340, 82] on div "Gina (無代號)" at bounding box center [332, 92] width 69 height 21
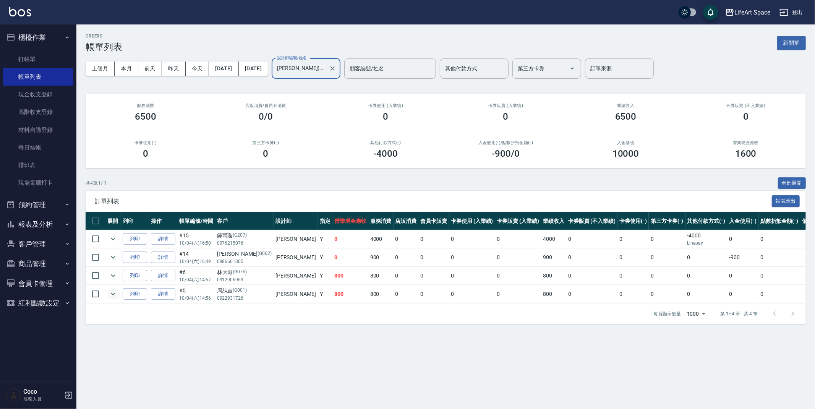
type input "Gina(無代號)"
click at [112, 294] on icon "expand row" at bounding box center [113, 293] width 9 height 9
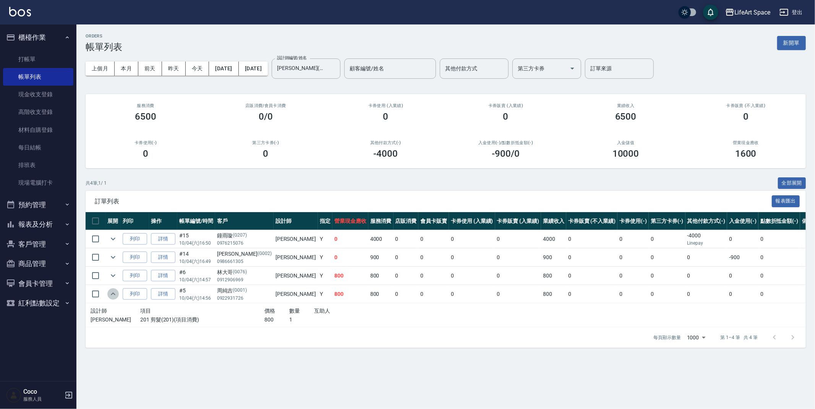
click at [114, 294] on icon "expand row" at bounding box center [113, 293] width 5 height 3
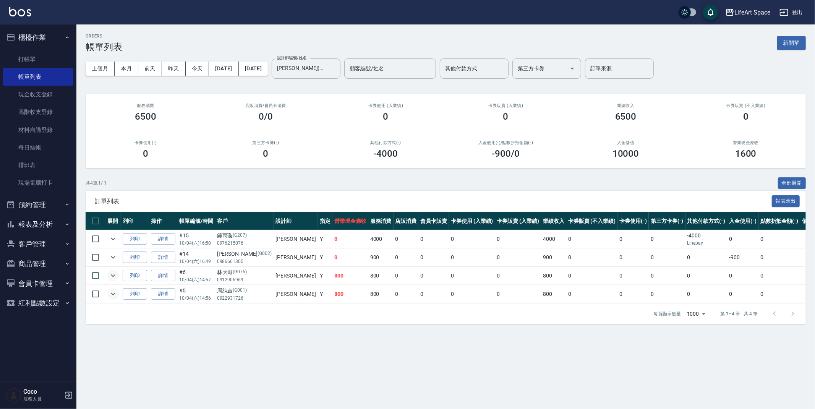
click at [114, 281] on button "expand row" at bounding box center [112, 275] width 11 height 11
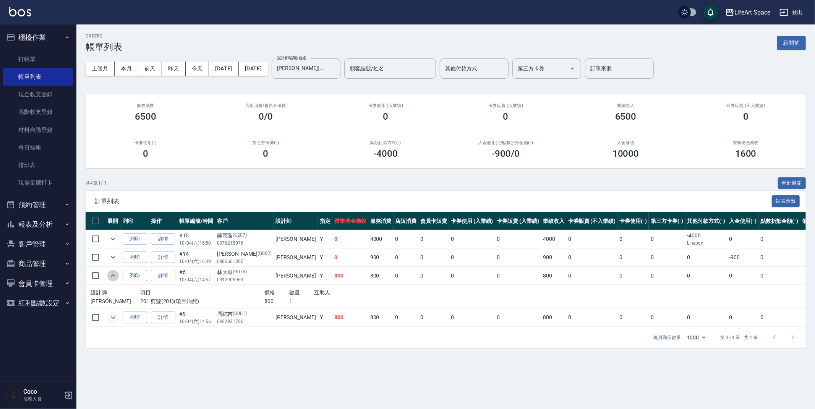
drag, startPoint x: 114, startPoint y: 279, endPoint x: 109, endPoint y: 283, distance: 6.6
click at [113, 279] on icon "expand row" at bounding box center [113, 275] width 9 height 9
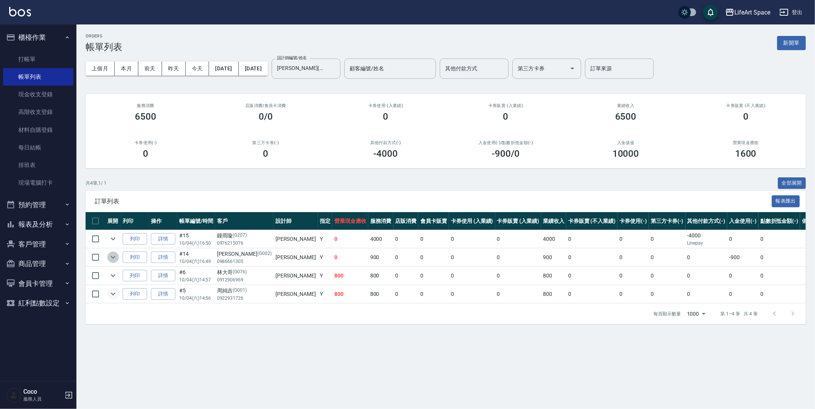
click at [113, 256] on icon "expand row" at bounding box center [113, 257] width 9 height 9
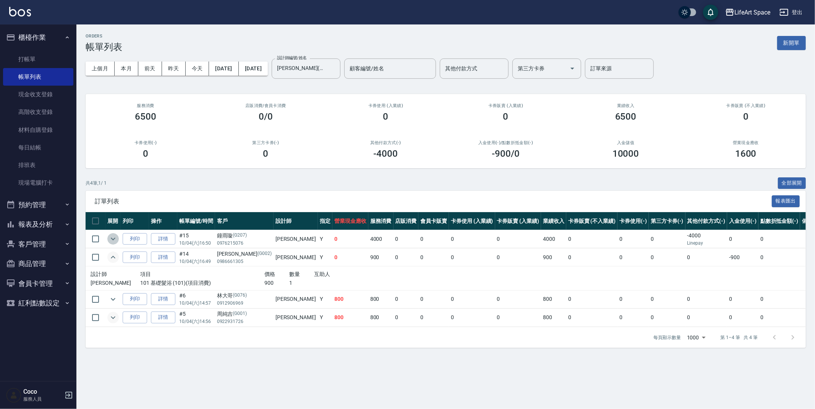
click at [118, 239] on button "expand row" at bounding box center [112, 238] width 11 height 11
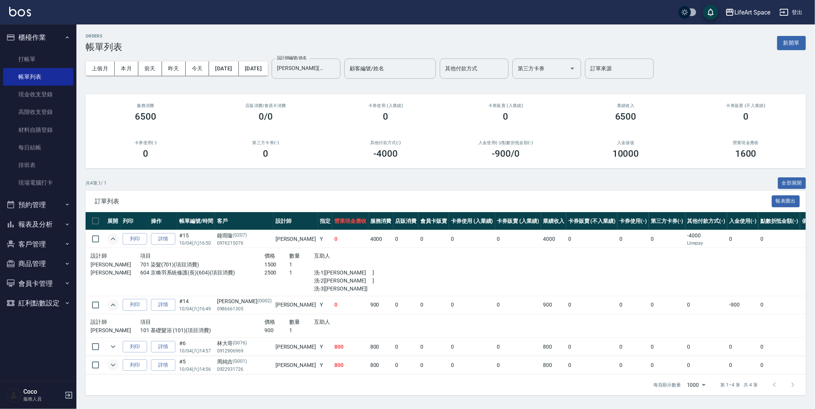
click at [118, 239] on button "expand row" at bounding box center [112, 238] width 11 height 11
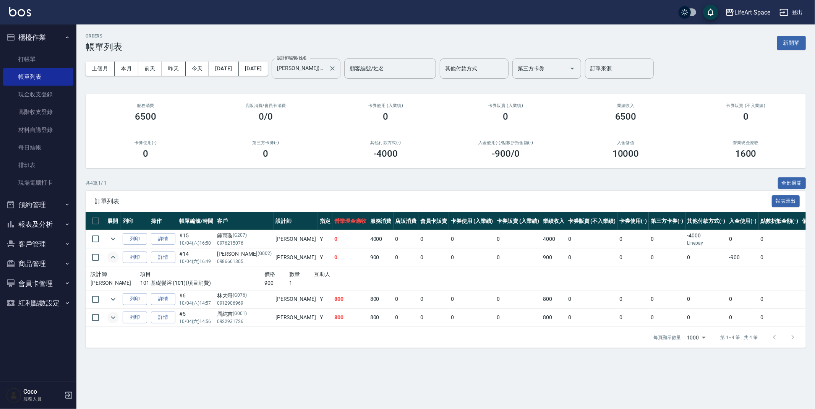
click at [326, 71] on input "Gina(無代號)" at bounding box center [300, 68] width 50 height 13
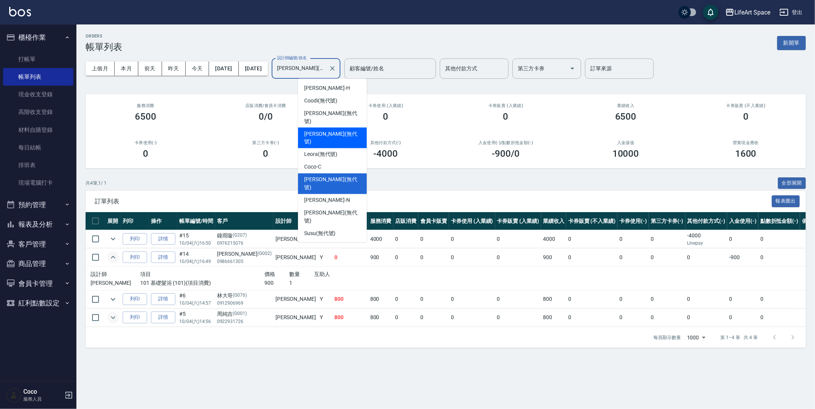
click at [57, 238] on button "客戶管理" at bounding box center [38, 244] width 70 height 20
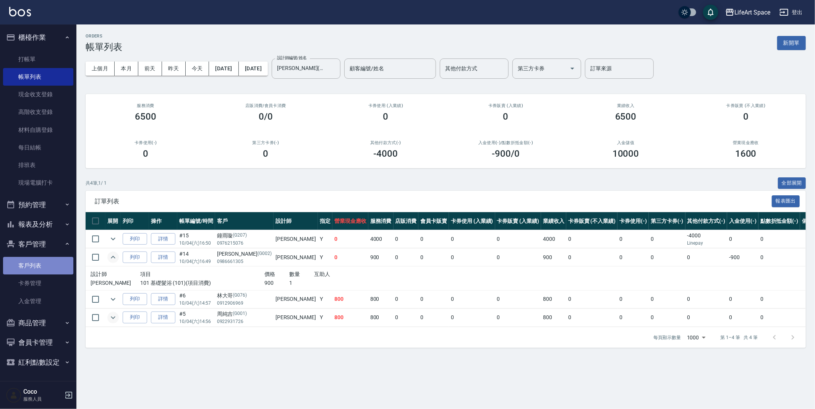
click at [63, 262] on link "客戶列表" at bounding box center [38, 266] width 70 height 18
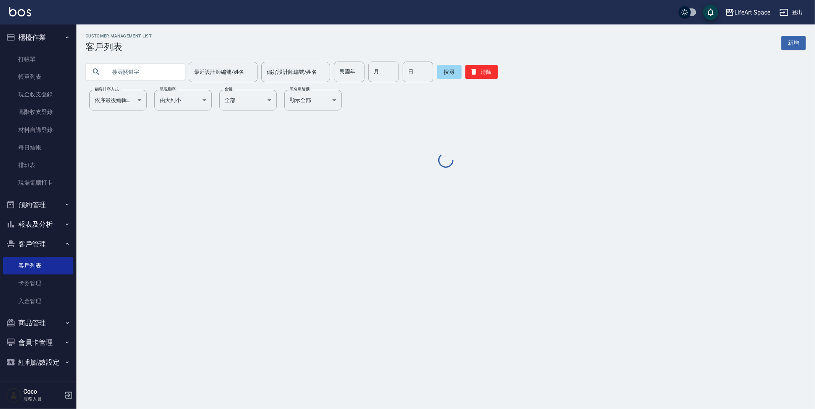
click at [160, 69] on input "text" at bounding box center [143, 72] width 72 height 21
type input "c"
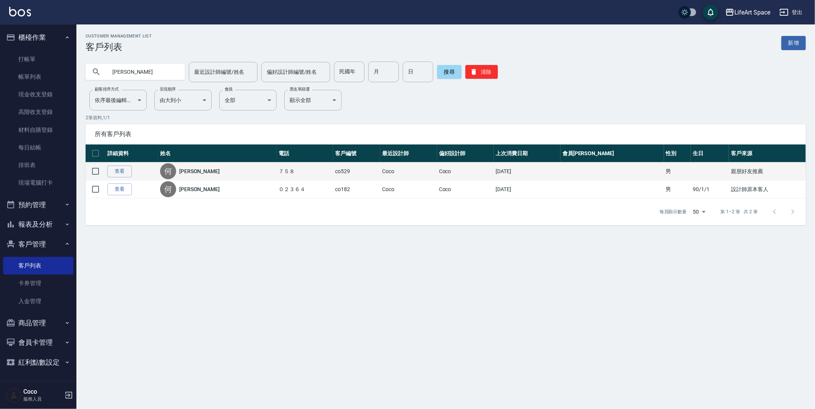
type input "何昀"
click at [124, 177] on td "查看" at bounding box center [132, 171] width 53 height 18
click at [123, 174] on link "查看" at bounding box center [119, 172] width 24 height 12
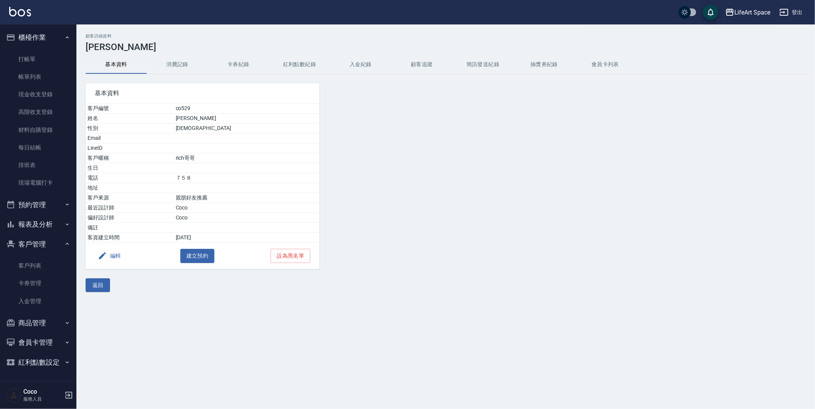
click at [187, 60] on button "消費記錄" at bounding box center [177, 64] width 61 height 18
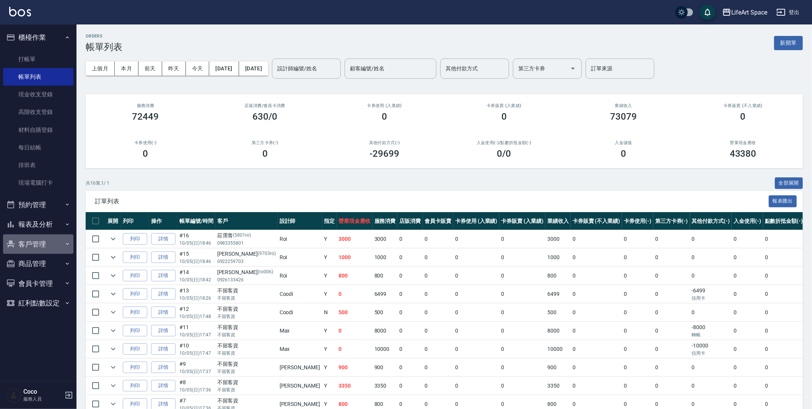
click at [45, 244] on button "客戶管理" at bounding box center [38, 244] width 70 height 20
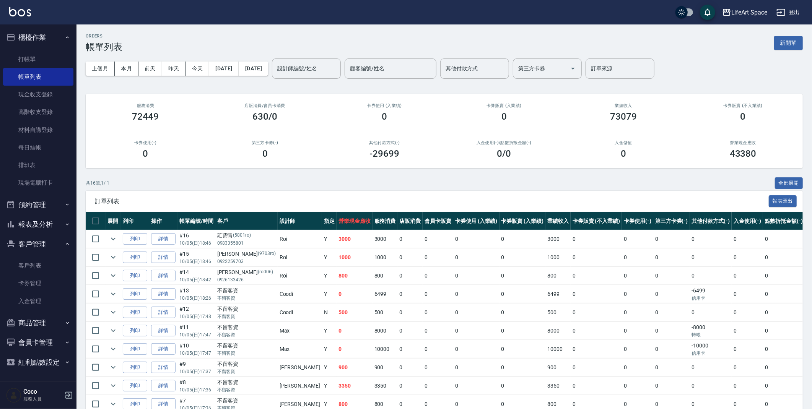
click at [42, 244] on button "客戶管理" at bounding box center [38, 244] width 70 height 20
click at [38, 282] on link "卡券管理" at bounding box center [38, 283] width 70 height 18
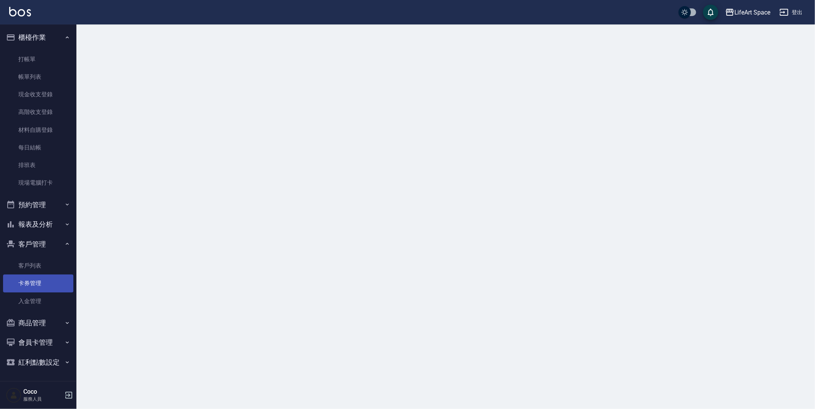
click at [38, 281] on link "卡券管理" at bounding box center [38, 283] width 70 height 18
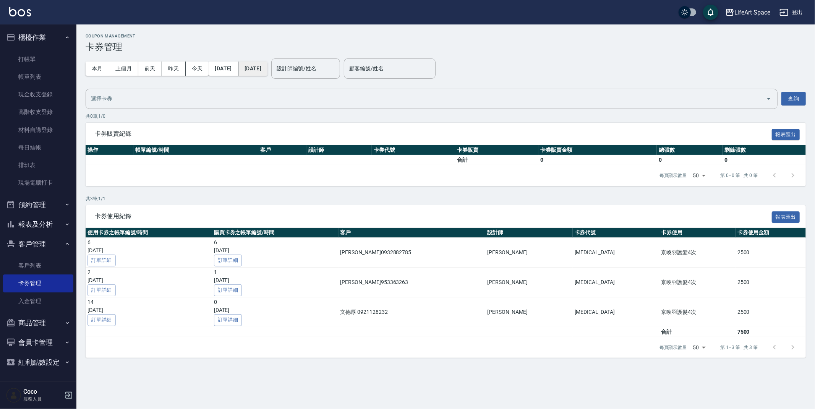
click at [268, 70] on button "[DATE]" at bounding box center [253, 69] width 29 height 14
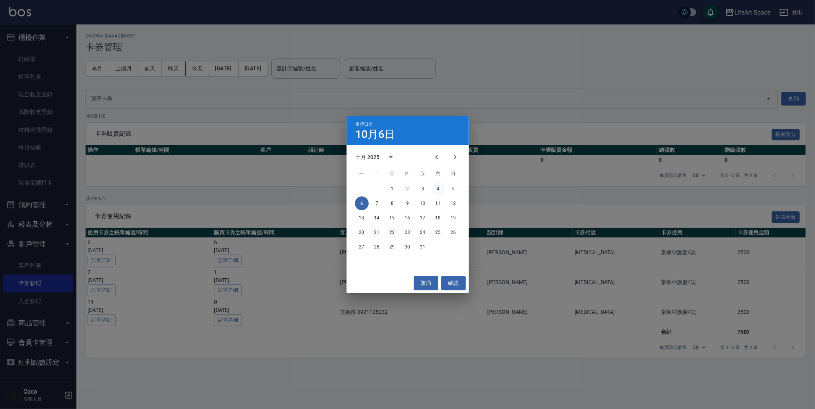
click at [437, 189] on button "4" at bounding box center [439, 189] width 14 height 14
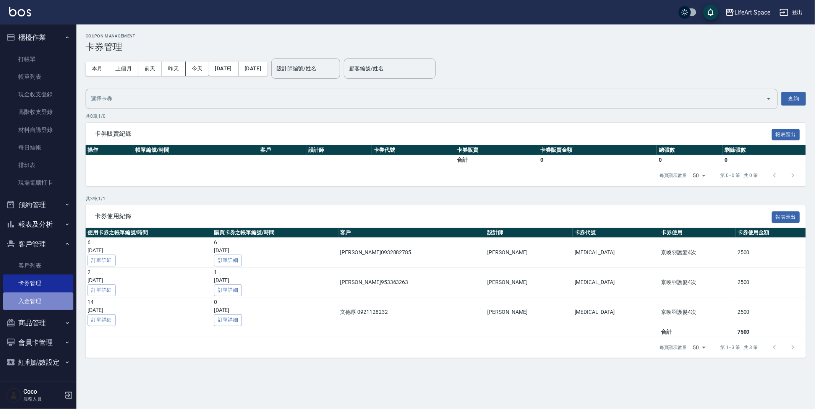
click at [45, 304] on link "入金管理" at bounding box center [38, 301] width 70 height 18
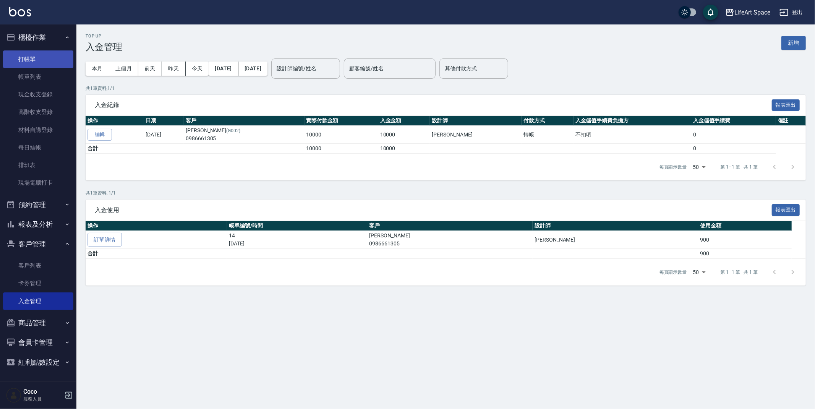
click at [41, 57] on link "打帳單" at bounding box center [38, 59] width 70 height 18
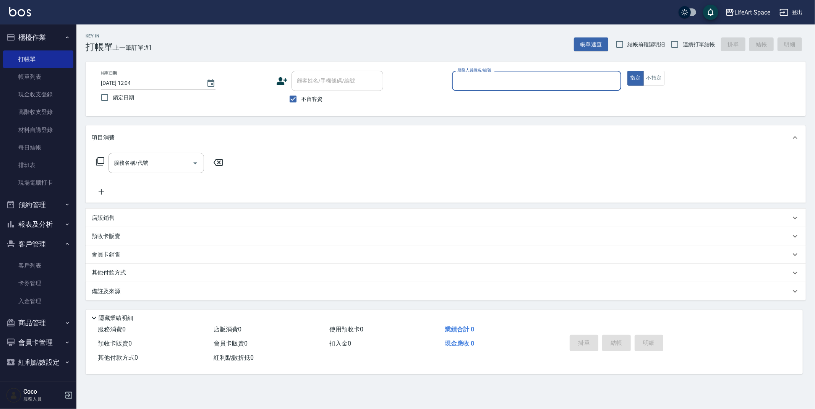
click at [462, 84] on input "服務人員姓名/編號" at bounding box center [537, 80] width 162 height 13
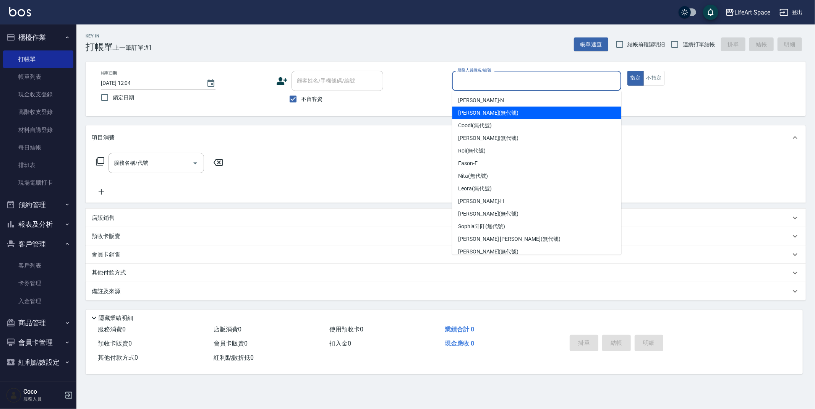
click at [461, 110] on span "[PERSON_NAME] (無代號)" at bounding box center [488, 113] width 60 height 8
type input "[PERSON_NAME](無代號)"
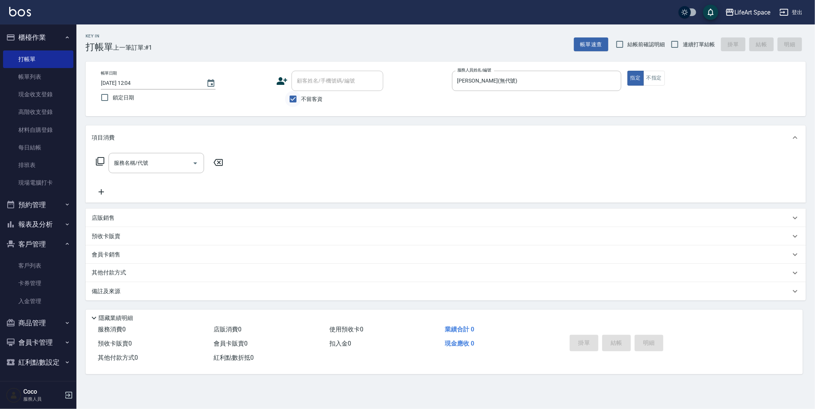
click at [301, 98] on input "不留客資" at bounding box center [293, 99] width 16 height 16
checkbox input "false"
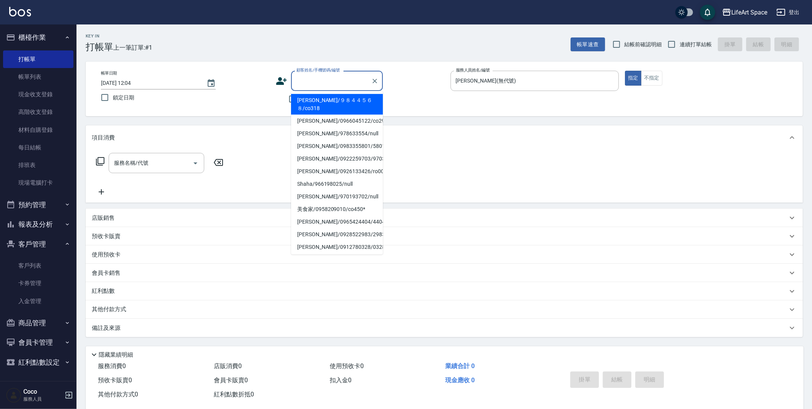
click at [310, 86] on input "顧客姓名/手機號碼/編號" at bounding box center [330, 80] width 73 height 13
drag, startPoint x: 311, startPoint y: 102, endPoint x: 357, endPoint y: 105, distance: 46.4
click at [311, 102] on li "[PERSON_NAME]/９８４４５６８/co318" at bounding box center [337, 104] width 92 height 21
type input "[PERSON_NAME]/９８４４５６８/co318"
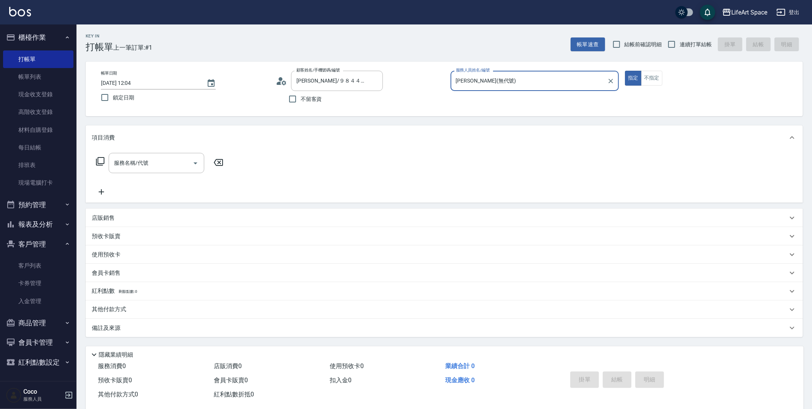
type input "Coco-C"
click at [123, 236] on div "預收卡販賣" at bounding box center [439, 236] width 695 height 8
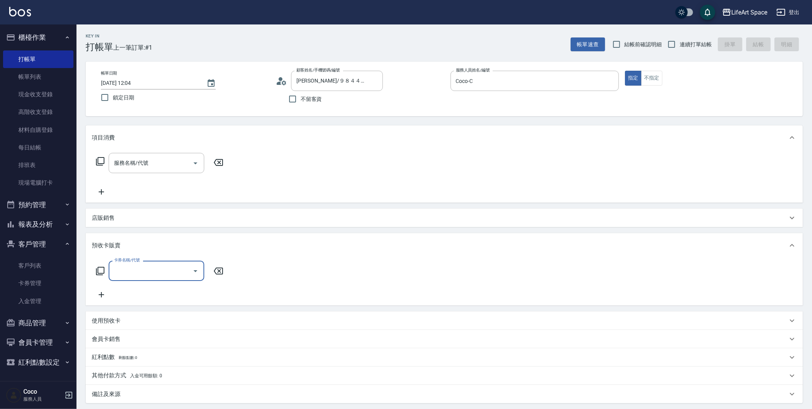
scroll to position [0, 0]
click at [121, 246] on div "預收卡販賣" at bounding box center [439, 246] width 695 height 8
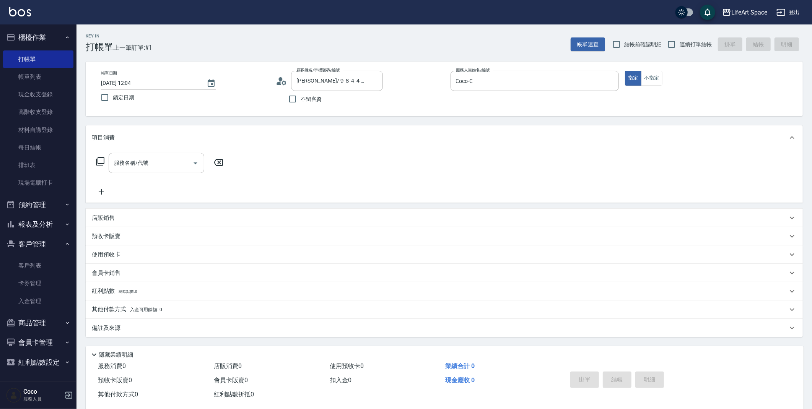
click at [121, 329] on div "備註及來源" at bounding box center [439, 328] width 695 height 8
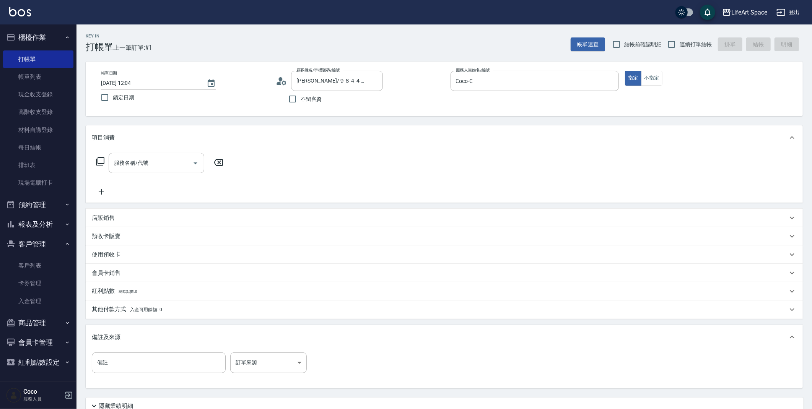
click at [120, 335] on p "備註及來源" at bounding box center [106, 337] width 29 height 8
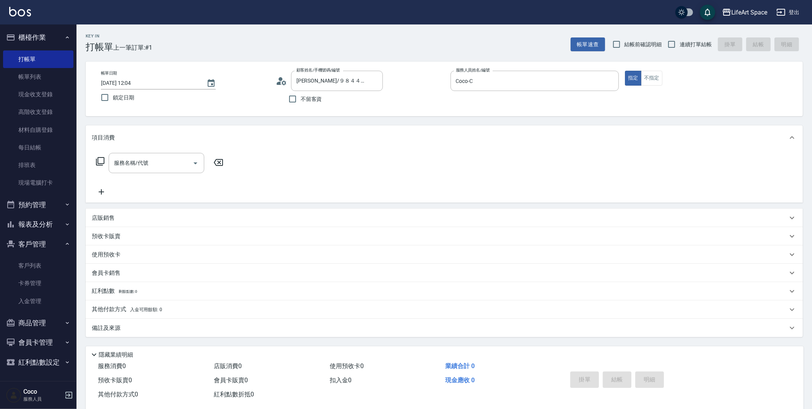
click at [128, 313] on p "其他付款方式 入金可用餘額: 0" at bounding box center [127, 309] width 70 height 8
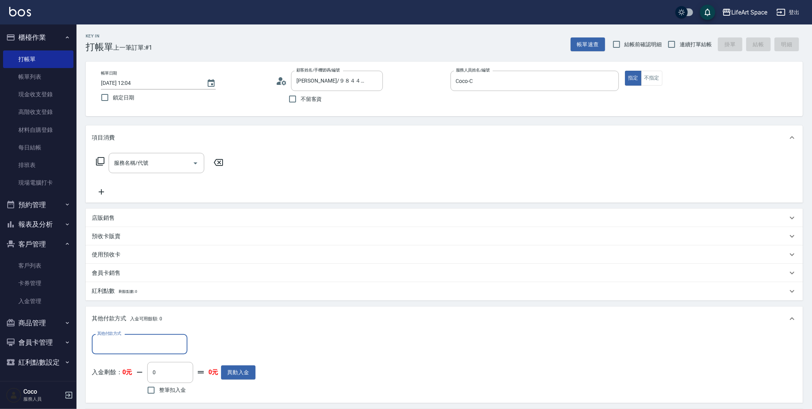
click at [137, 343] on input "其他付款方式" at bounding box center [139, 344] width 89 height 13
click at [208, 287] on div "紅利點數 剩餘點數: 0" at bounding box center [439, 291] width 695 height 8
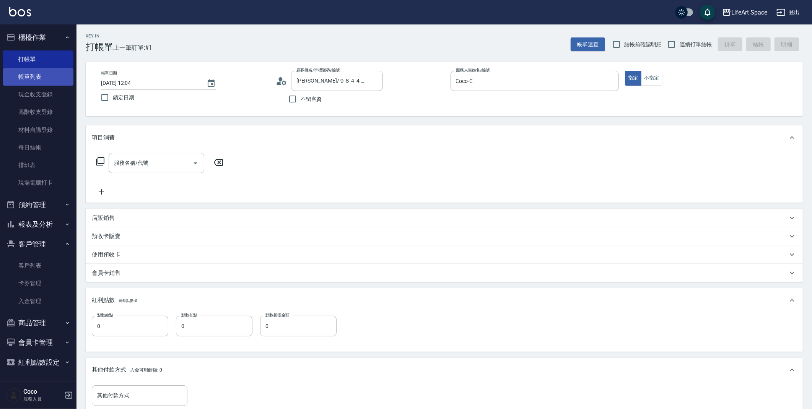
click at [46, 80] on link "帳單列表" at bounding box center [38, 77] width 70 height 18
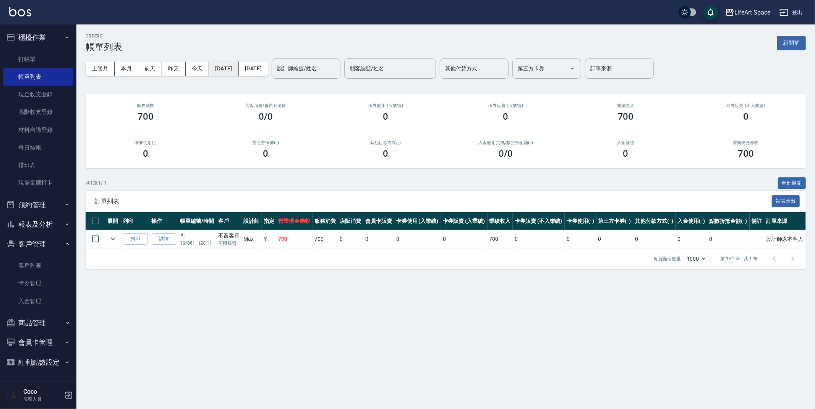
click at [231, 69] on button "[DATE]" at bounding box center [223, 69] width 29 height 14
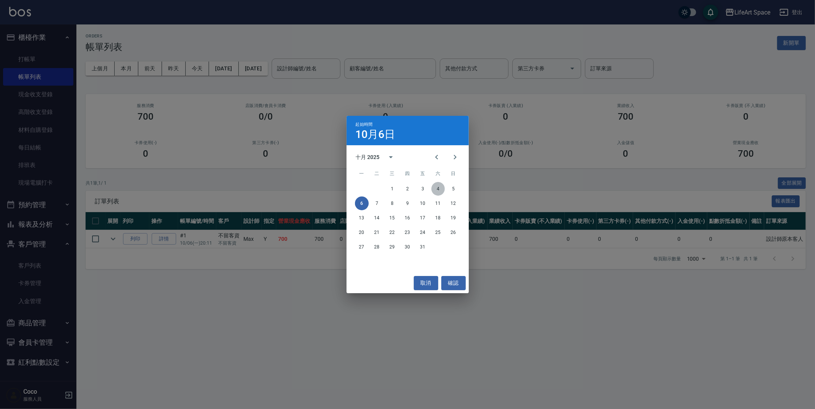
click at [437, 189] on button "4" at bounding box center [439, 189] width 14 height 14
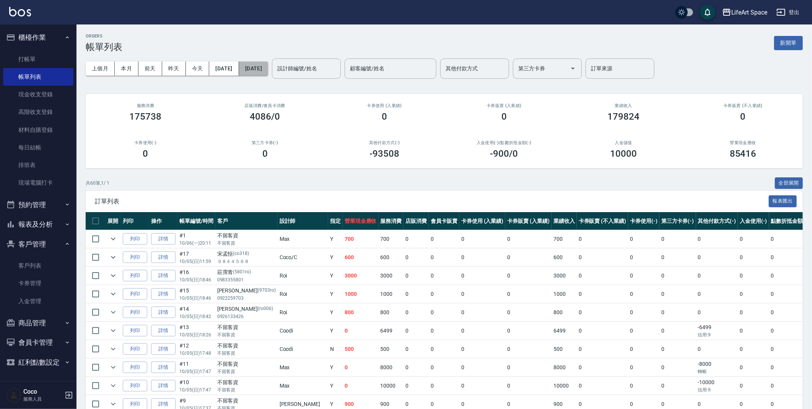
click at [268, 68] on button "[DATE]" at bounding box center [253, 69] width 29 height 14
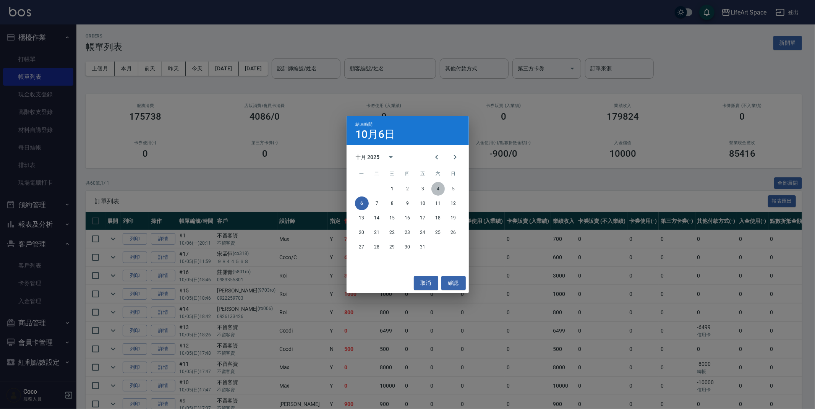
click at [442, 187] on button "4" at bounding box center [439, 189] width 14 height 14
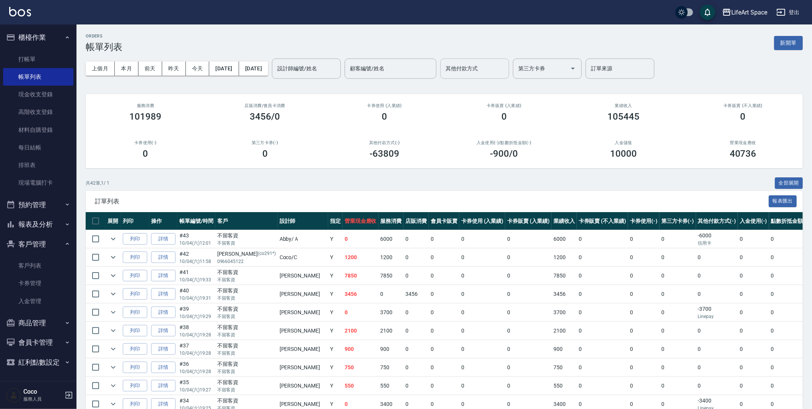
click at [473, 68] on input "其他付款方式" at bounding box center [474, 68] width 62 height 13
click at [495, 102] on span "Linepay" at bounding box center [500, 100] width 69 height 13
type input "Linepay"
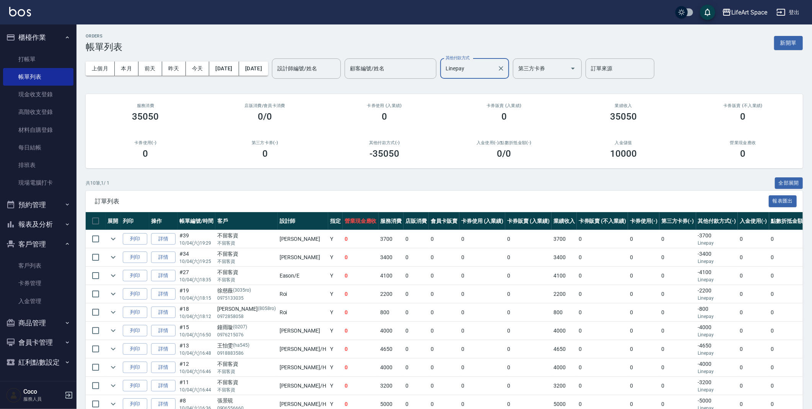
click at [505, 74] on div at bounding box center [500, 68] width 10 height 20
click at [505, 66] on icon "Clear" at bounding box center [501, 69] width 8 height 8
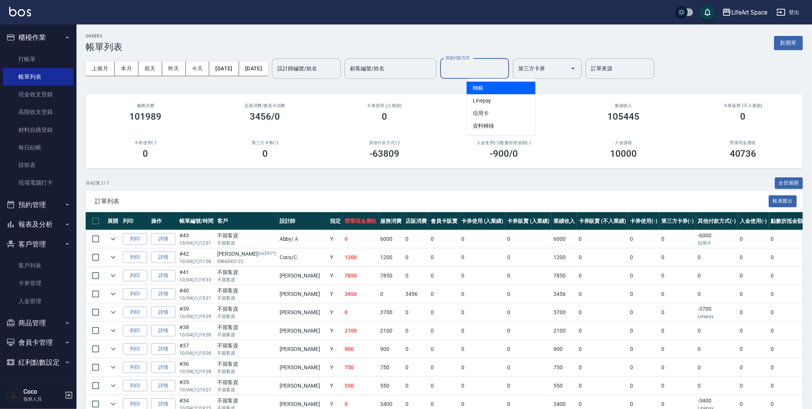
click at [478, 68] on input "其他付款方式" at bounding box center [474, 68] width 62 height 13
click at [497, 113] on span "信用卡" at bounding box center [500, 113] width 69 height 13
type input "信用卡"
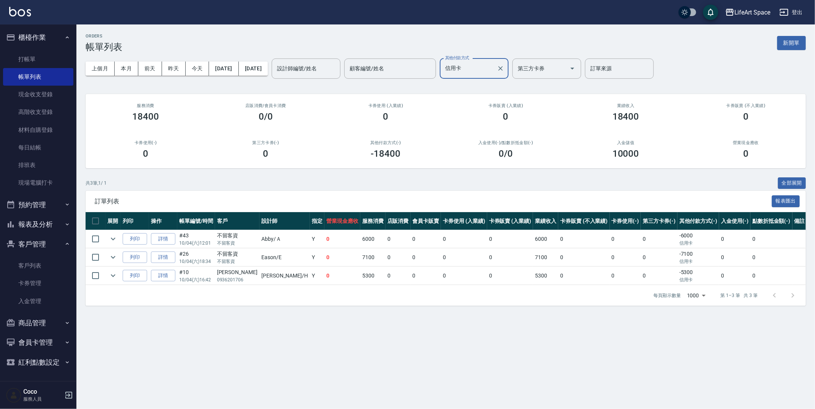
click at [505, 68] on icon "Clear" at bounding box center [501, 69] width 8 height 8
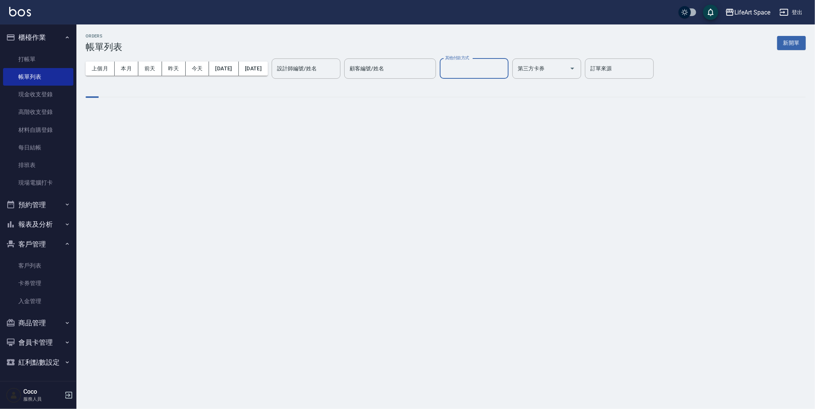
click at [505, 65] on input "其他付款方式" at bounding box center [474, 68] width 62 height 13
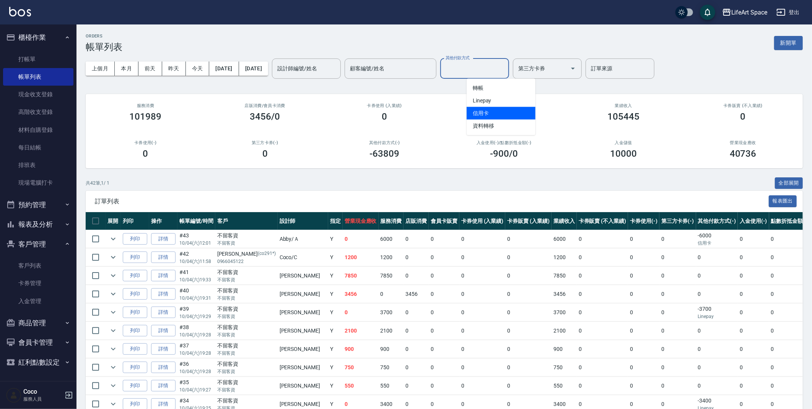
click at [500, 115] on span "信用卡" at bounding box center [500, 113] width 69 height 13
type input "信用卡"
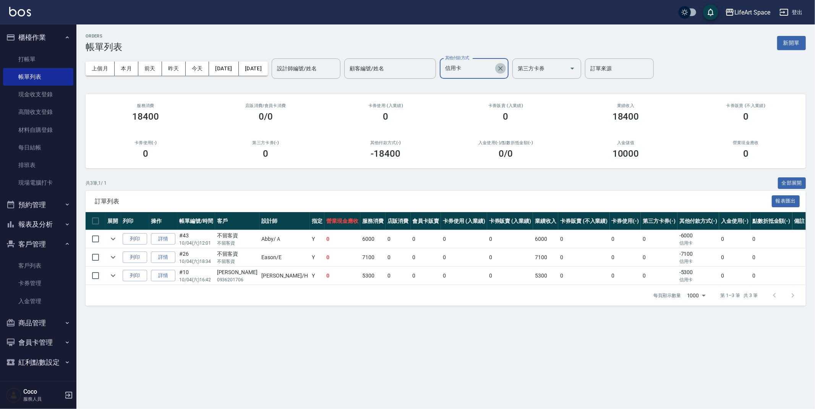
click at [505, 70] on icon "Clear" at bounding box center [501, 69] width 8 height 8
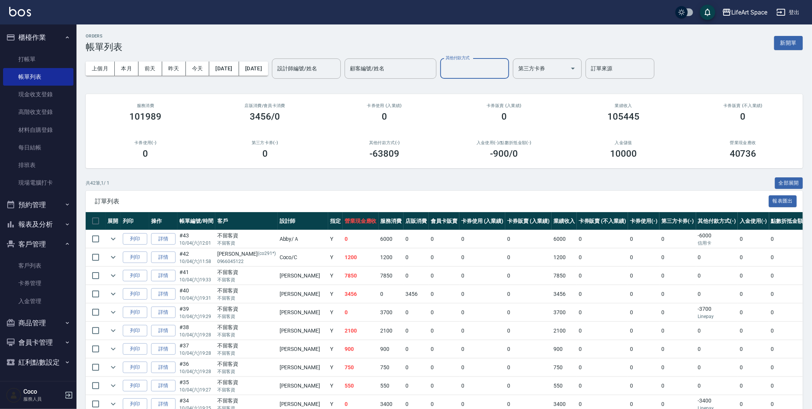
scroll to position [2, 0]
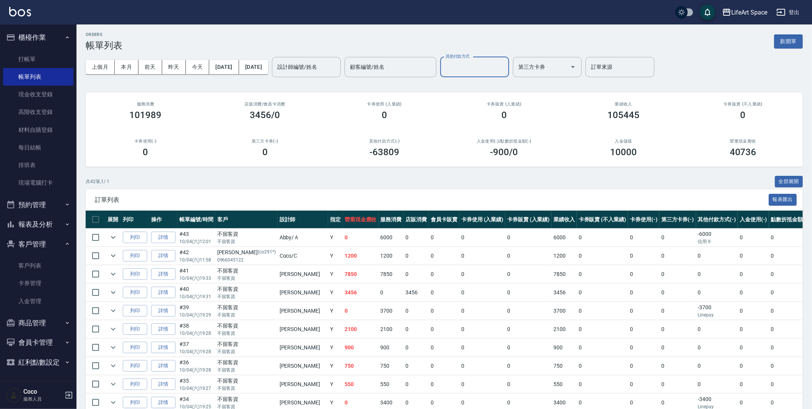
click at [528, 38] on div "ORDERS 帳單列表 新開單" at bounding box center [444, 41] width 717 height 19
click at [38, 153] on link "每日結帳" at bounding box center [38, 148] width 70 height 18
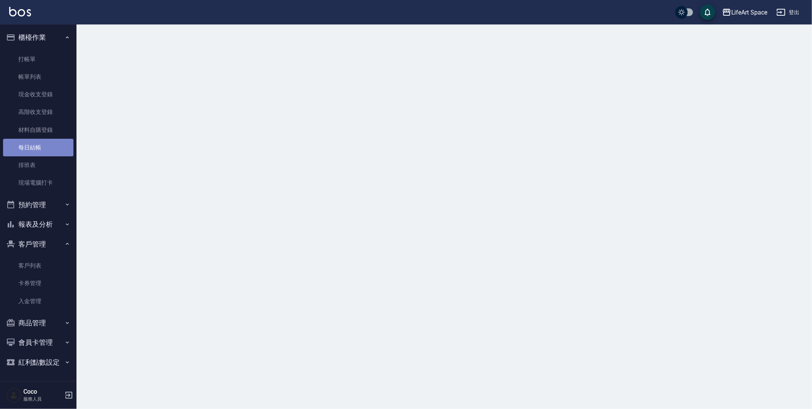
click at [38, 153] on link "每日結帳" at bounding box center [38, 148] width 70 height 18
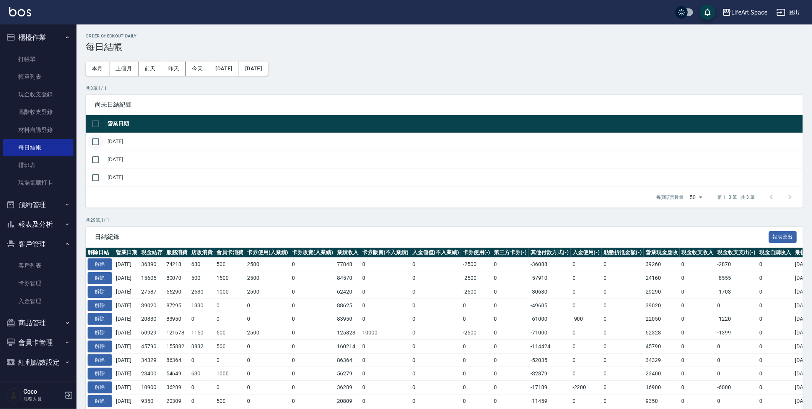
click at [101, 141] on input "checkbox" at bounding box center [96, 142] width 16 height 16
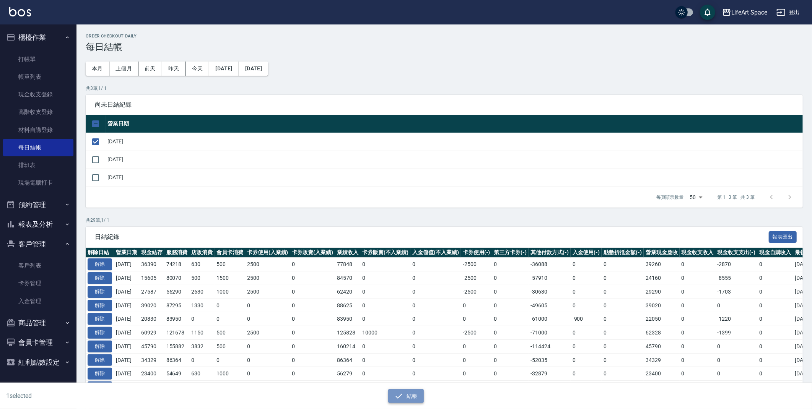
click at [404, 399] on button "結帳" at bounding box center [406, 396] width 36 height 14
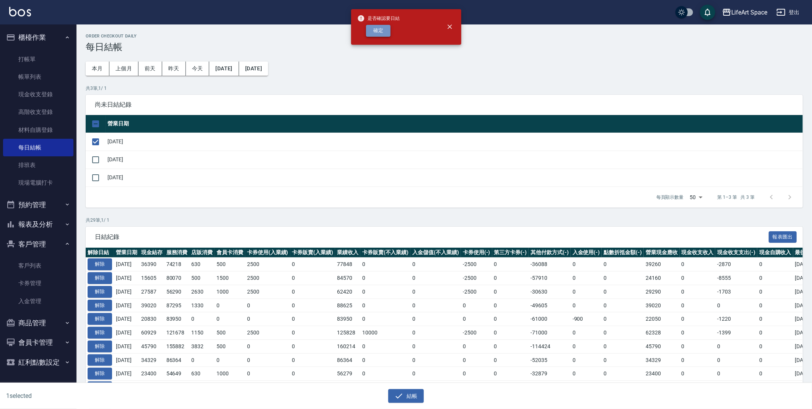
click at [381, 30] on button "確定" at bounding box center [378, 31] width 24 height 12
checkbox input "false"
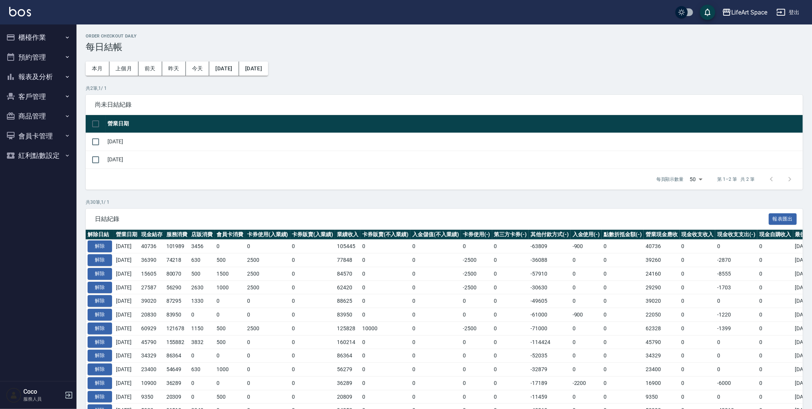
click at [34, 32] on button "櫃檯作業" at bounding box center [38, 38] width 70 height 20
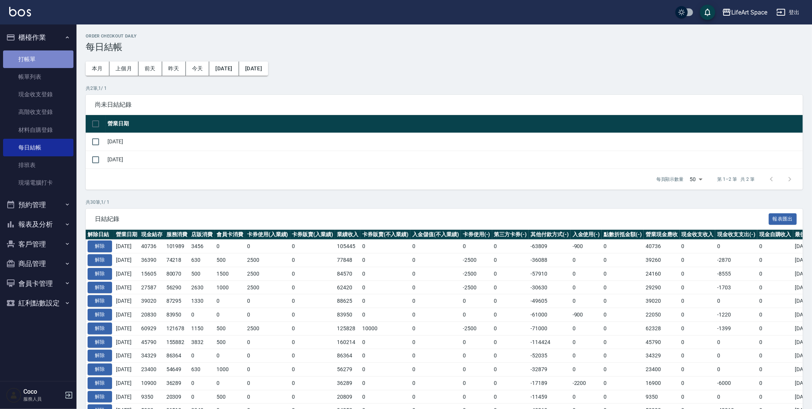
click at [36, 56] on link "打帳單" at bounding box center [38, 59] width 70 height 18
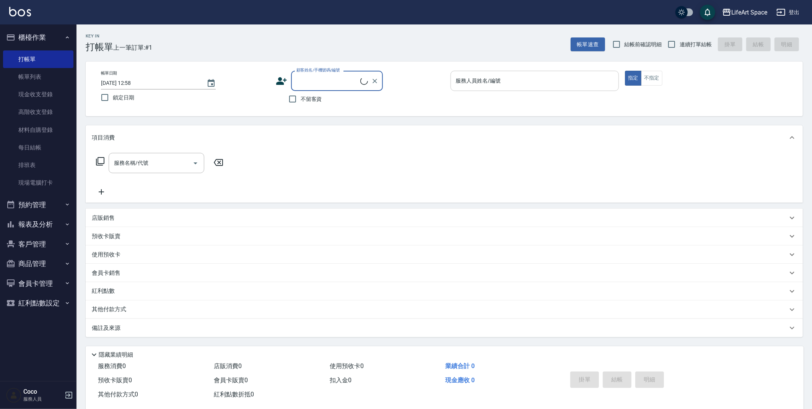
click at [561, 85] on input "服務人員姓名/編號" at bounding box center [535, 80] width 162 height 13
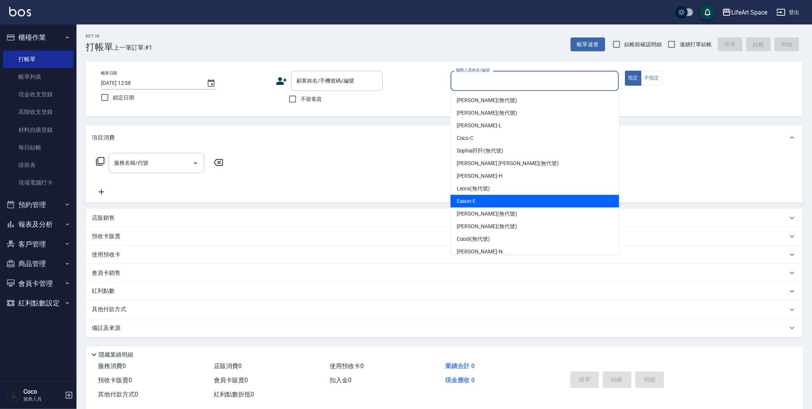
click at [492, 194] on div "Leora (無代號)" at bounding box center [534, 188] width 169 height 13
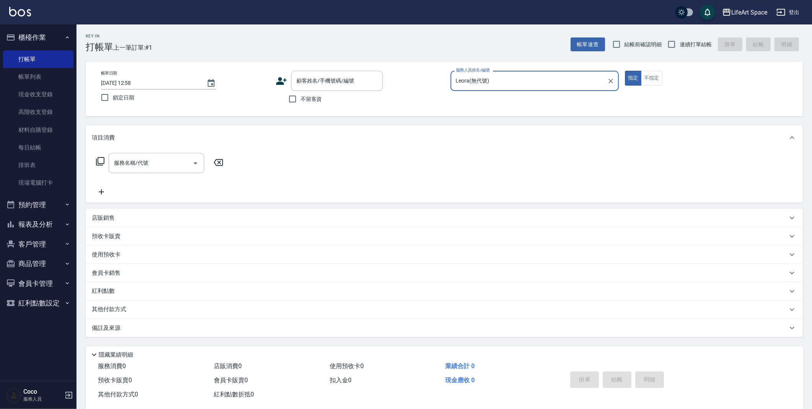
click at [510, 81] on input "Leora(無代號)" at bounding box center [529, 80] width 150 height 13
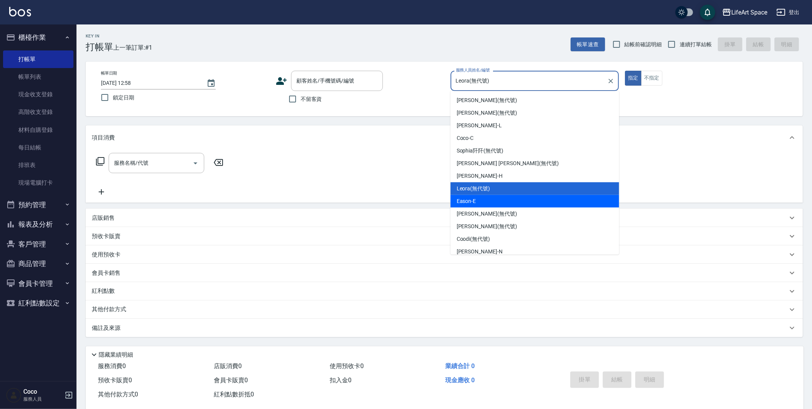
click at [487, 198] on div "Eason -E" at bounding box center [534, 201] width 169 height 13
type input "Eason-E"
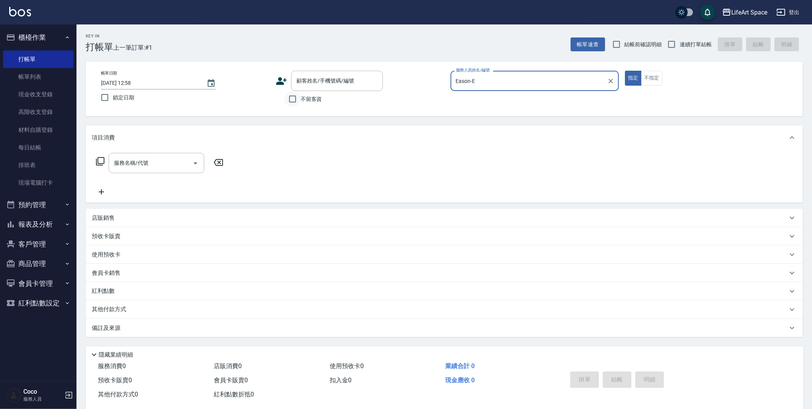
click at [300, 100] on input "不留客資" at bounding box center [292, 99] width 16 height 16
checkbox input "true"
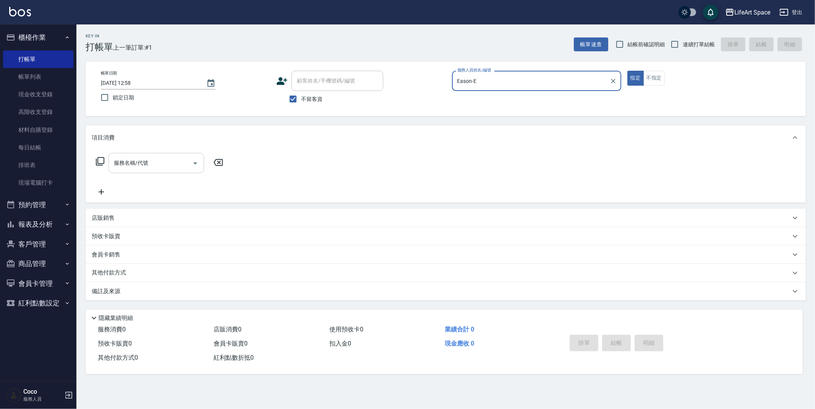
click at [151, 165] on input "服務名稱/代號" at bounding box center [150, 162] width 77 height 13
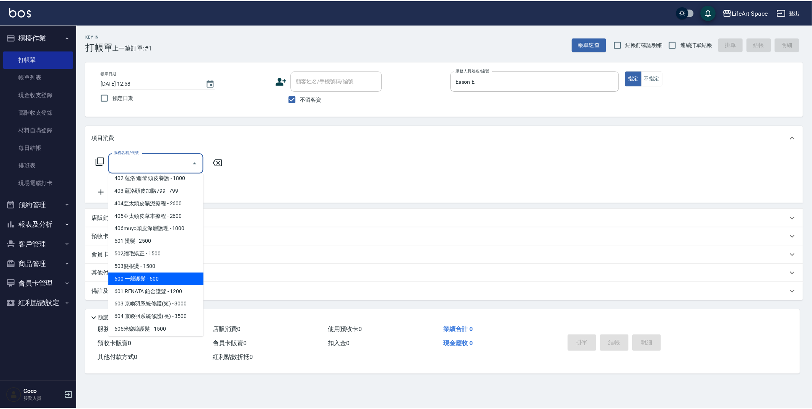
scroll to position [120, 0]
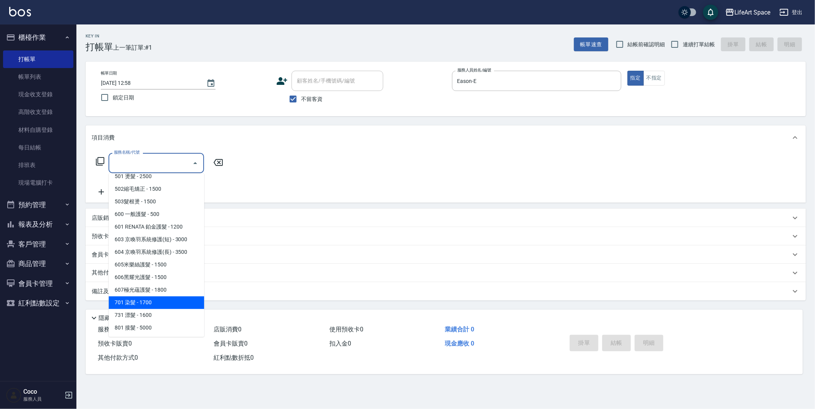
click at [155, 302] on span "701 染髮 - 1700" at bounding box center [157, 302] width 96 height 13
type input "701 染髮(701)"
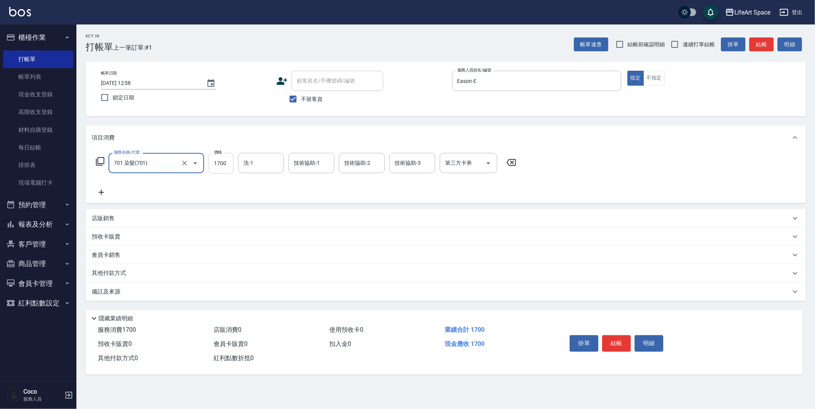
click at [226, 167] on input "1700" at bounding box center [221, 163] width 25 height 21
drag, startPoint x: 263, startPoint y: 170, endPoint x: 255, endPoint y: 172, distance: 8.3
click at [264, 173] on div "洗-1" at bounding box center [261, 163] width 46 height 20
type input "1800"
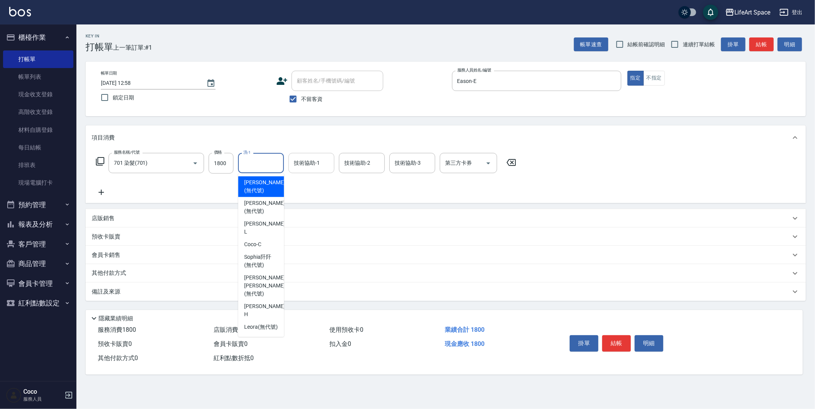
drag, startPoint x: 256, startPoint y: 184, endPoint x: 289, endPoint y: 172, distance: 35.1
click at [256, 184] on span "[PERSON_NAME] (無代號)" at bounding box center [264, 187] width 41 height 16
type input "[PERSON_NAME](無代號)"
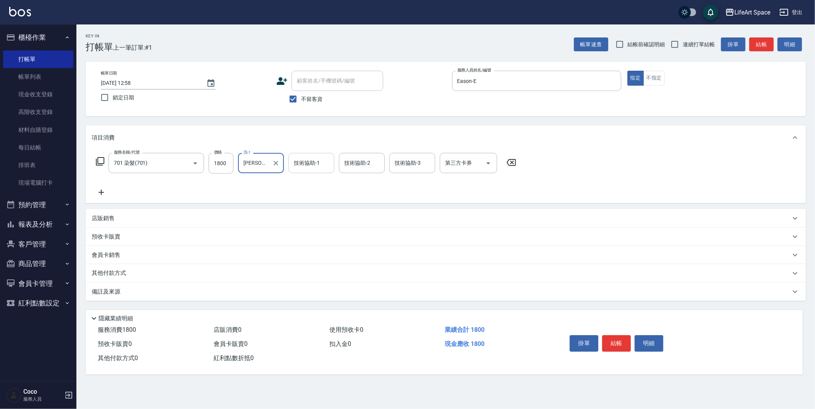
click at [310, 159] on div "技術協助-1 技術協助-1" at bounding box center [312, 163] width 46 height 20
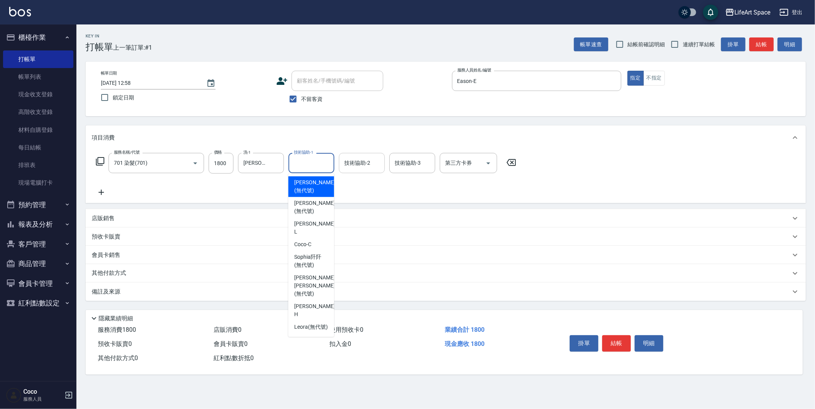
click at [308, 185] on span "[PERSON_NAME] (無代號)" at bounding box center [314, 187] width 41 height 16
type input "[PERSON_NAME](無代號)"
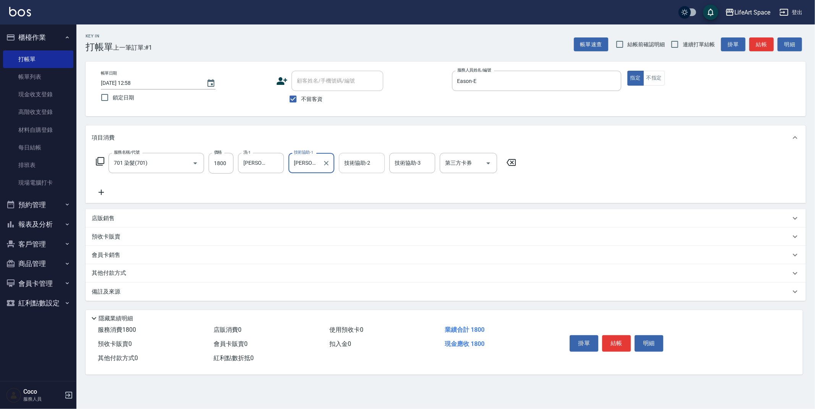
click at [378, 164] on input "技術協助-2" at bounding box center [362, 162] width 39 height 13
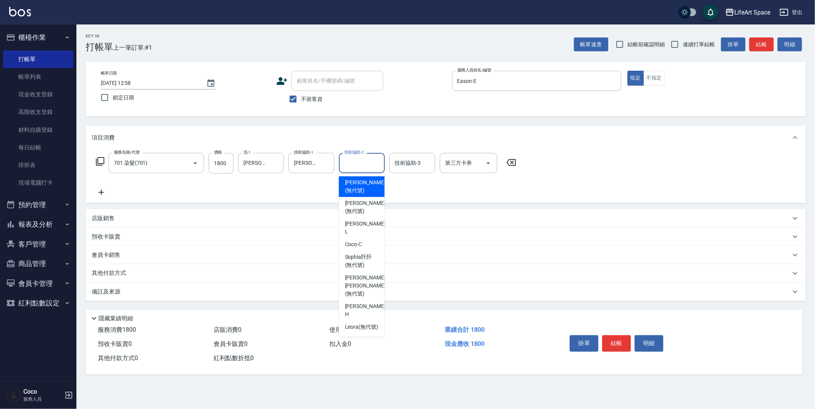
drag, startPoint x: 367, startPoint y: 186, endPoint x: 306, endPoint y: 215, distance: 67.0
click at [367, 186] on span "[PERSON_NAME] (無代號)" at bounding box center [365, 187] width 41 height 16
type input "[PERSON_NAME](無代號)"
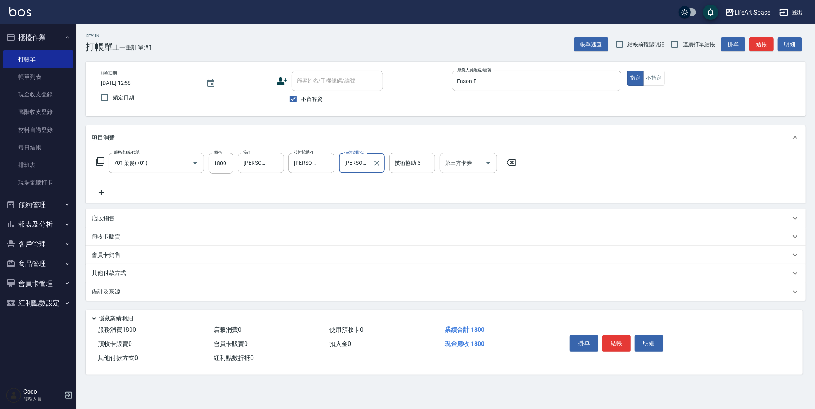
click at [195, 295] on div "備註及來源" at bounding box center [441, 292] width 699 height 8
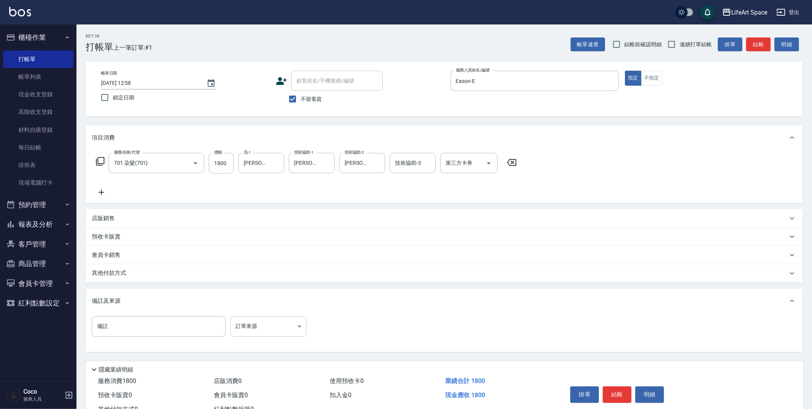
click at [265, 328] on body "LifeArt Space 登出 櫃檯作業 打帳單 帳單列表 現金收支登錄 高階收支登錄 材料自購登錄 每日結帳 排班表 現場電腦打卡 預約管理 預約管理 單…" at bounding box center [406, 217] width 812 height 435
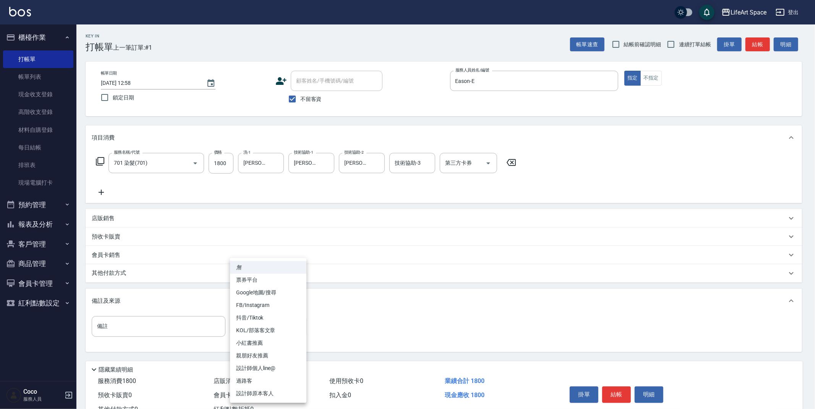
click at [270, 396] on li "設計師原本客人" at bounding box center [268, 393] width 76 height 13
type input "設計師原本客人"
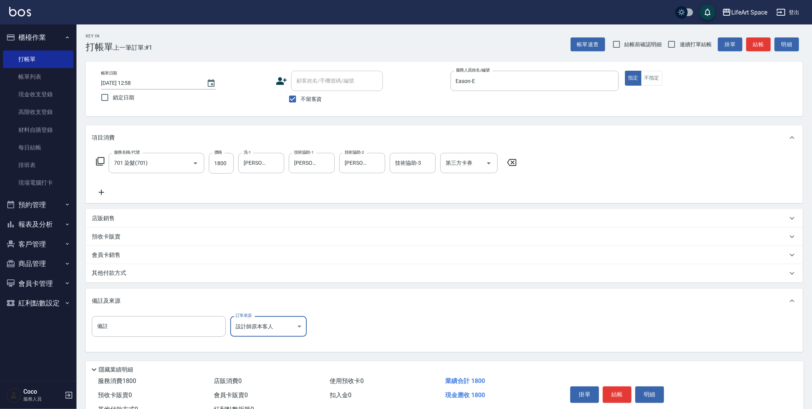
click at [112, 272] on p "其他付款方式" at bounding box center [111, 273] width 38 height 8
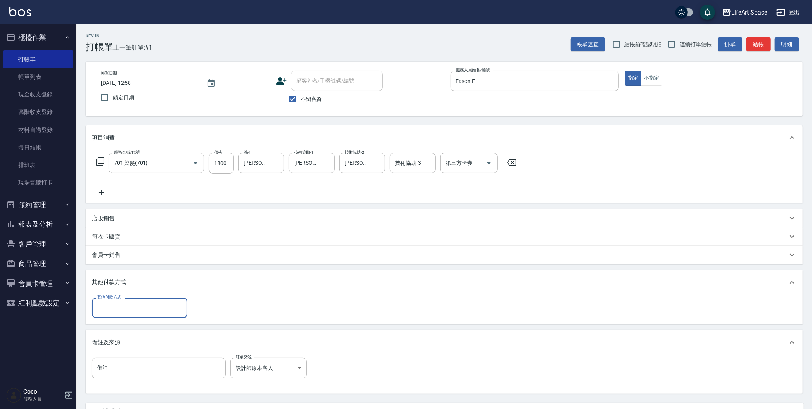
scroll to position [0, 0]
click at [137, 309] on input "其他付款方式" at bounding box center [139, 307] width 89 height 13
click at [129, 325] on span "轉帳" at bounding box center [140, 327] width 96 height 13
type input "轉帳"
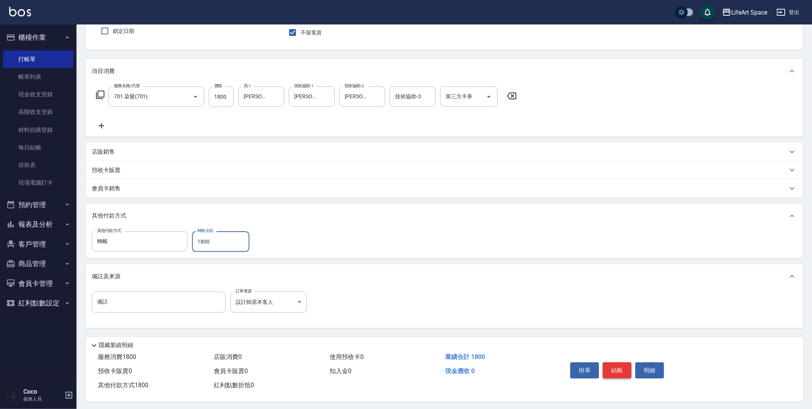
scroll to position [71, 0]
type input "1800"
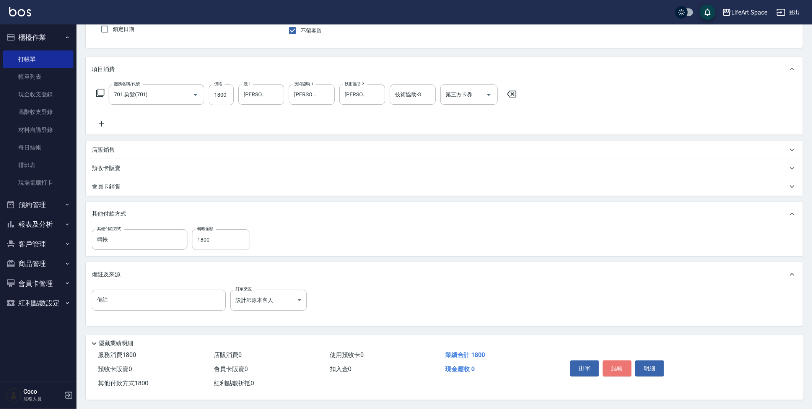
click at [623, 365] on button "結帳" at bounding box center [616, 368] width 29 height 16
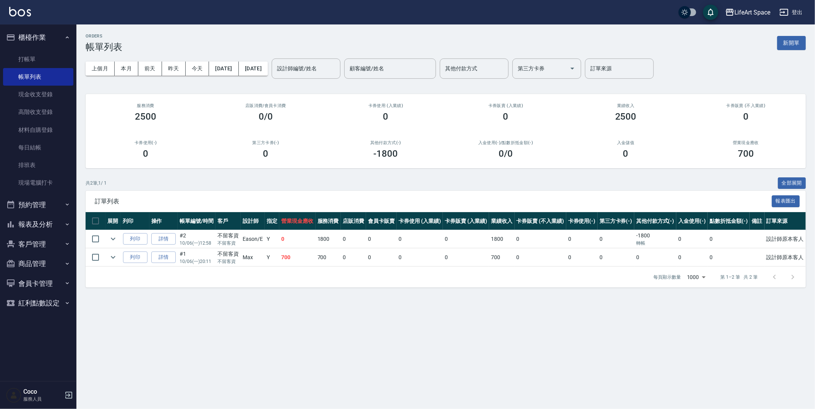
click at [49, 222] on button "報表及分析" at bounding box center [38, 224] width 70 height 20
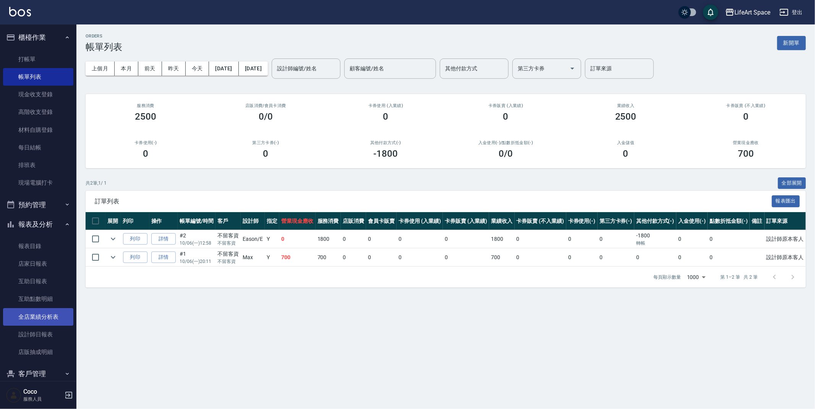
click at [54, 314] on link "全店業績分析表" at bounding box center [38, 317] width 70 height 18
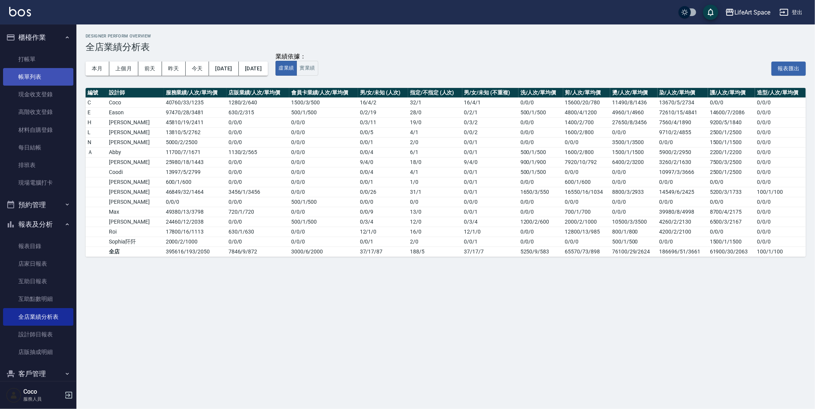
click at [39, 76] on link "帳單列表" at bounding box center [38, 77] width 70 height 18
